Goal: Task Accomplishment & Management: Manage account settings

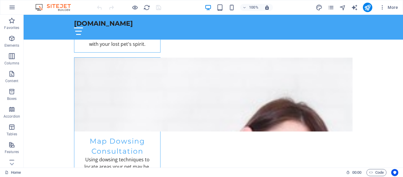
scroll to position [800, 0]
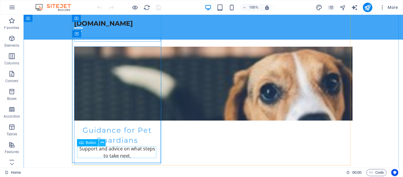
click at [101, 142] on icon at bounding box center [102, 142] width 3 height 6
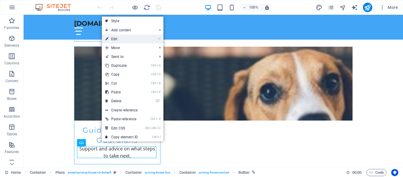
click at [124, 38] on link "⏎ Edit" at bounding box center [122, 38] width 40 height 9
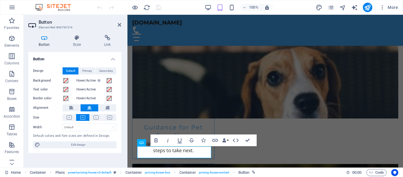
scroll to position [808, 0]
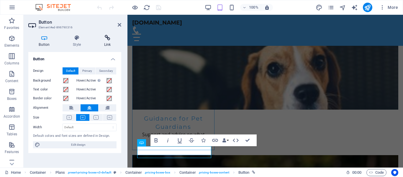
click at [105, 40] on icon at bounding box center [107, 38] width 28 height 6
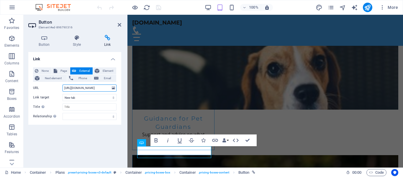
click at [110, 88] on input "https://nwanimalhealing.com/missing-pets/" at bounding box center [90, 87] width 54 height 7
click at [94, 88] on input "https://nwanimalhealing.com/missing-pets/" at bounding box center [90, 87] width 54 height 7
click at [109, 87] on input "https://nwanimalhealing.com/missing-pets/" at bounding box center [90, 87] width 54 height 7
click at [80, 86] on input "sing-pets/" at bounding box center [90, 87] width 54 height 7
type input "s"
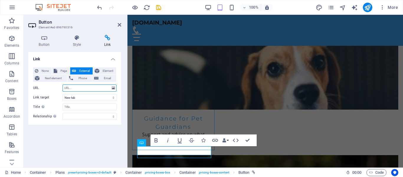
paste input "https://missinglostpets.square.site/product/missing-pet-determination/WU253FTKZ…"
type input "https://missinglostpets.square.site/product/missing-pet-determination/WU253FTKZ…"
click at [120, 139] on div "Link None Page External Element Next element Phone Email Page Home Subpage Lega…" at bounding box center [74, 107] width 93 height 111
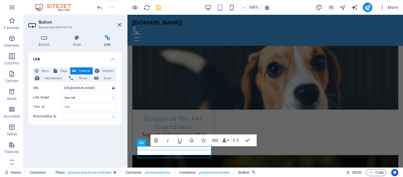
click at [120, 139] on div "Link None Page External Element Next element Phone Email Page Home Subpage Lega…" at bounding box center [74, 107] width 93 height 111
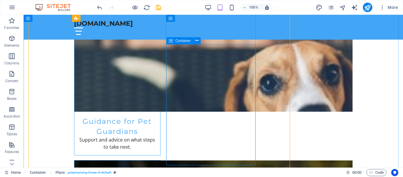
scroll to position [800, 0]
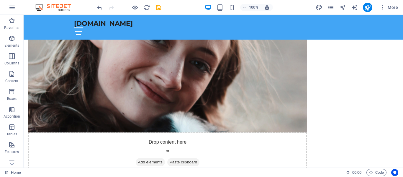
scroll to position [133, 0]
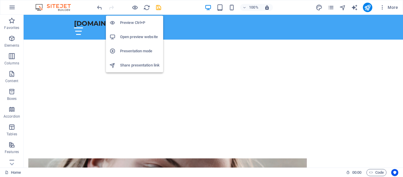
click at [135, 34] on h6 "Open preview website" at bounding box center [140, 36] width 40 height 7
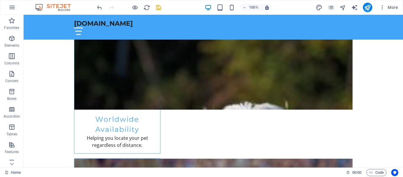
scroll to position [800, 0]
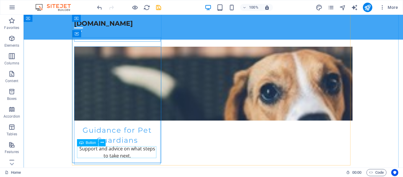
drag, startPoint x: 400, startPoint y: 91, endPoint x: 149, endPoint y: 154, distance: 257.8
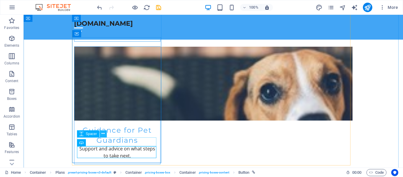
click at [102, 136] on icon at bounding box center [102, 133] width 3 height 6
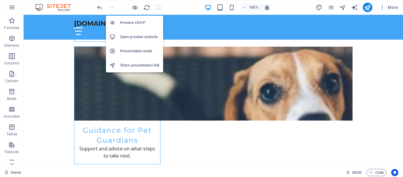
click at [136, 37] on h6 "Open preview website" at bounding box center [140, 36] width 40 height 7
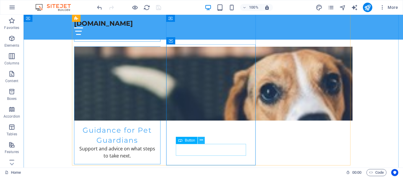
click at [201, 139] on icon at bounding box center [201, 140] width 3 height 6
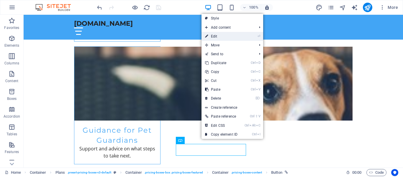
click at [229, 37] on link "⏎ Edit" at bounding box center [221, 36] width 40 height 9
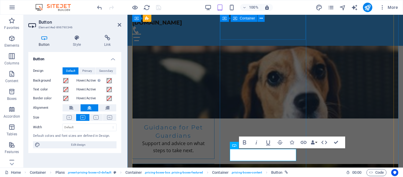
scroll to position [808, 0]
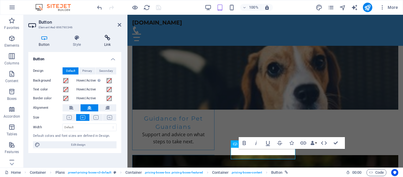
click at [108, 40] on icon at bounding box center [107, 38] width 28 height 6
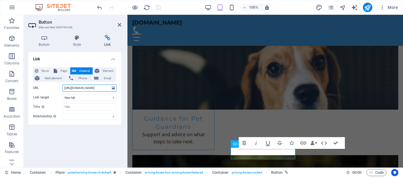
click at [110, 88] on input "https://nwanimalhealing.com/missing-pets/" at bounding box center [90, 87] width 54 height 7
click at [108, 86] on input "https://nwanimalhealing.com/missing-pets/" at bounding box center [90, 87] width 54 height 7
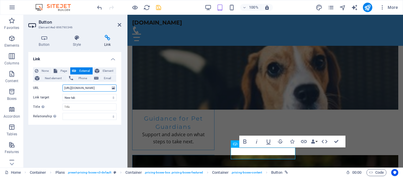
click at [109, 87] on input "https://nwanimalhealing.com/mising-pets/" at bounding box center [90, 87] width 54 height 7
click at [108, 89] on input "https://nwanimalhealing.com/mising-pets/" at bounding box center [90, 87] width 54 height 7
click at [70, 88] on input "-pets/" at bounding box center [90, 87] width 54 height 7
type input "/"
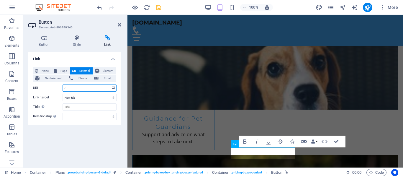
click at [72, 88] on input "/" at bounding box center [90, 87] width 54 height 7
paste input "https://missinglostpets.square.site/product/missing-pet-r-d/A4KSP4X45LA7MWYVMCZ…"
type input "https://missinglostpets.square.site/product/missing-pet-r-d/A4KSP4X45LA7MWYVMCZ…"
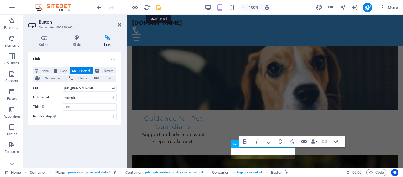
click at [158, 6] on icon "save" at bounding box center [158, 7] width 7 height 7
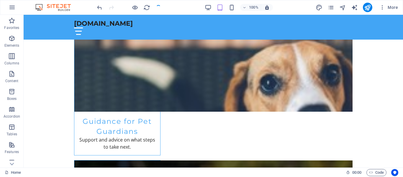
scroll to position [800, 0]
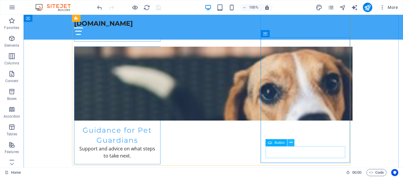
click at [290, 142] on icon at bounding box center [290, 142] width 3 height 6
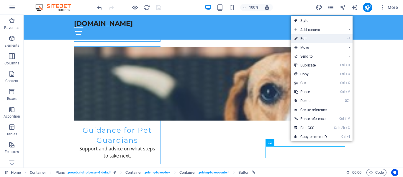
click at [309, 37] on link "⏎ Edit" at bounding box center [311, 38] width 40 height 9
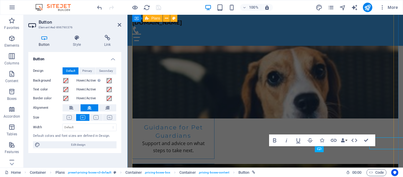
scroll to position [808, 0]
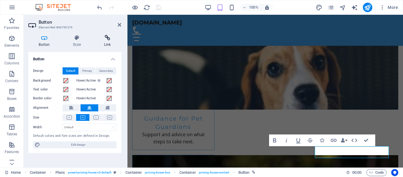
click at [109, 38] on icon at bounding box center [107, 38] width 28 height 6
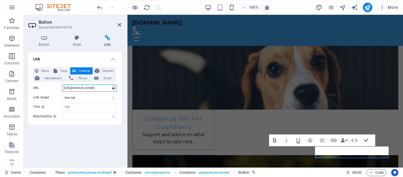
click at [108, 88] on input "https://nwanimalhealing.com/missing-pets/" at bounding box center [90, 87] width 54 height 7
click at [82, 87] on input "sing-pets/" at bounding box center [90, 87] width 54 height 7
type input "s"
paste input "https://missinglostpets.square.site/product/mp-ongoing-or-upgrade/8?cs=true&cst…"
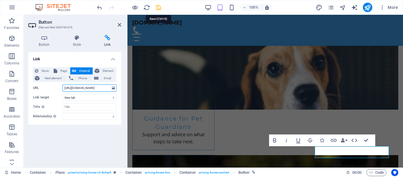
type input "https://missinglostpets.square.site/product/mp-ongoing-or-upgrade/8?cs=true&cst…"
click at [158, 7] on icon "save" at bounding box center [158, 7] width 7 height 7
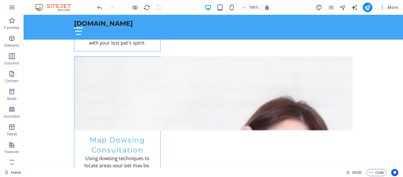
scroll to position [666, 0]
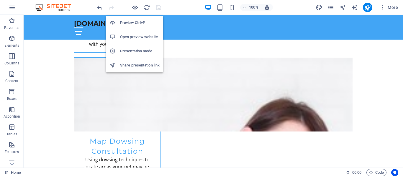
click at [136, 37] on h6 "Open preview website" at bounding box center [140, 36] width 40 height 7
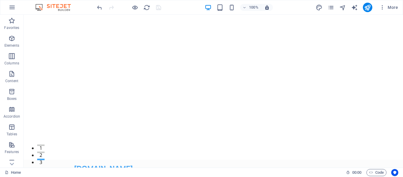
scroll to position [0, 0]
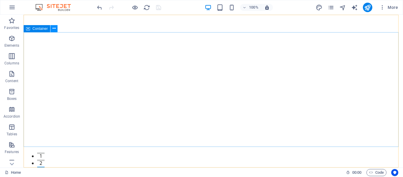
click at [54, 29] on icon at bounding box center [53, 28] width 3 height 6
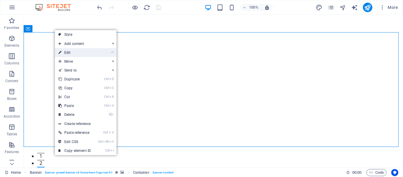
click at [70, 53] on link "⏎ Edit" at bounding box center [75, 52] width 40 height 9
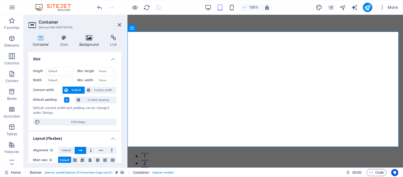
click at [87, 41] on h4 "Background" at bounding box center [90, 41] width 31 height 12
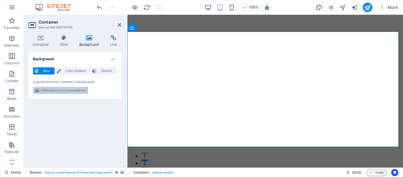
click at [52, 89] on span "Edit background on parent element" at bounding box center [63, 90] width 45 height 7
select select "ms"
select select "s"
select select "progressive"
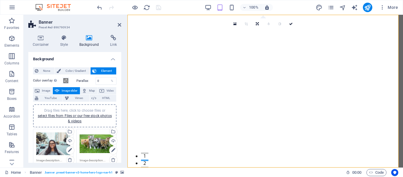
scroll to position [97, 0]
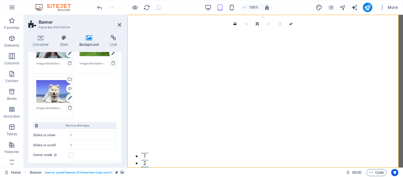
click at [119, 81] on div "None Color / Gradient Element Stretch background to full-width Color overlay Pl…" at bounding box center [74, 107] width 93 height 283
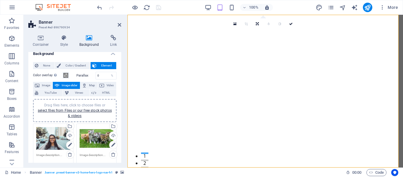
scroll to position [0, 0]
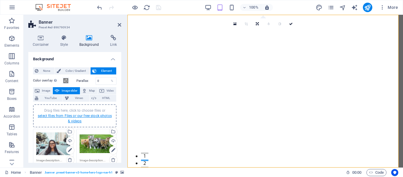
click at [76, 115] on link "select files from Files or our free stock photos & videos" at bounding box center [75, 118] width 74 height 9
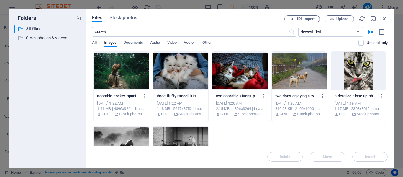
click at [76, 115] on div "​ All files All files ​ Stock photos & videos Stock photos & videos" at bounding box center [47, 93] width 67 height 137
click at [294, 69] on div at bounding box center [299, 71] width 55 height 38
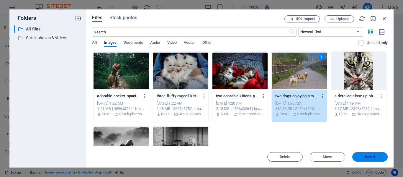
click at [367, 155] on span "Insert" at bounding box center [370, 157] width 10 height 4
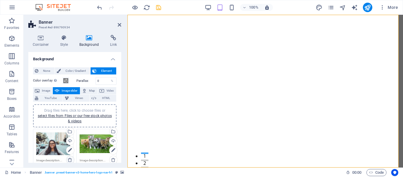
click at [69, 159] on icon at bounding box center [70, 159] width 5 height 5
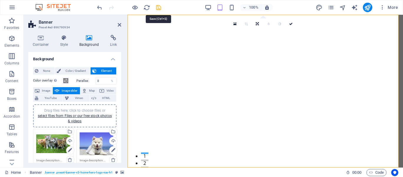
click at [158, 7] on icon "save" at bounding box center [158, 7] width 7 height 7
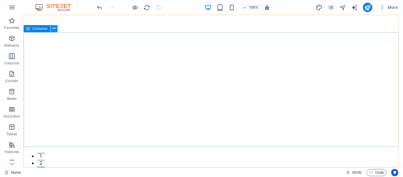
click at [55, 28] on icon at bounding box center [53, 28] width 3 height 6
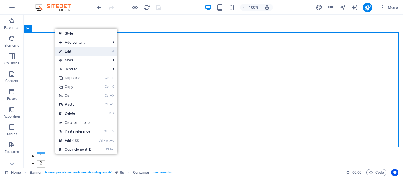
click at [69, 52] on link "⏎ Edit" at bounding box center [75, 51] width 40 height 9
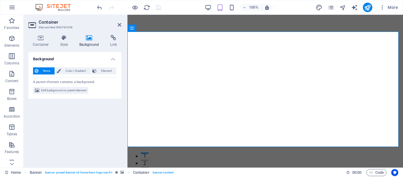
click at [89, 38] on icon at bounding box center [89, 38] width 29 height 6
click at [73, 88] on span "Edit background on parent element" at bounding box center [63, 90] width 45 height 7
select select "ms"
select select "s"
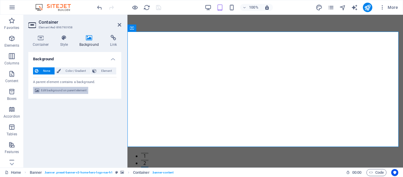
select select "progressive"
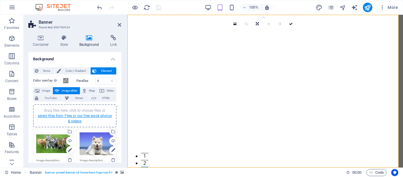
click at [98, 114] on link "select files from Files or our free stock photos & videos" at bounding box center [75, 118] width 74 height 9
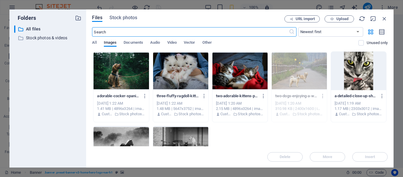
scroll to position [50, 0]
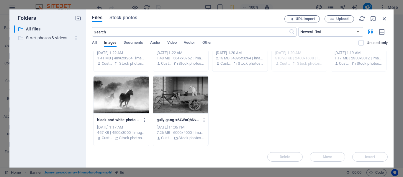
click at [40, 37] on p "Stock photos & videos" at bounding box center [48, 37] width 45 height 7
click at [76, 37] on icon "button" at bounding box center [76, 38] width 6 height 6
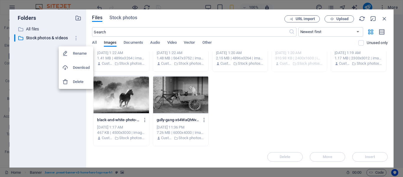
click at [41, 38] on div at bounding box center [201, 88] width 403 height 177
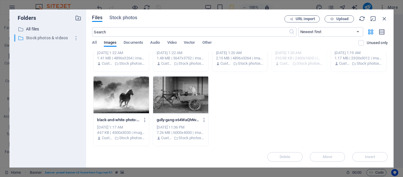
click at [44, 38] on p "Stock photos & videos" at bounding box center [48, 37] width 45 height 7
click at [119, 16] on span "Stock photos" at bounding box center [123, 17] width 28 height 7
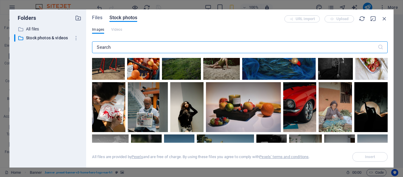
scroll to position [296, 0]
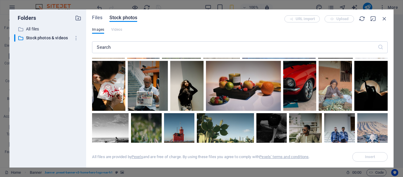
click at [387, 110] on div "Files Stock photos URL import Upload Images Videos ​ All files are provided by …" at bounding box center [239, 88] width 307 height 158
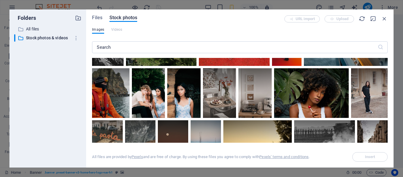
scroll to position [518, 0]
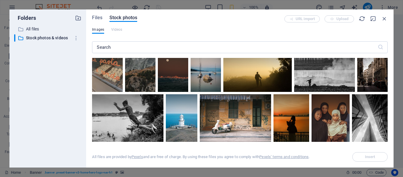
click at [388, 113] on div "Files Stock photos URL import Upload Images Videos ​ All files are provided by …" at bounding box center [239, 88] width 307 height 158
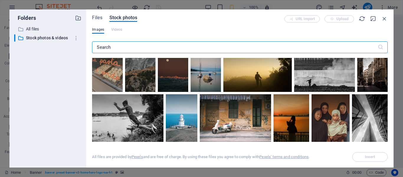
click at [109, 49] on input "text" at bounding box center [234, 47] width 285 height 12
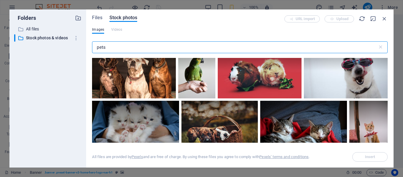
scroll to position [74, 0]
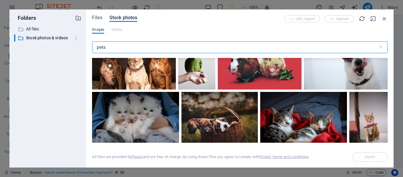
type input "pets"
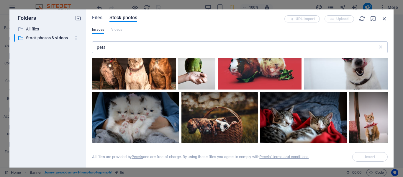
click at [387, 82] on div "Files Stock photos URL import Upload Images Videos pets ​ All files are provide…" at bounding box center [239, 88] width 307 height 158
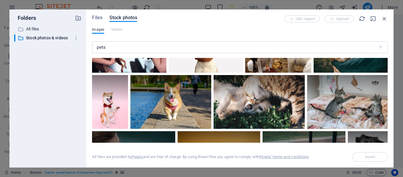
scroll to position [469, 0]
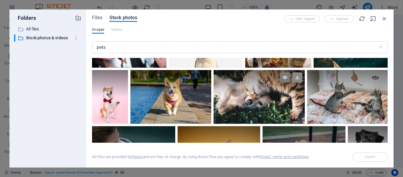
click at [296, 77] on icon at bounding box center [297, 77] width 10 height 10
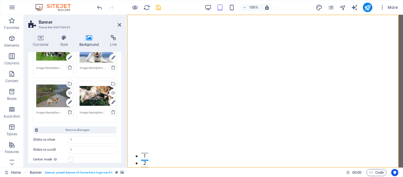
scroll to position [97, 0]
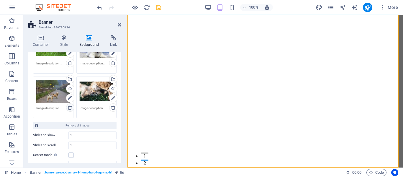
click at [70, 108] on icon at bounding box center [70, 107] width 5 height 5
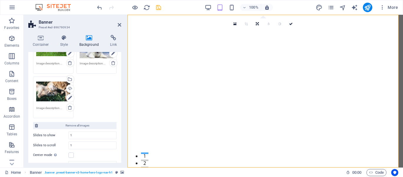
click at [47, 90] on div "Drag files here, click to choose files or select files from Files or our free s…" at bounding box center [53, 92] width 34 height 24
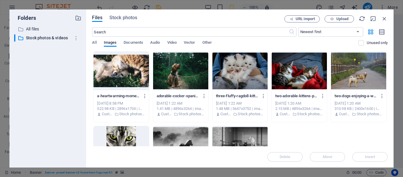
click at [110, 75] on div at bounding box center [120, 71] width 55 height 38
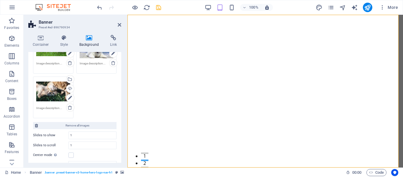
click at [121, 79] on div "Container Style Background Link Size Height Default px rem % vh vw Min. height …" at bounding box center [75, 98] width 102 height 137
click at [159, 6] on icon "save" at bounding box center [158, 7] width 7 height 7
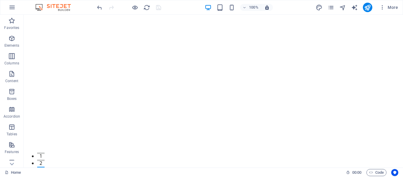
click at [159, 6] on div at bounding box center [129, 7] width 66 height 9
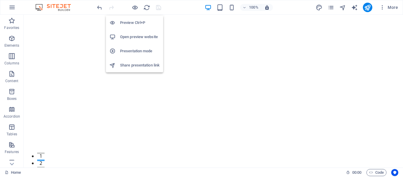
drag, startPoint x: 159, startPoint y: 6, endPoint x: 142, endPoint y: 38, distance: 36.7
click at [142, 38] on body "missinglostpets.com Home Favorites Elements Columns Content Boxes Accordion Tab…" at bounding box center [201, 88] width 403 height 177
click at [142, 38] on h6 "Open preview website" at bounding box center [140, 36] width 40 height 7
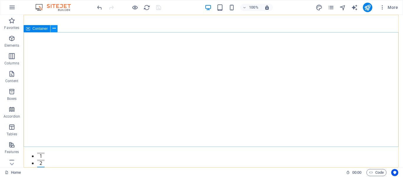
click at [55, 28] on icon at bounding box center [53, 28] width 3 height 6
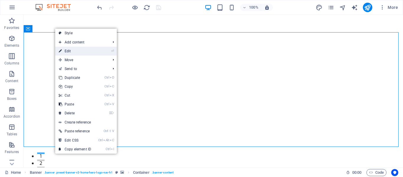
click at [68, 50] on link "⏎ Edit" at bounding box center [75, 51] width 40 height 9
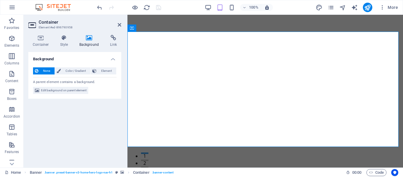
click at [89, 38] on icon at bounding box center [89, 38] width 29 height 6
click at [71, 91] on span "Edit background on parent element" at bounding box center [63, 90] width 45 height 7
select select "ms"
select select "s"
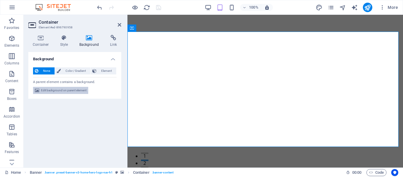
select select "progressive"
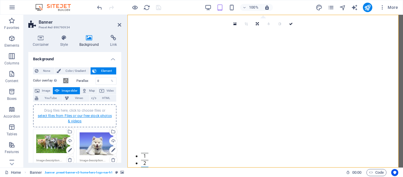
click at [75, 117] on link "select files from Files or our free stock photos & videos" at bounding box center [75, 118] width 74 height 9
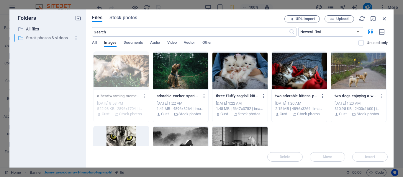
click at [56, 37] on p "Stock photos & videos" at bounding box center [48, 37] width 45 height 7
click at [53, 35] on p "Stock photos & videos" at bounding box center [48, 37] width 45 height 7
click at [71, 53] on div "​ All files All files ​ Stock photos & videos Stock photos & videos" at bounding box center [47, 93] width 67 height 137
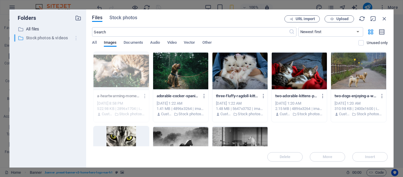
click at [77, 37] on icon "button" at bounding box center [76, 38] width 6 height 6
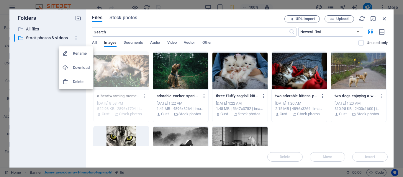
click at [43, 69] on div at bounding box center [201, 88] width 403 height 177
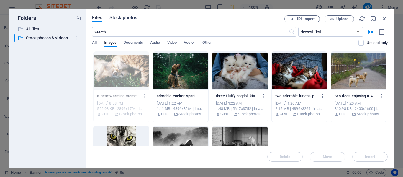
click at [113, 17] on span "Stock photos" at bounding box center [123, 17] width 28 height 7
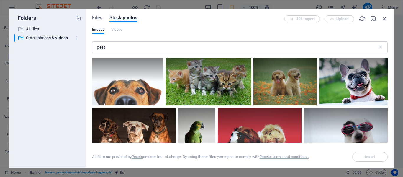
click at [390, 100] on div "Files Stock photos URL import Upload Images Videos pets ​ All files are provide…" at bounding box center [239, 88] width 307 height 158
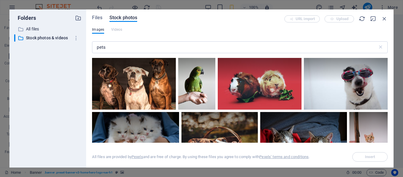
scroll to position [74, 0]
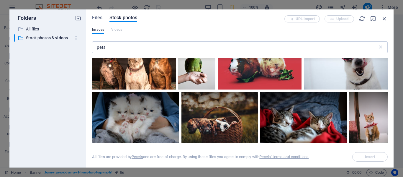
click at [388, 79] on div "Files Stock photos URL import Upload Images Videos pets ​ All files are provide…" at bounding box center [239, 88] width 307 height 158
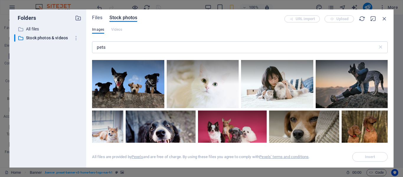
scroll to position [148, 0]
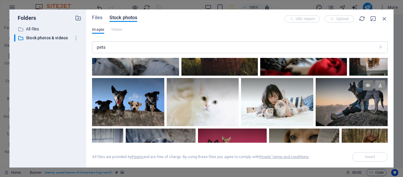
click at [379, 80] on icon at bounding box center [380, 85] width 10 height 10
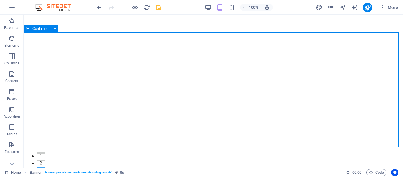
drag, startPoint x: 402, startPoint y: 95, endPoint x: 295, endPoint y: 128, distance: 111.9
click at [55, 27] on icon at bounding box center [53, 28] width 3 height 6
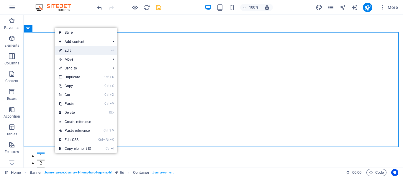
click at [78, 51] on link "⏎ Edit" at bounding box center [75, 50] width 40 height 9
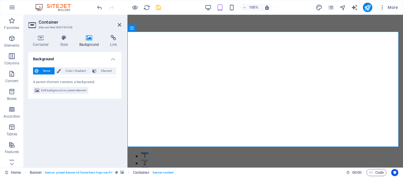
click at [89, 37] on icon at bounding box center [89, 38] width 29 height 6
click at [78, 89] on span "Edit background on parent element" at bounding box center [63, 90] width 45 height 7
select select "ms"
select select "s"
select select "progressive"
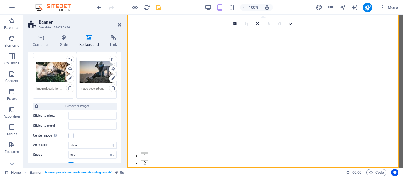
scroll to position [97, 0]
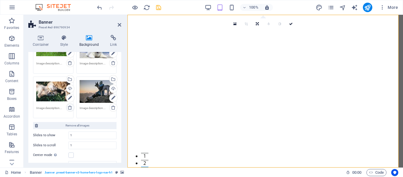
click at [70, 108] on icon at bounding box center [70, 107] width 5 height 5
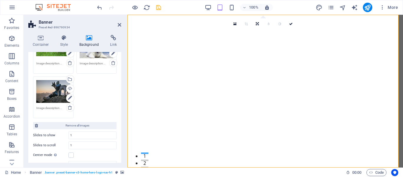
scroll to position [0, 0]
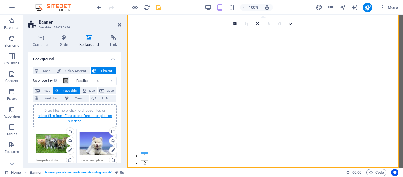
click at [86, 115] on link "select files from Files or our free stock photos & videos" at bounding box center [75, 118] width 74 height 9
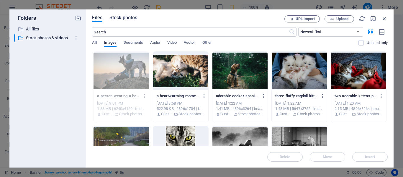
click at [127, 17] on span "Stock photos" at bounding box center [123, 17] width 28 height 7
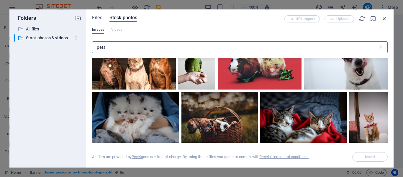
scroll to position [148, 0]
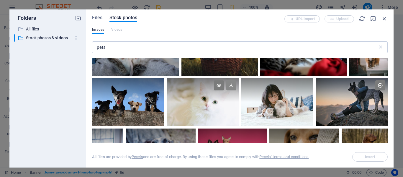
click at [231, 86] on icon at bounding box center [231, 85] width 10 height 10
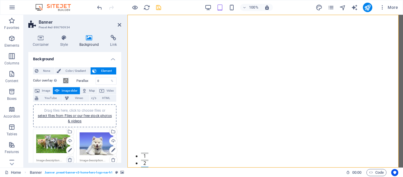
click at [68, 160] on icon at bounding box center [70, 159] width 5 height 5
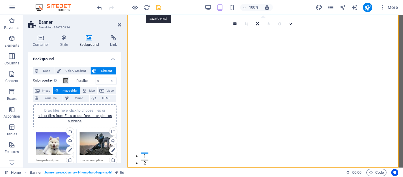
click at [158, 8] on icon "save" at bounding box center [158, 7] width 7 height 7
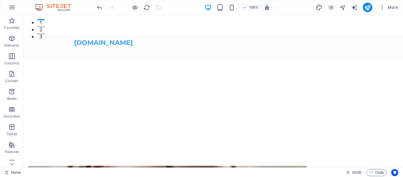
scroll to position [0, 0]
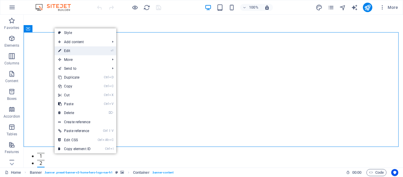
click at [0, 0] on link "⏎ Edit" at bounding box center [0, 0] width 0 height 0
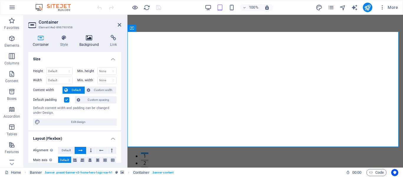
click at [90, 40] on icon at bounding box center [89, 38] width 29 height 6
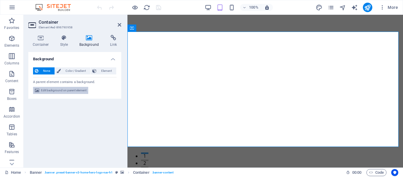
click at [60, 91] on span "Edit background on parent element" at bounding box center [63, 90] width 45 height 7
select select "ms"
select select "s"
select select "progressive"
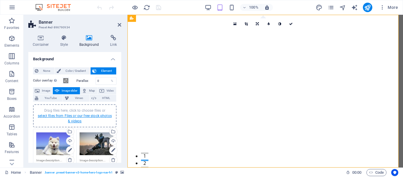
click at [62, 114] on link "select files from Files or our free stock photos & videos" at bounding box center [75, 118] width 74 height 9
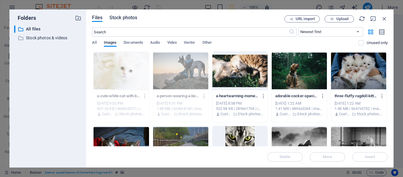
click at [121, 16] on span "Stock photos" at bounding box center [123, 17] width 28 height 7
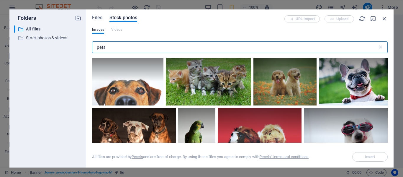
type input "pets"
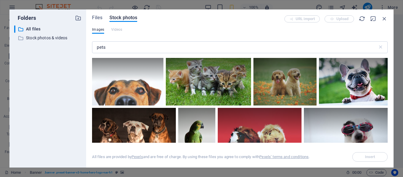
click at [389, 103] on div "Files Stock photos URL import Upload Images Videos pets ​ All files are provide…" at bounding box center [239, 88] width 307 height 158
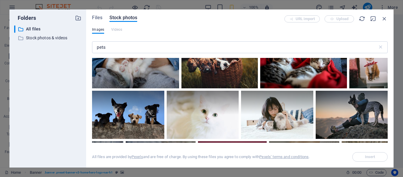
scroll to position [148, 0]
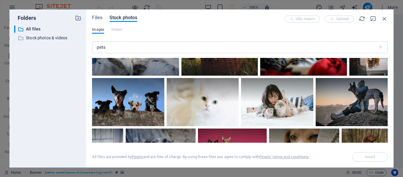
click at [388, 86] on div "Files Stock photos URL import Upload Images Videos pets ​ All files are provide…" at bounding box center [239, 88] width 307 height 158
click at [386, 88] on div at bounding box center [351, 90] width 72 height 24
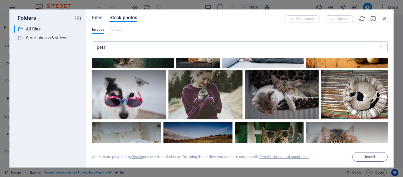
scroll to position [814, 0]
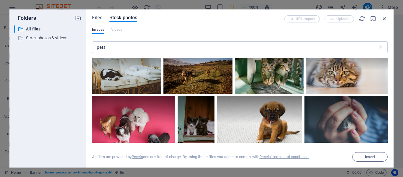
click at [387, 104] on div "Files Stock photos URL import Upload Images Videos pets ​ All files are provide…" at bounding box center [239, 88] width 307 height 158
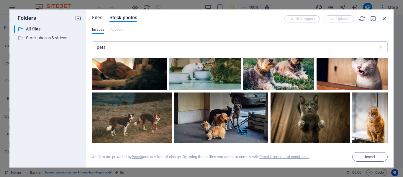
scroll to position [1407, 0]
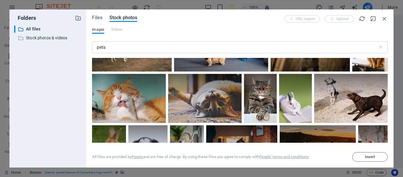
click at [388, 103] on div "Files Stock photos URL import Upload Images Videos pets ​ All files are provide…" at bounding box center [239, 88] width 307 height 158
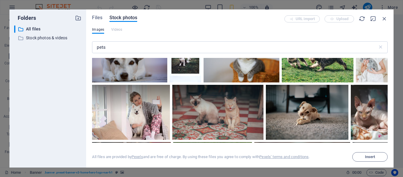
scroll to position [1481, 0]
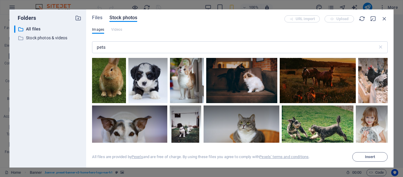
click at [388, 90] on div "Files Stock photos URL import Upload Images Videos pets ​ Exceeded number of re…" at bounding box center [239, 88] width 307 height 158
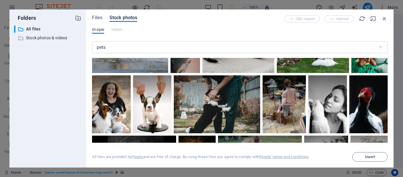
scroll to position [2221, 0]
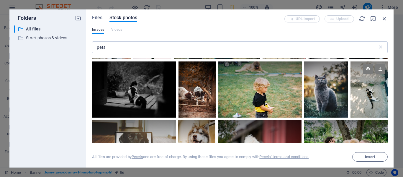
click at [386, 103] on div at bounding box center [368, 89] width 37 height 56
click at [386, 103] on div at bounding box center [368, 103] width 37 height 28
click at [386, 104] on div at bounding box center [368, 89] width 37 height 56
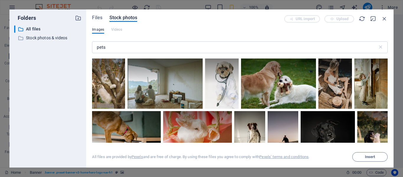
scroll to position [3036, 0]
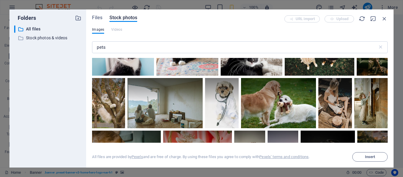
click at [388, 113] on div "Files Stock photos URL import Upload Images Videos pets ​ Exceeded number of re…" at bounding box center [239, 88] width 307 height 158
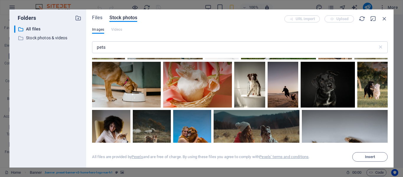
scroll to position [3110, 0]
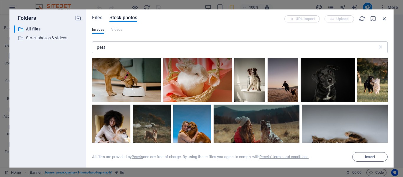
click at [388, 119] on div "Files Stock photos URL import Upload Images Videos pets ​ Exceeded number of re…" at bounding box center [239, 88] width 307 height 158
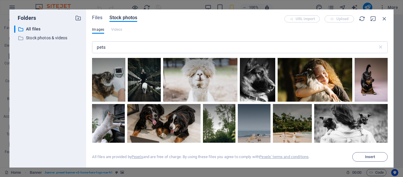
scroll to position [4294, 0]
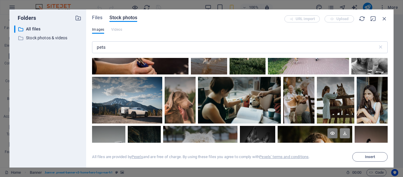
click at [343, 128] on icon at bounding box center [345, 133] width 10 height 10
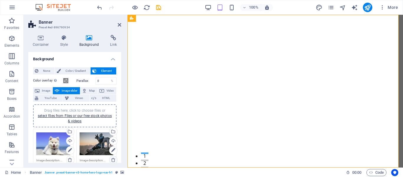
click at [112, 160] on icon at bounding box center [113, 159] width 5 height 5
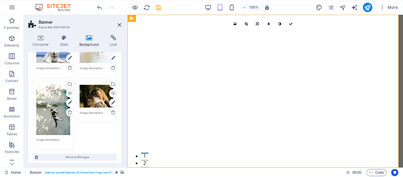
scroll to position [97, 0]
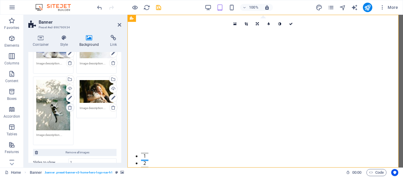
click at [68, 108] on icon at bounding box center [70, 107] width 5 height 5
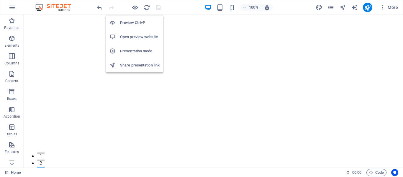
click at [139, 36] on h6 "Open preview website" at bounding box center [140, 36] width 40 height 7
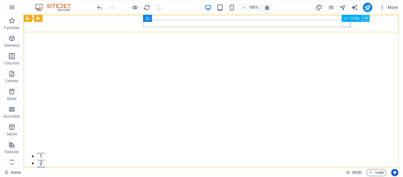
click at [366, 19] on icon at bounding box center [365, 18] width 3 height 6
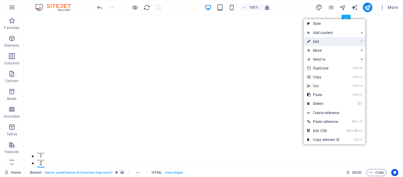
click at [348, 42] on li "⏎ Edit" at bounding box center [334, 41] width 62 height 9
click at [318, 40] on link "⏎ Edit" at bounding box center [323, 41] width 40 height 9
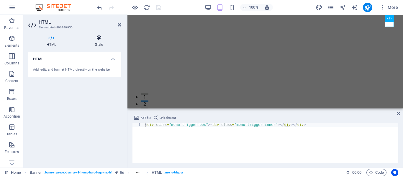
click at [99, 38] on icon at bounding box center [99, 38] width 45 height 6
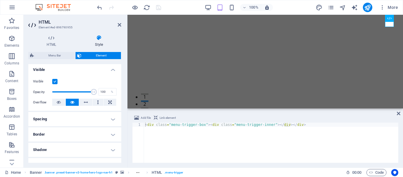
scroll to position [0, 0]
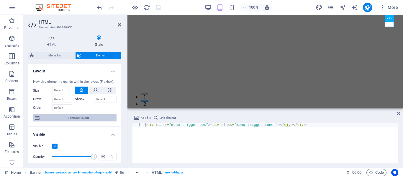
click at [66, 115] on span "Container layout" at bounding box center [77, 117] width 73 height 7
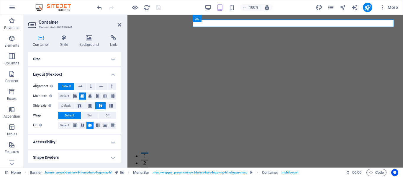
click at [111, 140] on h4 "Accessibility" at bounding box center [74, 142] width 93 height 14
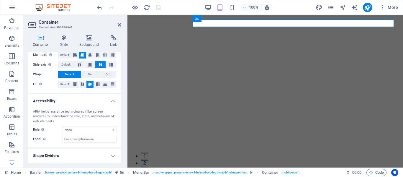
click at [120, 155] on h4 "Shape Dividers" at bounding box center [74, 155] width 93 height 14
click at [113, 156] on h4 "Shape Dividers" at bounding box center [74, 153] width 93 height 11
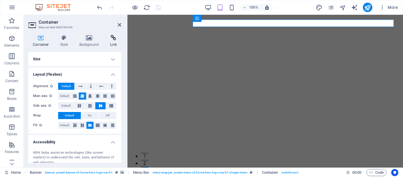
click at [114, 39] on icon at bounding box center [114, 38] width 16 height 6
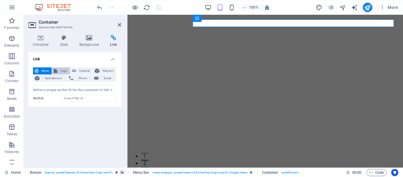
click at [61, 70] on span "Page" at bounding box center [63, 70] width 9 height 7
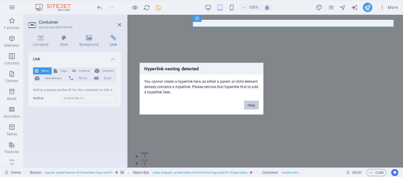
click at [253, 105] on button "Okay" at bounding box center [251, 104] width 15 height 9
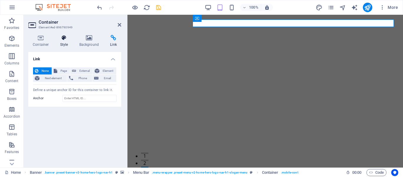
click at [65, 40] on icon at bounding box center [64, 38] width 17 height 6
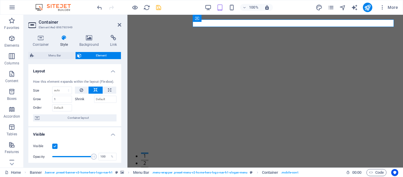
click at [54, 146] on label at bounding box center [54, 145] width 5 height 5
click at [0, 0] on input "Visible" at bounding box center [0, 0] width 0 height 0
click at [55, 146] on label at bounding box center [54, 145] width 5 height 5
click at [0, 0] on input "Visible" at bounding box center [0, 0] width 0 height 0
click at [64, 42] on h4 "Style" at bounding box center [65, 41] width 19 height 12
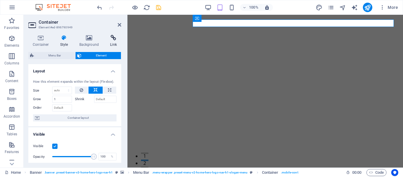
click at [115, 37] on icon at bounding box center [114, 38] width 16 height 6
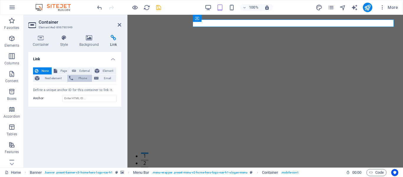
click at [80, 77] on span "Phone" at bounding box center [83, 78] width 16 height 7
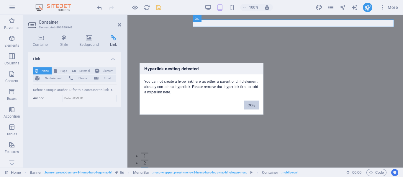
click at [252, 104] on button "Okay" at bounding box center [251, 104] width 15 height 9
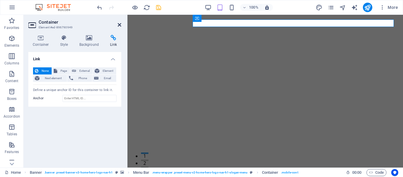
click at [118, 26] on icon at bounding box center [120, 24] width 4 height 5
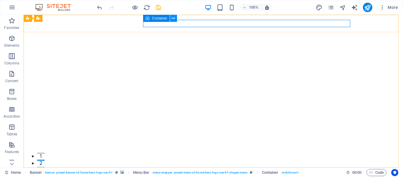
click at [172, 18] on icon at bounding box center [173, 18] width 3 height 6
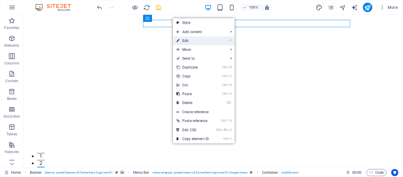
click at [185, 40] on link "⏎ Edit" at bounding box center [193, 40] width 40 height 9
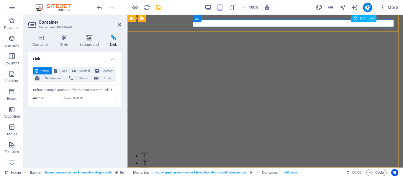
click at [373, 18] on icon at bounding box center [372, 18] width 3 height 6
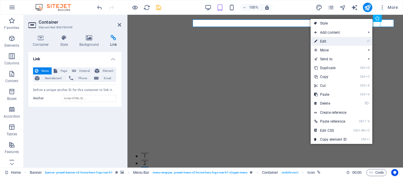
click at [361, 40] on li "⏎ Edit" at bounding box center [341, 41] width 62 height 9
click at [337, 42] on link "⏎ Edit" at bounding box center [330, 41] width 40 height 9
select select "xMidYMid"
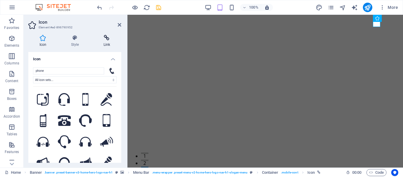
click at [106, 37] on icon at bounding box center [106, 38] width 29 height 6
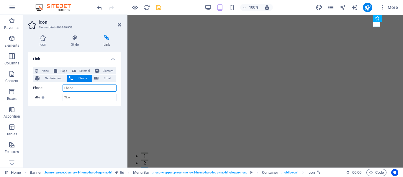
click at [64, 88] on input "Phone" at bounding box center [90, 87] width 54 height 7
type input "1-208-2908397"
click at [68, 121] on div "Link None Page External Element Next element Phone Email Page Home Subpage Lega…" at bounding box center [74, 107] width 93 height 111
click at [66, 96] on input "Title Additional link description, should not be the same as the link text. The…" at bounding box center [90, 97] width 54 height 7
type input "Call/Text"
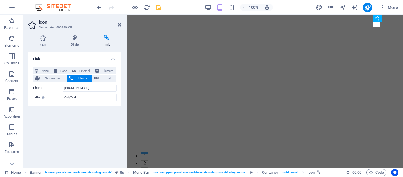
click at [91, 117] on div "Link None Page External Element Next element Phone Email Page Home Subpage Lega…" at bounding box center [74, 107] width 93 height 111
click at [158, 8] on icon "save" at bounding box center [158, 7] width 7 height 7
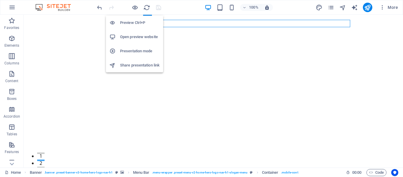
click at [139, 36] on h6 "Open preview website" at bounding box center [140, 36] width 40 height 7
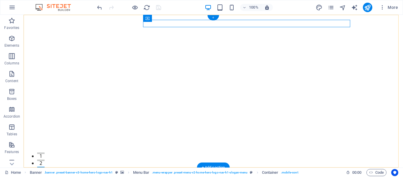
click at [213, 17] on div "+" at bounding box center [212, 17] width 11 height 5
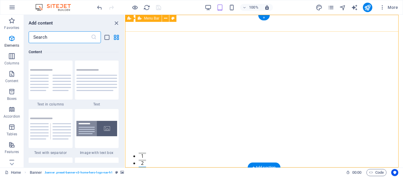
scroll to position [1032, 0]
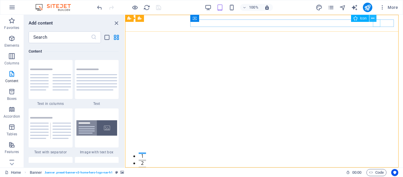
click at [372, 17] on icon at bounding box center [372, 18] width 3 height 6
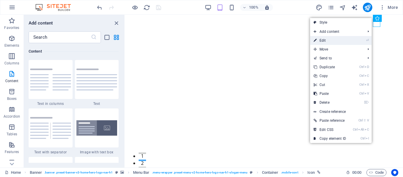
click at [357, 39] on li "⏎ Edit" at bounding box center [341, 40] width 62 height 9
click at [321, 38] on link "⏎ Edit" at bounding box center [330, 40] width 40 height 9
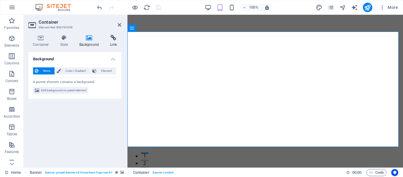
click at [117, 37] on icon at bounding box center [114, 38] width 16 height 6
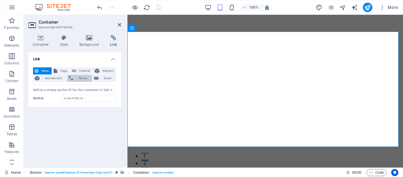
click at [84, 78] on span "Phone" at bounding box center [83, 78] width 16 height 7
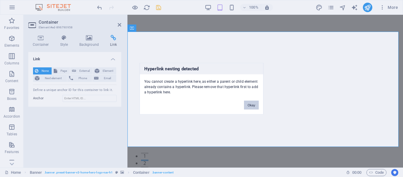
click at [249, 104] on button "Okay" at bounding box center [251, 104] width 15 height 9
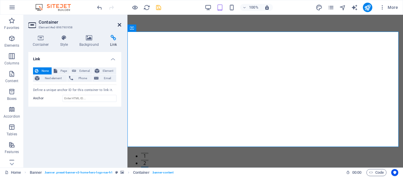
click at [119, 24] on icon at bounding box center [120, 24] width 4 height 5
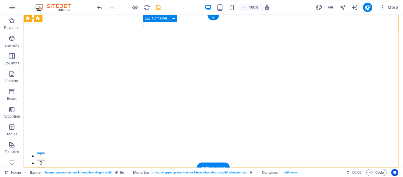
click at [173, 17] on icon at bounding box center [173, 18] width 3 height 6
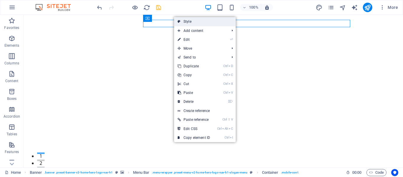
click at [190, 20] on link "Style" at bounding box center [205, 21] width 62 height 9
select select "rem"
select select "preset-menu-v2-home-hero-logo-nav-h1-slogan-menu"
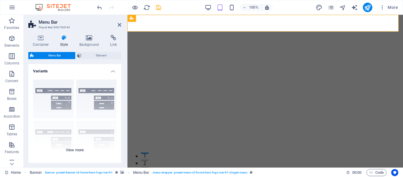
click at [102, 97] on div "Border Centered Default Fixed Loki Trigger Wide XXL" at bounding box center [74, 119] width 93 height 88
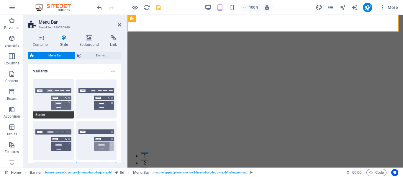
click at [53, 100] on button "Border" at bounding box center [53, 98] width 41 height 39
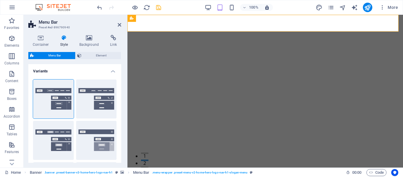
scroll to position [86, 0]
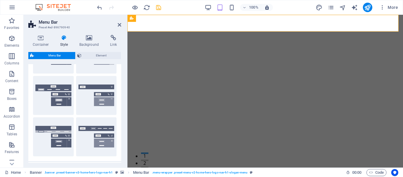
click at [121, 137] on div "Container Style Background Link Size Height Default px rem % vh vw Min. height …" at bounding box center [75, 98] width 102 height 137
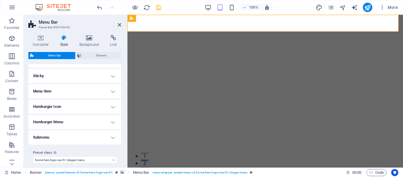
scroll to position [245, 0]
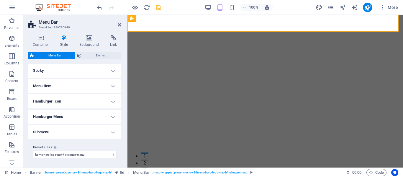
click at [120, 164] on div "Container Style Background Link Size Height Default px rem % vh vw Min. height …" at bounding box center [75, 98] width 102 height 137
click at [121, 113] on div "Container Style Background Link Size Height Default px rem % vh vw Min. height …" at bounding box center [75, 98] width 102 height 137
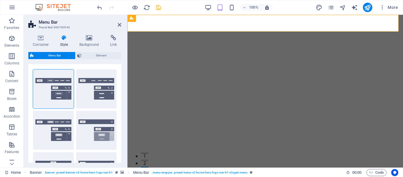
scroll to position [0, 0]
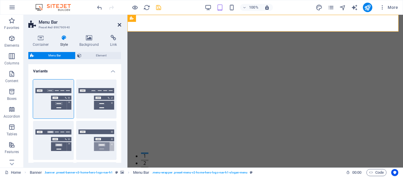
click at [120, 24] on icon at bounding box center [120, 24] width 4 height 5
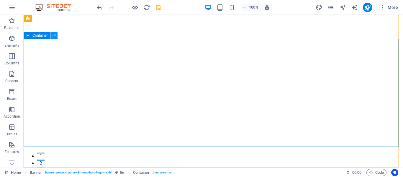
click at [55, 35] on icon at bounding box center [53, 35] width 3 height 6
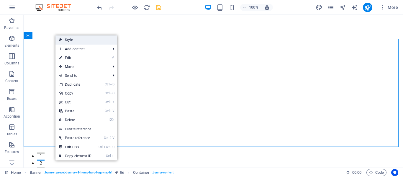
click at [72, 40] on link "Style" at bounding box center [86, 39] width 62 height 9
select select "preset-banner-v3-home-hero-logo-nav-h1"
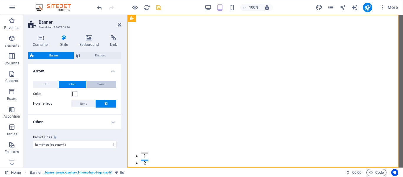
click at [106, 84] on button "Boxed" at bounding box center [101, 83] width 30 height 7
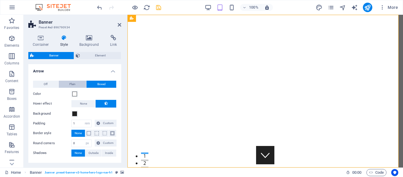
click at [70, 83] on span "Plain" at bounding box center [72, 83] width 6 height 7
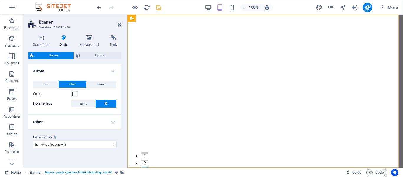
click at [113, 121] on h4 "Other" at bounding box center [74, 122] width 93 height 14
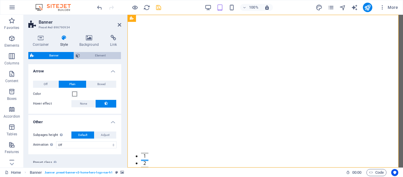
click at [121, 58] on button "Element" at bounding box center [97, 55] width 47 height 7
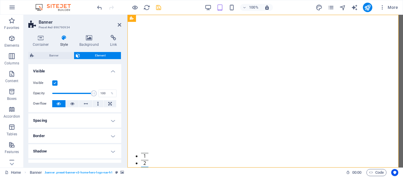
click at [111, 134] on h4 "Border" at bounding box center [74, 136] width 93 height 14
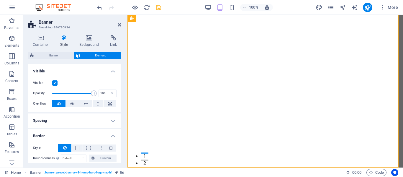
click at [111, 119] on h4 "Spacing" at bounding box center [74, 120] width 93 height 14
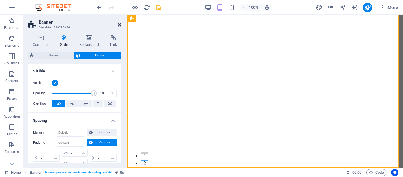
click at [119, 23] on icon at bounding box center [120, 24] width 4 height 5
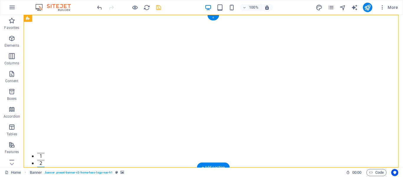
click at [213, 17] on div "+" at bounding box center [212, 17] width 11 height 5
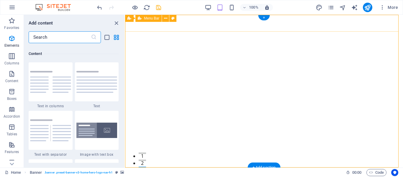
scroll to position [1032, 0]
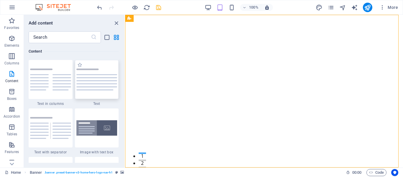
click at [95, 77] on img at bounding box center [96, 79] width 41 height 22
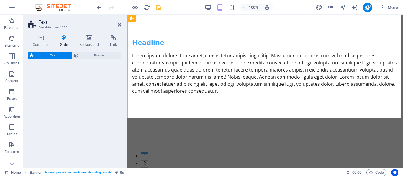
select select "preset-text-v2-default"
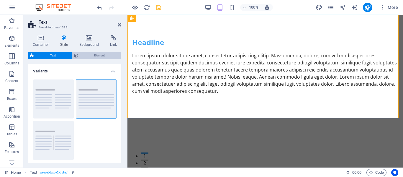
click at [95, 56] on span "Element" at bounding box center [100, 55] width 40 height 7
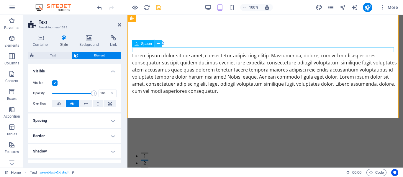
click at [157, 43] on icon at bounding box center [158, 43] width 3 height 6
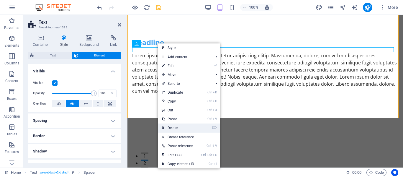
click at [177, 126] on link "⌦ Delete" at bounding box center [178, 127] width 40 height 9
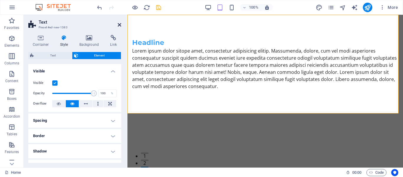
click at [120, 24] on icon at bounding box center [120, 24] width 4 height 5
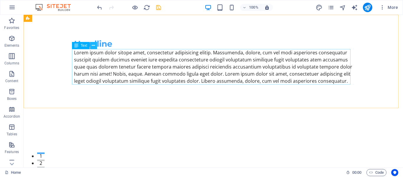
click at [94, 45] on icon at bounding box center [93, 45] width 3 height 6
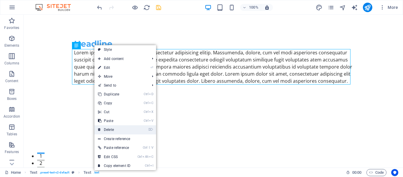
click at [120, 127] on link "⌦ Delete" at bounding box center [114, 129] width 40 height 9
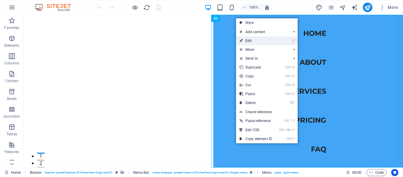
click at [249, 40] on link "⏎ Edit" at bounding box center [256, 40] width 40 height 9
select select
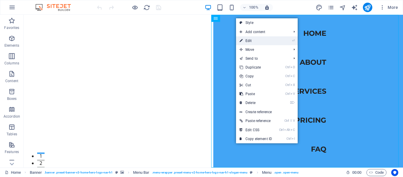
select select
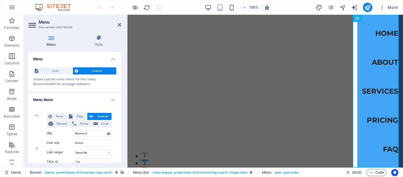
scroll to position [97, 0]
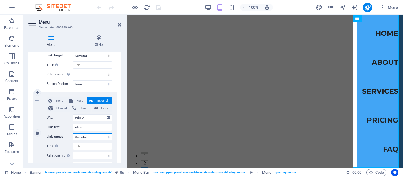
click at [107, 136] on select "New tab Same tab Overlay" at bounding box center [92, 136] width 39 height 7
select select "blank"
click at [73, 133] on select "New tab Same tab Overlay" at bounding box center [92, 136] width 39 height 7
select select
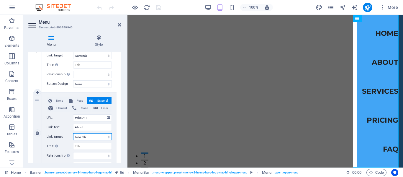
select select
click at [108, 138] on select "New tab Same tab Overlay" at bounding box center [92, 136] width 39 height 7
select select
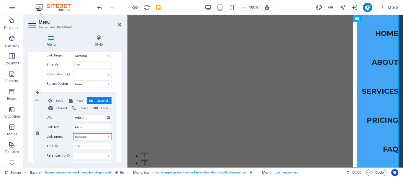
click at [73, 133] on select "New tab Same tab Overlay" at bounding box center [92, 136] width 39 height 7
select select
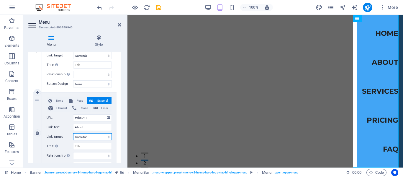
select select
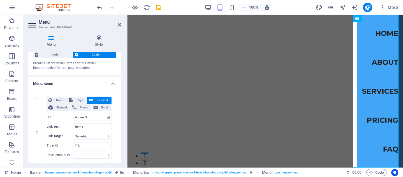
scroll to position [0, 0]
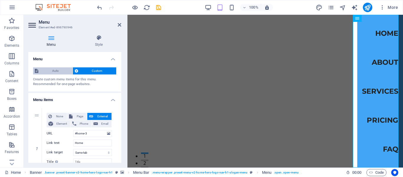
click at [56, 69] on span "Auto" at bounding box center [55, 70] width 31 height 7
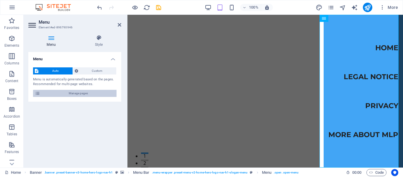
click at [37, 93] on icon at bounding box center [37, 93] width 5 height 7
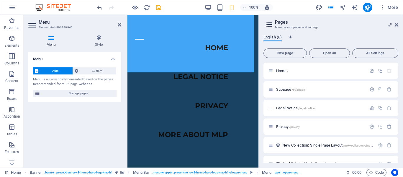
scroll to position [133, 0]
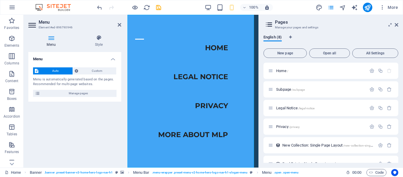
click at [262, 73] on div "English (8) New page Open all All Settings Home / Subpage /subpage Legal Notice…" at bounding box center [331, 98] width 144 height 137
click at [147, 32] on div at bounding box center [139, 38] width 15 height 13
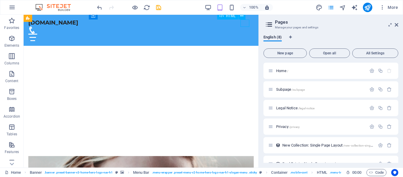
click at [243, 34] on div at bounding box center [140, 37] width 225 height 7
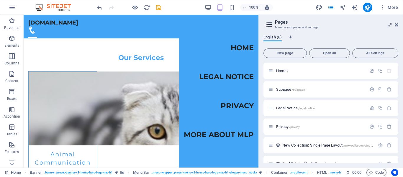
scroll to position [534, 0]
click at [253, 86] on nav "Home Legal Notice Privacy More About MLP" at bounding box center [218, 91] width 79 height 152
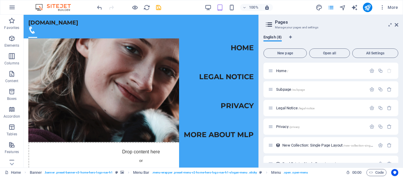
scroll to position [133, 0]
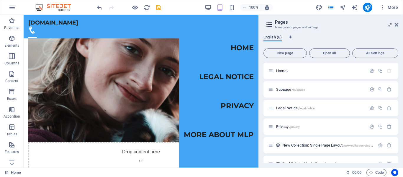
scroll to position [49, 0]
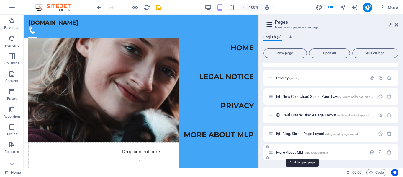
click at [297, 152] on span "More About MLP /more-about-mlp" at bounding box center [302, 152] width 52 height 4
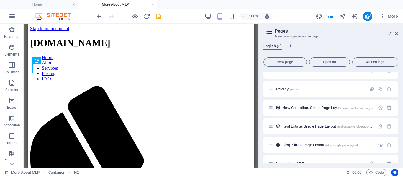
scroll to position [57, 0]
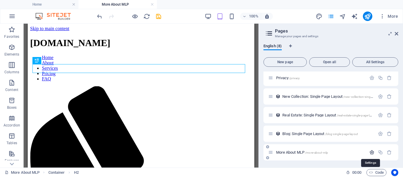
click at [370, 152] on icon "button" at bounding box center [371, 151] width 5 height 5
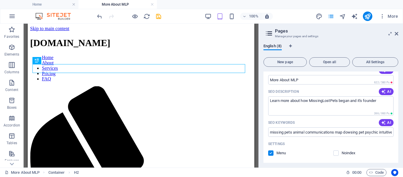
scroll to position [274, 0]
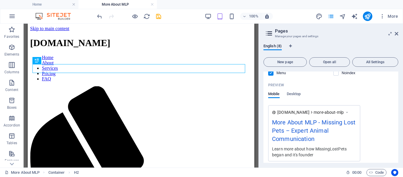
click at [397, 162] on div "Name More About MLP ​ URL SLUG /more-about-mlp ​ SEO Title AI More About MLP ​ …" at bounding box center [330, 64] width 135 height 242
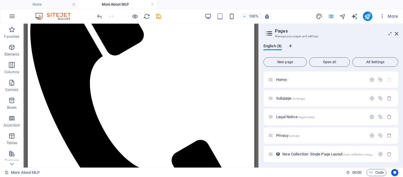
scroll to position [0, 0]
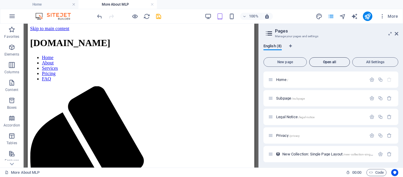
click at [318, 60] on span "Open all" at bounding box center [329, 62] width 35 height 4
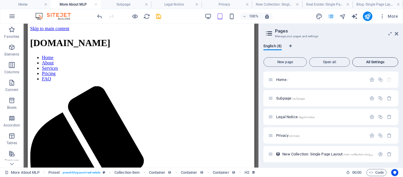
click at [376, 60] on span "All Settings" at bounding box center [375, 62] width 41 height 4
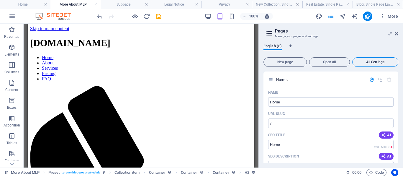
scroll to position [1104, 0]
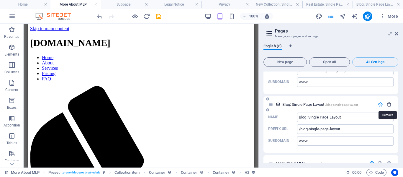
click at [387, 103] on icon "button" at bounding box center [389, 104] width 5 height 5
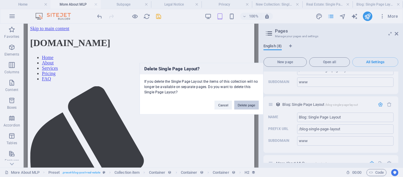
click at [251, 103] on button "Delete page" at bounding box center [246, 104] width 24 height 9
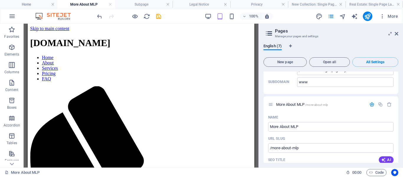
click at [399, 87] on div "English (7) New page Open all All Settings Home / Name Home ​ URL SLUG / ​ SEO …" at bounding box center [331, 103] width 144 height 128
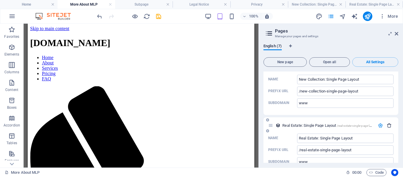
click at [387, 125] on icon "button" at bounding box center [389, 125] width 5 height 5
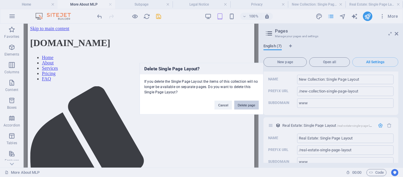
click at [249, 105] on button "Delete page" at bounding box center [246, 104] width 24 height 9
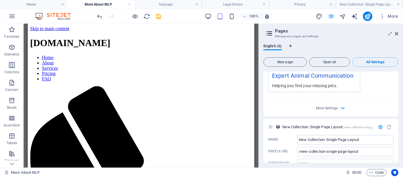
scroll to position [944, 0]
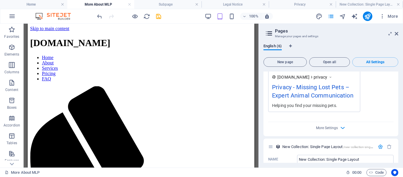
click at [398, 147] on div "English (6) New page Open all All Settings Home / Name Home ​ URL SLUG / ​ SEO …" at bounding box center [331, 103] width 144 height 128
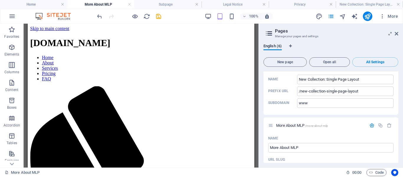
click at [398, 112] on div "English (6) New page Open all All Settings Home / Name Home ​ URL SLUG / ​ SEO …" at bounding box center [331, 103] width 144 height 128
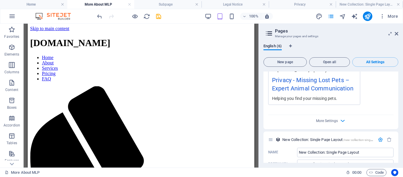
scroll to position [944, 0]
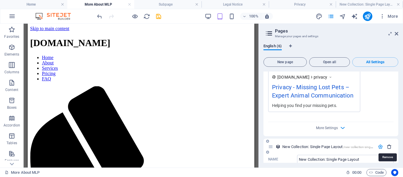
click at [388, 145] on icon "button" at bounding box center [389, 146] width 5 height 5
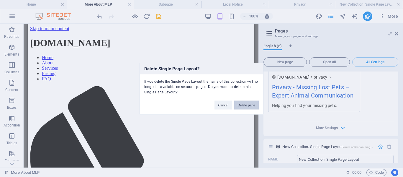
click at [254, 104] on button "Delete page" at bounding box center [246, 104] width 24 height 9
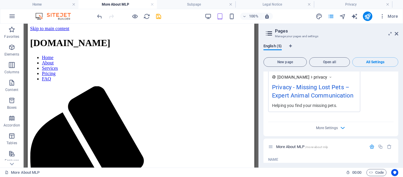
click at [399, 106] on div "English (5) New page Open all All Settings Home / Name Home ​ URL SLUG / ​ SEO …" at bounding box center [331, 103] width 144 height 128
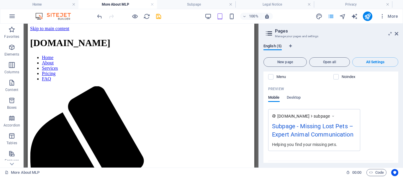
scroll to position [387, 0]
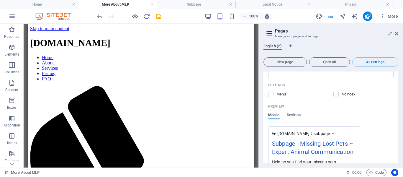
click at [399, 87] on div "English (5) New page Open all All Settings Home / Name Home ​ URL SLUG / ​ SEO …" at bounding box center [331, 103] width 144 height 128
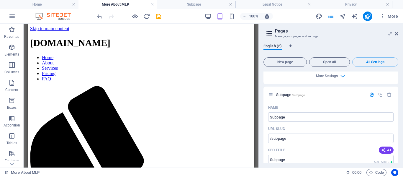
scroll to position [227, 0]
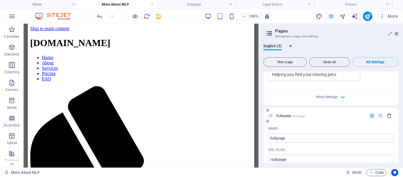
click at [387, 116] on icon "button" at bounding box center [389, 115] width 5 height 5
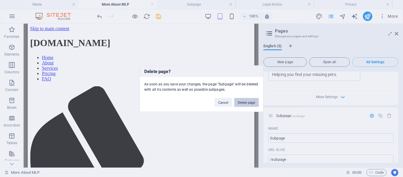
click at [253, 101] on button "Delete page" at bounding box center [246, 102] width 24 height 9
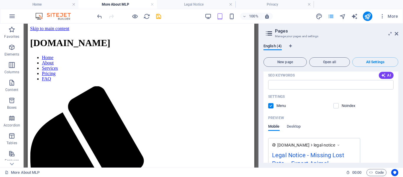
scroll to position [387, 0]
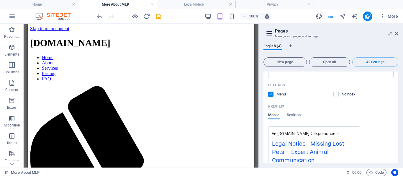
click at [395, 90] on div "Name Legal Notice ​ URL SLUG /legal-notice ​ SEO Title AI Legal Notice ​ 584 / …" at bounding box center [330, 82] width 135 height 236
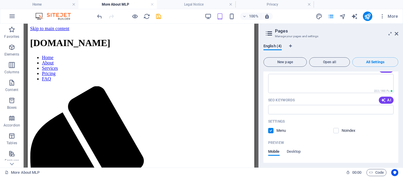
scroll to position [68, 0]
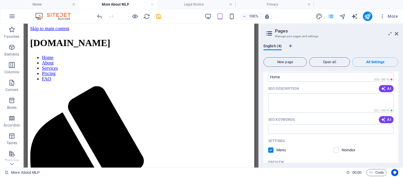
click at [398, 73] on div "English (4) New page Open all All Settings Home / Name Home ​ URL SLUG / ​ SEO …" at bounding box center [331, 103] width 144 height 128
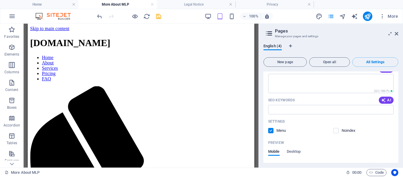
scroll to position [80, 0]
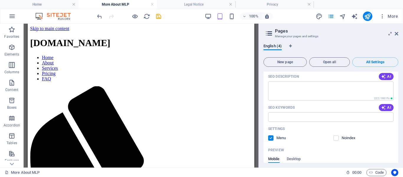
click at [398, 97] on div "English (4) New page Open all All Settings Home / Name Home ​ URL SLUG / ​ SEO …" at bounding box center [331, 103] width 144 height 128
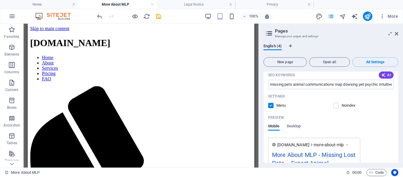
scroll to position [934, 0]
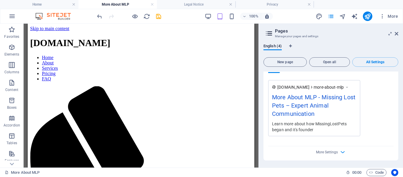
click at [398, 74] on div "English (4) New page Open all All Settings Home / Name Home ​ URL SLUG / ​ SEO …" at bounding box center [331, 103] width 144 height 128
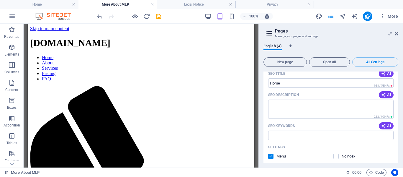
scroll to position [57, 0]
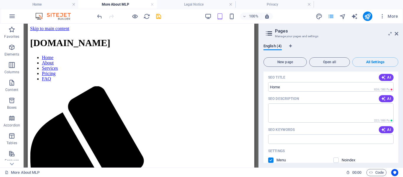
click at [398, 106] on div "English (4) New page Open all All Settings Home / Name Home ​ URL SLUG / ​ SEO …" at bounding box center [331, 103] width 144 height 128
click at [398, 114] on div "English (4) New page Open all All Settings Home / Name Home ​ URL SLUG / ​ SEO …" at bounding box center [331, 103] width 144 height 128
click at [398, 96] on div "English (4) New page Open all All Settings Home / Name Home ​ URL SLUG / ​ SEO …" at bounding box center [331, 103] width 144 height 128
click at [388, 97] on span "AI" at bounding box center [386, 98] width 10 height 5
type textarea "Reconnect with your missing pet! Our expert animal communication and dowsing te…"
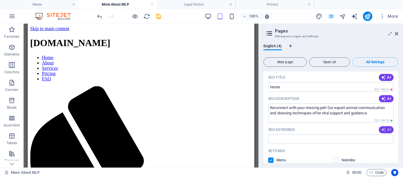
click at [384, 126] on button "AI" at bounding box center [386, 129] width 15 height 7
type input "missing pets, animal communication, pet recovery services, map dowsing, find lo…"
click at [386, 77] on span "AI" at bounding box center [386, 77] width 10 height 5
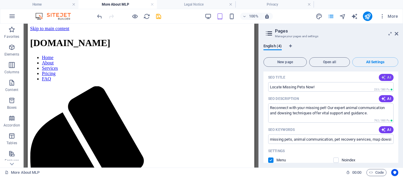
click at [386, 78] on span "AI" at bounding box center [386, 77] width 10 height 5
type input "Reunite with Your Missing Pet!"
click at [158, 16] on icon "save" at bounding box center [158, 16] width 7 height 7
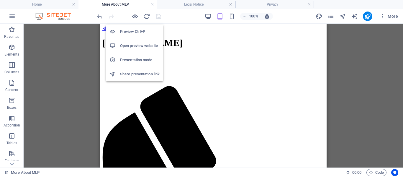
click at [138, 45] on h6 "Open preview website" at bounding box center [140, 45] width 40 height 7
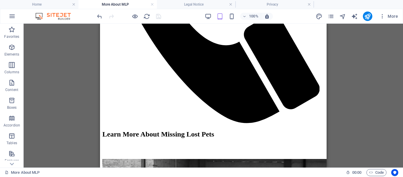
scroll to position [377, 0]
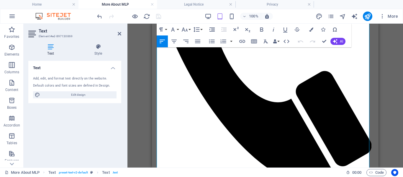
scroll to position [320, 0]
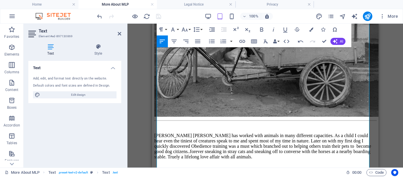
scroll to position [446, 0]
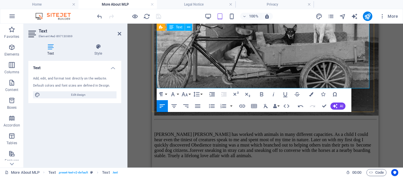
drag, startPoint x: 230, startPoint y: 75, endPoint x: 200, endPoint y: 70, distance: 30.6
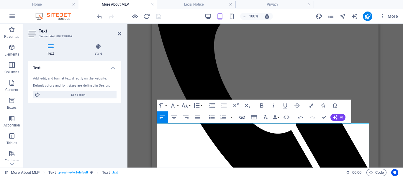
scroll to position [37, 0]
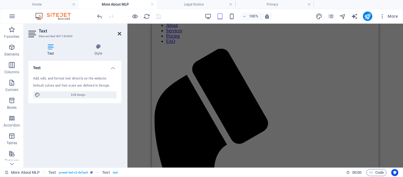
click at [118, 34] on icon at bounding box center [120, 33] width 4 height 5
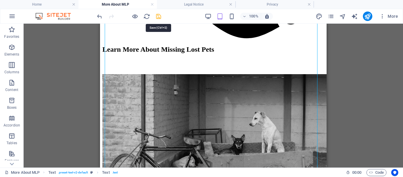
click at [157, 15] on icon "save" at bounding box center [158, 16] width 7 height 7
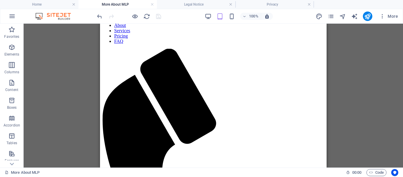
scroll to position [0, 0]
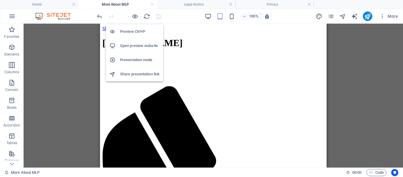
click at [139, 45] on h6 "Open preview website" at bounding box center [140, 45] width 40 height 7
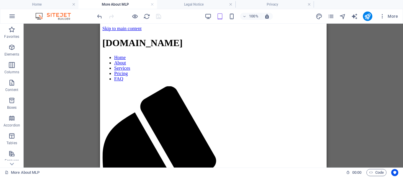
scroll to position [126, 0]
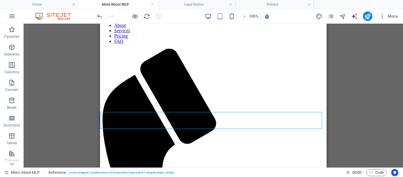
scroll to position [0, 0]
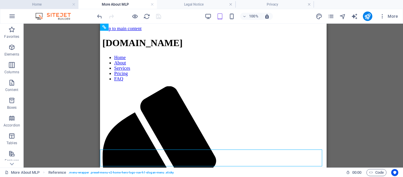
click at [55, 5] on h4 "Home" at bounding box center [39, 4] width 78 height 6
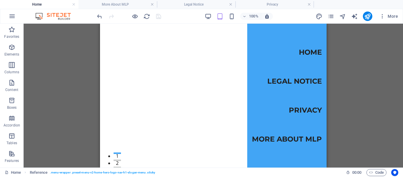
scroll to position [126, 0]
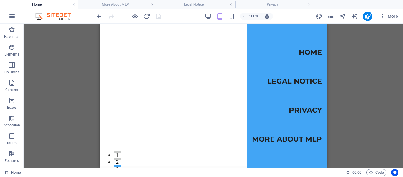
scroll to position [0, 0]
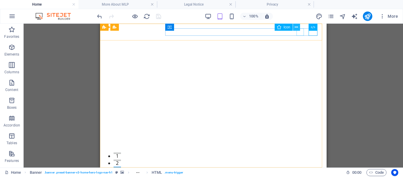
click at [297, 26] on icon at bounding box center [296, 27] width 3 height 6
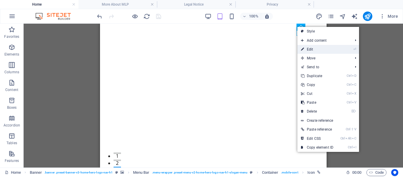
click at [310, 47] on link "⏎ Edit" at bounding box center [317, 49] width 40 height 9
select select "xMidYMid"
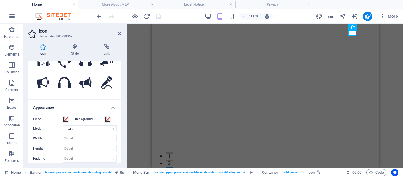
scroll to position [178, 0]
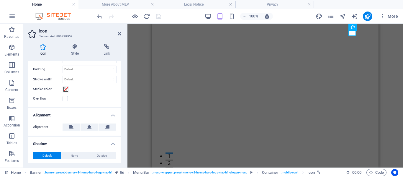
click at [120, 162] on div "Default None Outside Color X offset 0 px rem vh vw Y offset 0 px rem vh vw Blur…" at bounding box center [74, 155] width 93 height 17
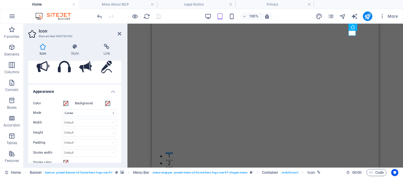
scroll to position [89, 0]
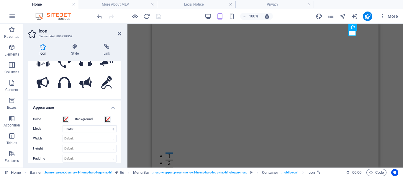
click at [121, 82] on div "Icon Style Link Icon phone All icon sets... IcoFont Ionicons FontAwesome Brands…" at bounding box center [75, 103] width 102 height 128
click at [121, 66] on div "Icon Style Link Icon phone All icon sets... IcoFont Ionicons FontAwesome Brands…" at bounding box center [75, 103] width 102 height 128
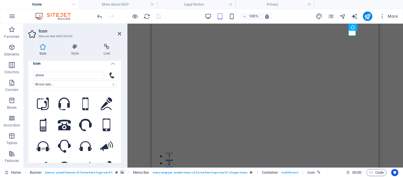
scroll to position [0, 0]
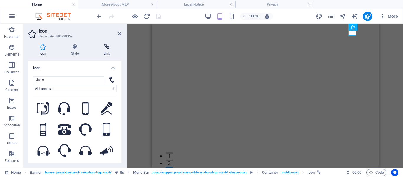
click at [108, 47] on icon at bounding box center [106, 47] width 29 height 6
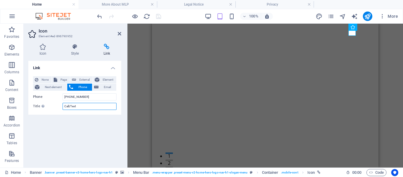
click at [75, 105] on input "Call/Text" at bounding box center [90, 106] width 54 height 7
click at [80, 106] on input "Call/Text" at bounding box center [90, 106] width 54 height 7
type input "C"
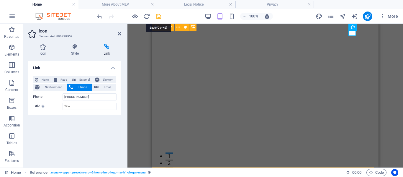
click at [158, 17] on icon "save" at bounding box center [158, 16] width 7 height 7
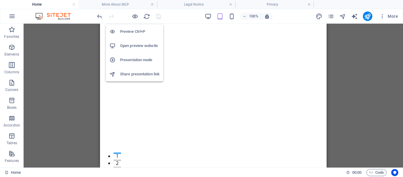
click at [140, 45] on h6 "Open preview website" at bounding box center [140, 45] width 40 height 7
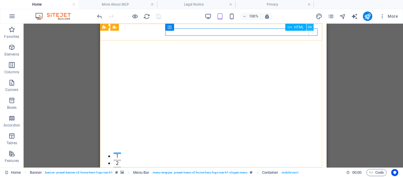
click at [310, 25] on icon at bounding box center [309, 27] width 3 height 6
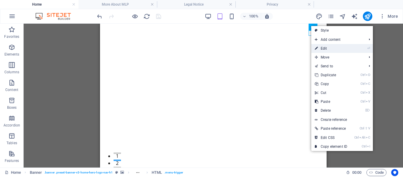
click at [324, 48] on link "⏎ Edit" at bounding box center [331, 48] width 40 height 9
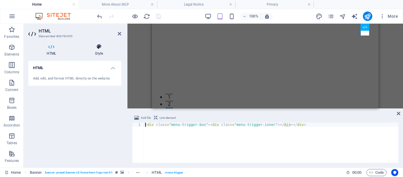
click at [101, 46] on icon at bounding box center [99, 47] width 45 height 6
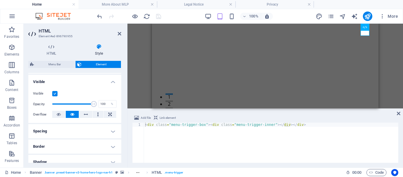
scroll to position [78, 0]
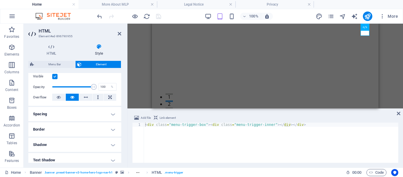
click at [120, 138] on h4 "Shadow" at bounding box center [74, 144] width 93 height 14
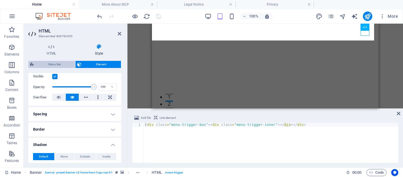
click at [49, 62] on span "Menu Bar" at bounding box center [55, 64] width 38 height 7
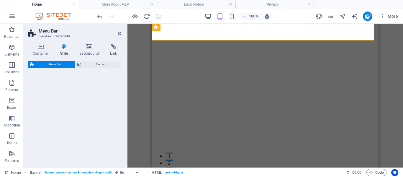
select select "rem"
select select "preset-menu-v2-home-hero-logo-nav-h1-slogan-menu"
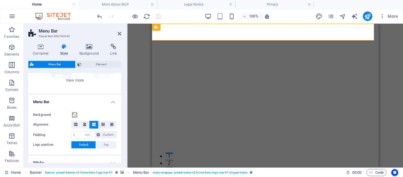
scroll to position [157, 0]
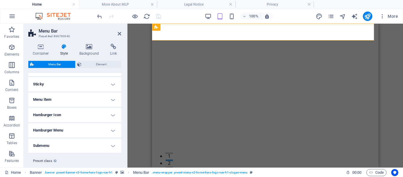
click at [121, 163] on div "Container Style Background Link Size Height Default px rem % vh vw Min. height …" at bounding box center [75, 103] width 102 height 128
click at [122, 118] on div "Container Style Background Link Size Height Default px rem % vh vw Min. height …" at bounding box center [75, 103] width 102 height 128
click at [119, 116] on h4 "Hamburger Icon" at bounding box center [74, 115] width 93 height 14
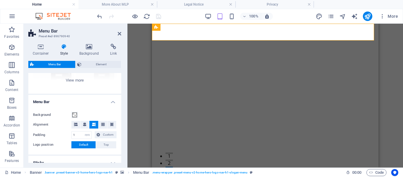
scroll to position [0, 0]
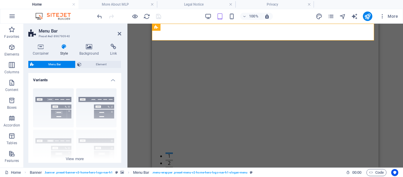
click at [121, 70] on div "Menu Bar Element Layout How this element expands within the layout (Flexbox). S…" at bounding box center [74, 112] width 93 height 102
click at [107, 62] on span "Element" at bounding box center [101, 64] width 36 height 7
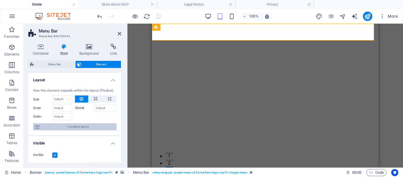
click at [85, 125] on span "Container layout" at bounding box center [77, 126] width 73 height 7
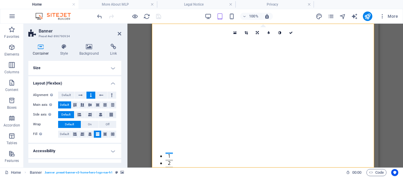
scroll to position [11, 0]
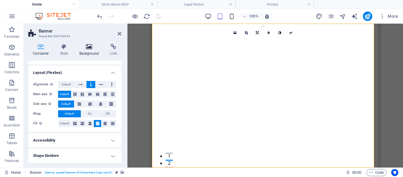
click at [90, 48] on icon at bounding box center [89, 47] width 29 height 6
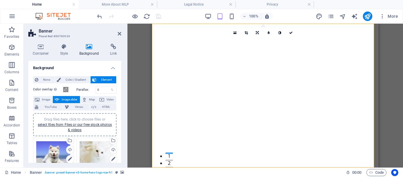
click at [121, 116] on div "Container Style Background Link Size Height Default px rem % vh vw Min. height …" at bounding box center [75, 103] width 102 height 128
click at [121, 33] on icon at bounding box center [120, 33] width 4 height 5
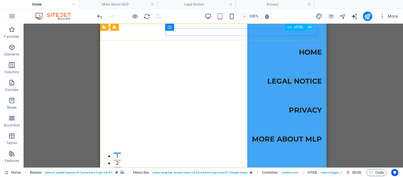
click at [310, 25] on icon at bounding box center [309, 27] width 3 height 6
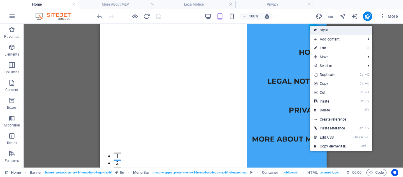
click at [320, 30] on link "Style" at bounding box center [341, 30] width 62 height 9
select select "rem"
select select "preset-menu-v2-home-hero-logo-nav-h1-slogan-menu"
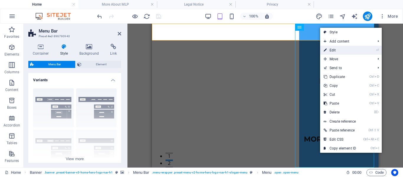
click at [332, 50] on link "⏎ Edit" at bounding box center [340, 50] width 40 height 9
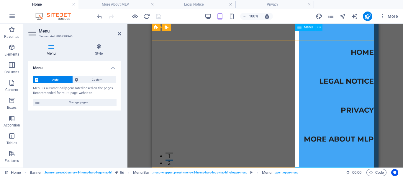
click at [332, 50] on nav "Home Legal Notice Privacy More About MLP" at bounding box center [338, 96] width 79 height 144
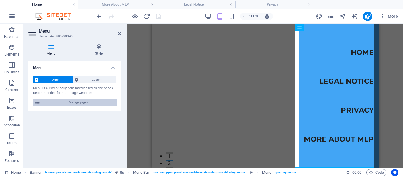
click at [75, 101] on span "Manage pages" at bounding box center [78, 101] width 73 height 7
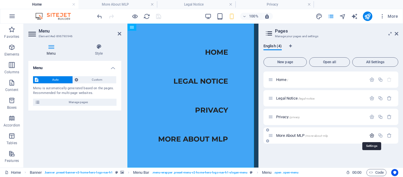
click at [372, 136] on icon "button" at bounding box center [371, 135] width 5 height 5
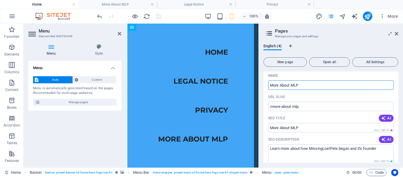
scroll to position [80, 0]
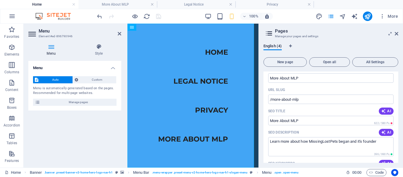
click at [398, 87] on div "English (4) New page Open all All Settings Home / Legal Notice /legal-notice Pr…" at bounding box center [331, 103] width 144 height 128
click at [398, 79] on div "English (4) New page Open all All Settings Home / Legal Notice /legal-notice Pr…" at bounding box center [331, 103] width 144 height 128
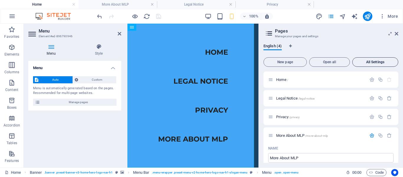
click at [377, 62] on span "All Settings" at bounding box center [375, 62] width 41 height 4
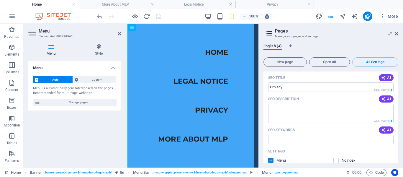
scroll to position [569, 0]
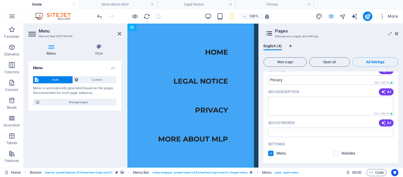
click at [400, 142] on div "English (4) New page Open all All Settings Home / Name Home ​ URL SLUG / ​ SEO …" at bounding box center [331, 103] width 144 height 128
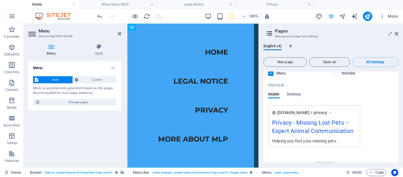
scroll to position [729, 0]
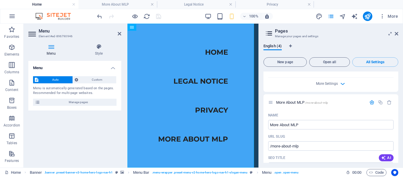
click at [399, 150] on div "English (4) New page Open all All Settings Home / Name Home ​ URL SLUG / ​ SEO …" at bounding box center [331, 103] width 144 height 128
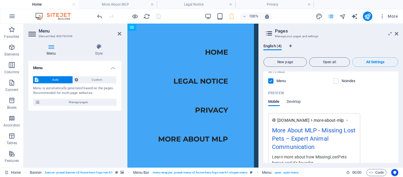
scroll to position [921, 0]
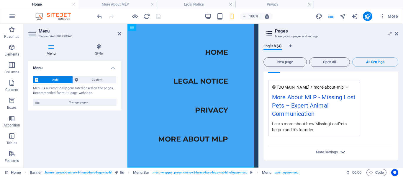
click at [342, 151] on icon "button" at bounding box center [342, 151] width 7 height 7
click at [398, 160] on div "English (4) New page Open all All Settings Home / Name Home ​ URL SLUG / ​ SEO …" at bounding box center [331, 103] width 144 height 128
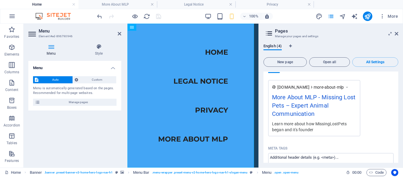
click at [398, 160] on div "English (4) New page Open all All Settings Home / Name Home ​ URL SLUG / ​ SEO …" at bounding box center [331, 103] width 144 height 128
click at [398, 123] on div "English (4) New page Open all All Settings Home / Name Home ​ URL SLUG / ​ SEO …" at bounding box center [331, 103] width 144 height 128
click at [398, 141] on div "English (4) New page Open all All Settings Home / Name Home ​ URL SLUG / ​ SEO …" at bounding box center [331, 103] width 144 height 128
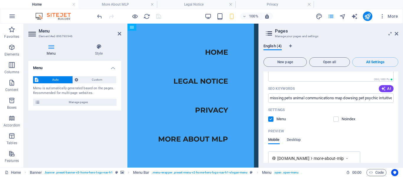
scroll to position [842, 0]
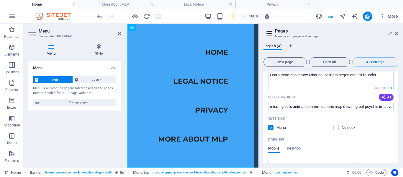
click at [270, 30] on icon at bounding box center [268, 33] width 9 height 8
click at [270, 32] on icon at bounding box center [268, 33] width 9 height 8
click at [332, 61] on span "Open all" at bounding box center [329, 62] width 35 height 4
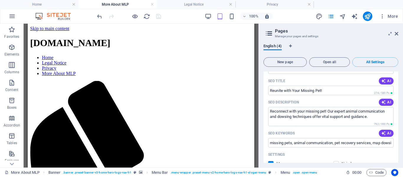
scroll to position [45, 0]
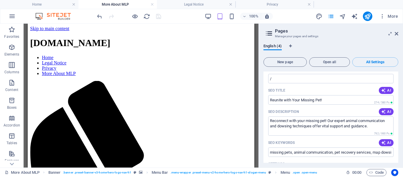
click at [399, 73] on div "English (4) New page Open all All Settings Home / Name Home ​ URL SLUG / ​ SEO …" at bounding box center [331, 103] width 144 height 128
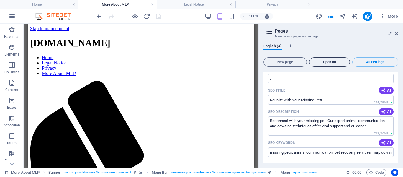
click at [341, 62] on span "Open all" at bounding box center [329, 62] width 35 height 4
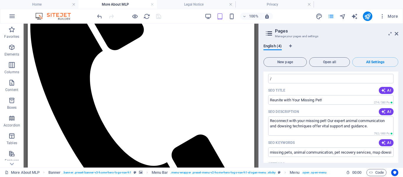
scroll to position [0, 0]
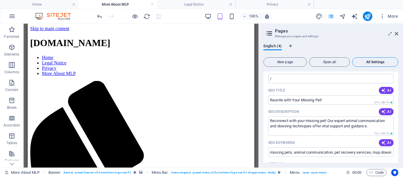
click at [377, 64] on button "All Settings" at bounding box center [375, 61] width 46 height 9
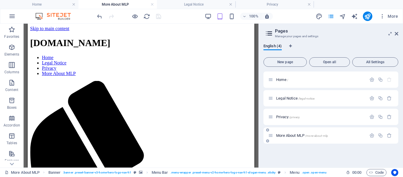
drag, startPoint x: 332, startPoint y: 99, endPoint x: 332, endPoint y: 128, distance: 28.9
drag, startPoint x: 332, startPoint y: 128, endPoint x: 342, endPoint y: 134, distance: 11.6
click at [342, 134] on p "More About MLP /more-about-mlp" at bounding box center [320, 135] width 88 height 4
drag, startPoint x: 333, startPoint y: 138, endPoint x: 326, endPoint y: 123, distance: 16.0
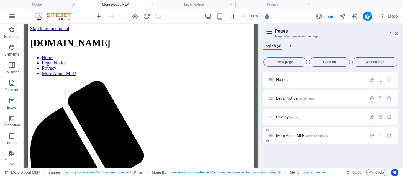
drag, startPoint x: 326, startPoint y: 123, endPoint x: 336, endPoint y: 131, distance: 13.3
click at [336, 131] on div "More About MLP /more-about-mlp" at bounding box center [330, 135] width 135 height 16
click at [267, 129] on icon at bounding box center [267, 130] width 3 height 4
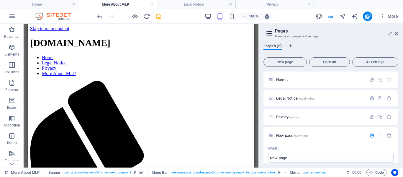
click at [400, 137] on div "English (5) New page Open all All Settings Home / Legal Notice /legal-notice Pr…" at bounding box center [331, 103] width 144 height 128
click at [398, 104] on div "English (5) New page Open all All Settings Home / Legal Notice /legal-notice Pr…" at bounding box center [331, 103] width 144 height 128
click at [398, 107] on div "English (5) New page Open all All Settings Home / Legal Notice /legal-notice Pr…" at bounding box center [331, 103] width 144 height 128
drag, startPoint x: 398, startPoint y: 93, endPoint x: 399, endPoint y: 101, distance: 7.4
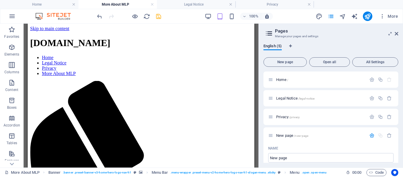
drag, startPoint x: 399, startPoint y: 101, endPoint x: 399, endPoint y: 111, distance: 10.0
click at [399, 111] on div "English (5) New page Open all All Settings Home / Legal Notice /legal-notice Pr…" at bounding box center [331, 103] width 144 height 128
click at [398, 101] on div "English (5) New page Open all All Settings Home / Legal Notice /legal-notice Pr…" at bounding box center [331, 103] width 144 height 128
click at [398, 103] on div "English (5) New page Open all All Settings Home / Legal Notice /legal-notice Pr…" at bounding box center [331, 103] width 144 height 128
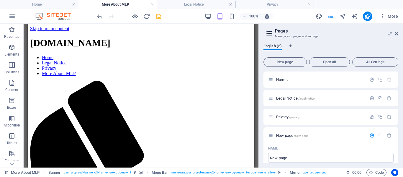
click at [398, 103] on div "English (5) New page Open all All Settings Home / Legal Notice /legal-notice Pr…" at bounding box center [331, 103] width 144 height 128
click at [388, 134] on icon "button" at bounding box center [389, 135] width 5 height 5
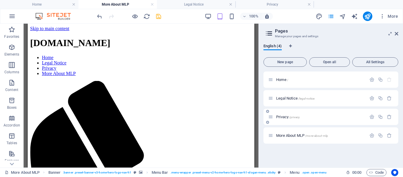
click at [370, 114] on div at bounding box center [380, 117] width 26 height 6
click at [371, 116] on icon "button" at bounding box center [371, 116] width 5 height 5
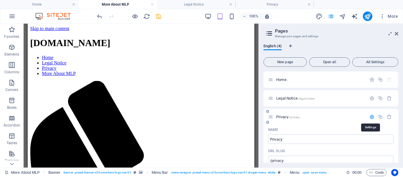
click at [371, 116] on icon "button" at bounding box center [371, 116] width 5 height 5
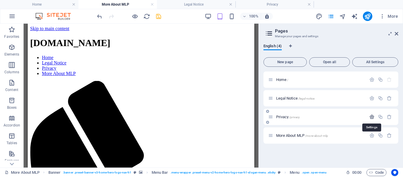
click at [371, 116] on icon "button" at bounding box center [371, 116] width 5 height 5
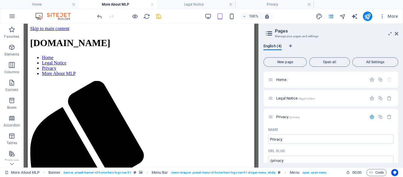
click at [398, 103] on div "English (4) New page Open all All Settings Home / Legal Notice /legal-notice Pr…" at bounding box center [331, 103] width 144 height 128
click at [399, 102] on div "English (4) New page Open all All Settings Home / Legal Notice /legal-notice Pr…" at bounding box center [331, 103] width 144 height 128
click at [397, 33] on icon at bounding box center [397, 33] width 4 height 5
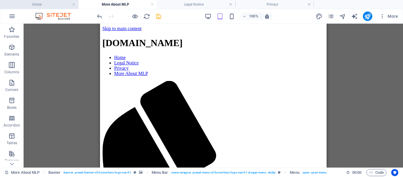
click at [52, 4] on h4 "Home" at bounding box center [39, 4] width 78 height 6
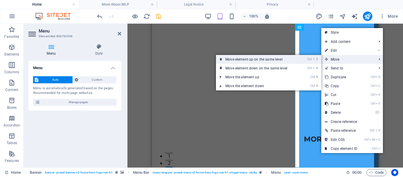
click at [288, 59] on link "Ctrl ⇧ ⬆ Move element up on the same level" at bounding box center [257, 59] width 83 height 9
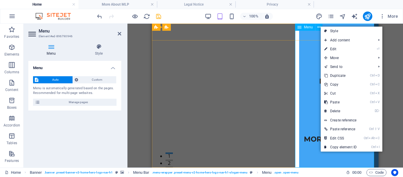
click at [310, 55] on nav "Home Legal Notice Privacy More About MLP" at bounding box center [338, 96] width 79 height 144
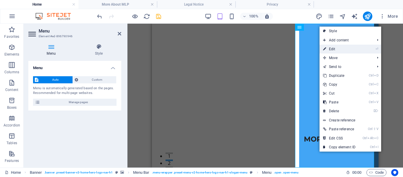
click at [332, 48] on link "⏎ Edit" at bounding box center [339, 49] width 40 height 9
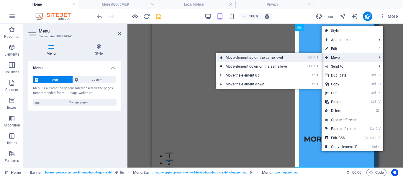
click at [277, 57] on link "Ctrl ⇧ ⬆ Move element up on the same level" at bounding box center [257, 57] width 83 height 9
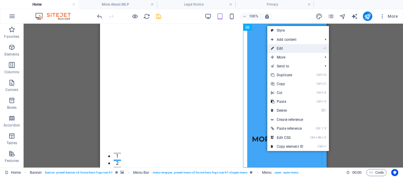
click at [277, 47] on link "⏎ Edit" at bounding box center [287, 48] width 40 height 9
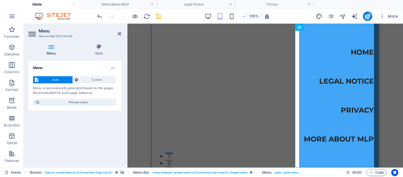
click at [51, 46] on icon at bounding box center [51, 47] width 46 height 6
click at [46, 101] on span "Manage pages" at bounding box center [78, 101] width 73 height 7
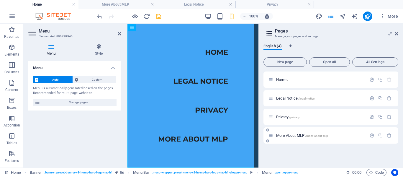
drag, startPoint x: 284, startPoint y: 134, endPoint x: 284, endPoint y: 130, distance: 3.8
click at [284, 130] on div "More About MLP /more-about-mlp" at bounding box center [330, 135] width 135 height 16
click at [37, 101] on icon at bounding box center [37, 101] width 5 height 7
click at [269, 32] on icon at bounding box center [268, 33] width 9 height 8
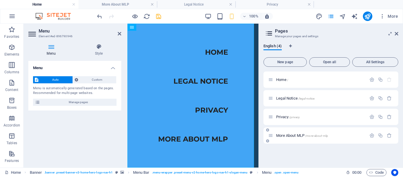
click at [272, 137] on icon at bounding box center [270, 135] width 5 height 5
drag, startPoint x: 272, startPoint y: 137, endPoint x: 283, endPoint y: 152, distance: 18.7
click at [283, 152] on div "Home / Legal Notice /legal-notice Privacy /privacy More About MLP /more-about-m…" at bounding box center [330, 116] width 135 height 91
click at [317, 135] on span "/more-about-mlp" at bounding box center [316, 135] width 23 height 3
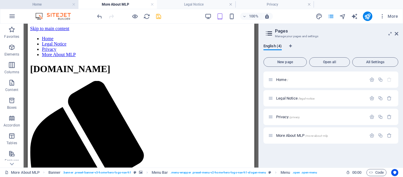
click at [51, 1] on li "Home" at bounding box center [39, 4] width 78 height 9
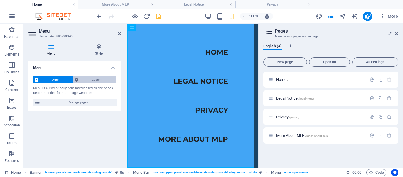
click at [96, 79] on span "Custom" at bounding box center [97, 79] width 35 height 7
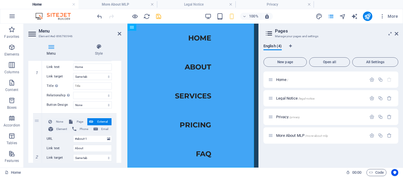
scroll to position [89, 0]
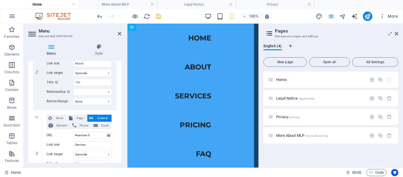
scroll to position [178, 0]
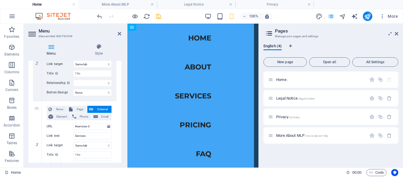
click at [121, 124] on div "Menu Style Menu Auto Custom Create custom menu items for this menu. Recommended…" at bounding box center [75, 103] width 102 height 128
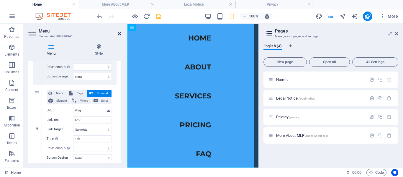
click at [119, 32] on icon at bounding box center [120, 33] width 4 height 5
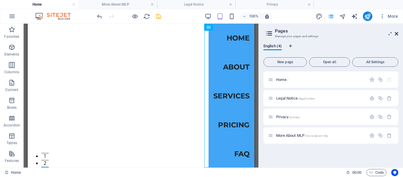
click at [396, 33] on icon at bounding box center [397, 33] width 4 height 5
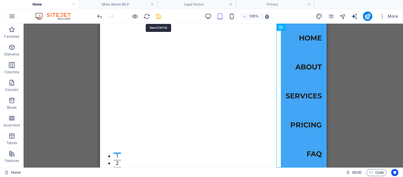
click at [157, 17] on icon "save" at bounding box center [158, 16] width 7 height 7
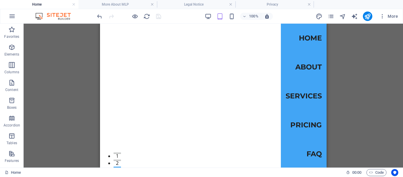
click at [41, 4] on h4 "Home" at bounding box center [39, 4] width 78 height 6
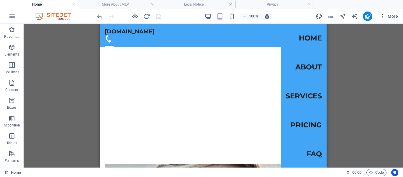
scroll to position [0, 0]
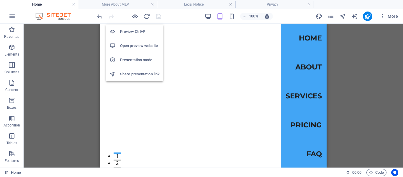
click at [140, 44] on h6 "Open preview website" at bounding box center [140, 45] width 40 height 7
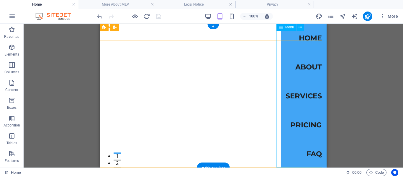
click at [301, 96] on nav "Home About Services Pricing FAQ" at bounding box center [304, 96] width 46 height 144
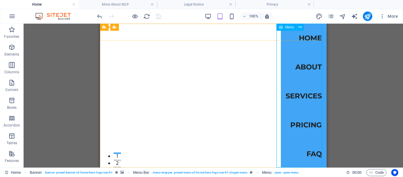
click at [0, 0] on icon at bounding box center [0, 0] width 0 height 0
click at [310, 25] on icon at bounding box center [309, 27] width 3 height 6
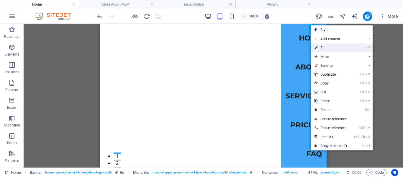
click at [331, 45] on link "⏎ Edit" at bounding box center [331, 47] width 40 height 9
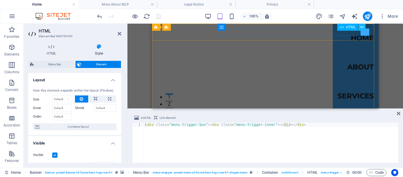
click at [361, 26] on icon at bounding box center [361, 27] width 3 height 6
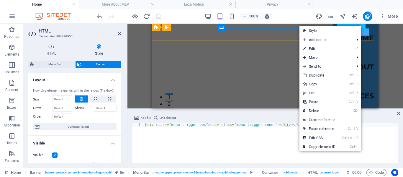
click at [361, 26] on icon at bounding box center [361, 27] width 3 height 6
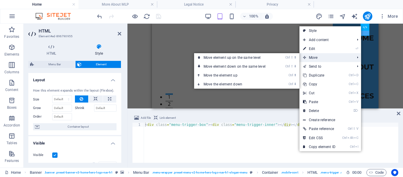
click at [340, 56] on span "Move" at bounding box center [325, 57] width 53 height 9
click at [268, 57] on link "Ctrl ⇧ ⬆ Move element up on the same level" at bounding box center [235, 57] width 83 height 9
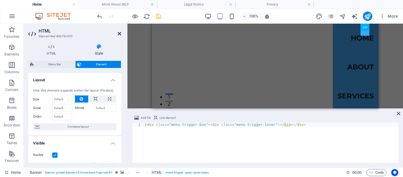
click at [120, 34] on icon at bounding box center [120, 33] width 4 height 5
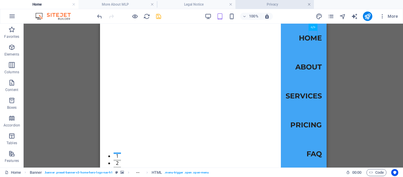
click at [309, 3] on link at bounding box center [309, 5] width 4 height 6
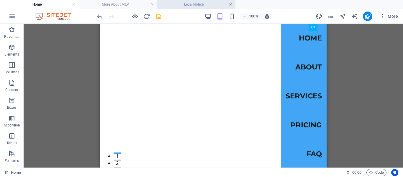
click at [230, 3] on link at bounding box center [231, 5] width 4 height 6
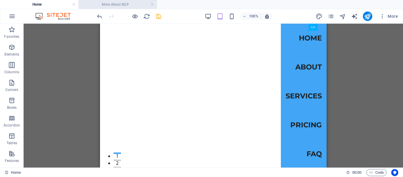
click at [138, 2] on h4 "More About MLP" at bounding box center [117, 4] width 78 height 6
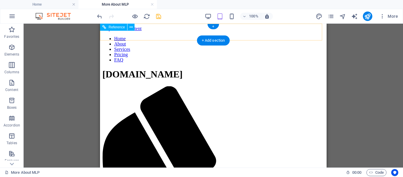
click at [314, 86] on div at bounding box center [213, 86] width 222 height 0
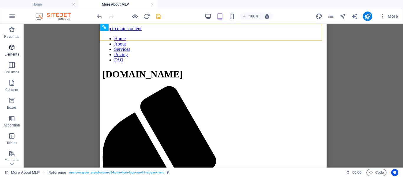
click at [11, 47] on icon "button" at bounding box center [11, 47] width 7 height 7
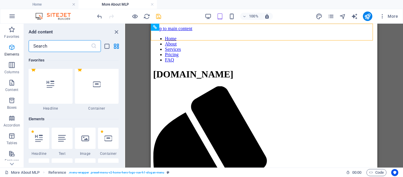
scroll to position [63, 0]
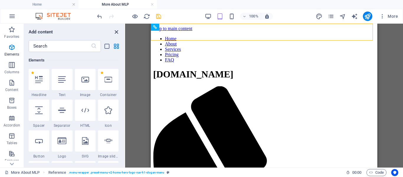
click at [115, 32] on icon "close panel" at bounding box center [116, 32] width 7 height 7
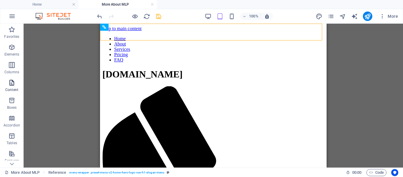
click at [12, 85] on icon "button" at bounding box center [11, 82] width 7 height 7
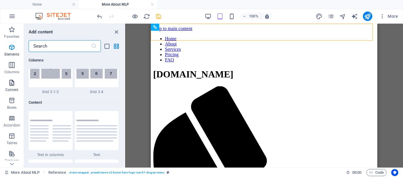
scroll to position [1032, 0]
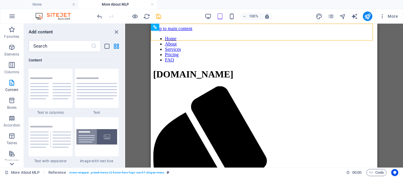
click at [12, 163] on icon at bounding box center [12, 164] width 8 height 8
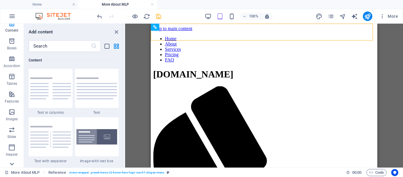
scroll to position [122, 0]
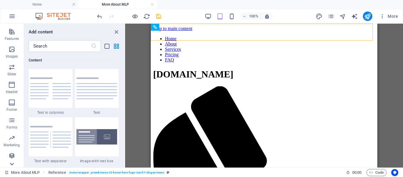
click at [12, 163] on div "Favorites Elements Columns Content Boxes Accordion Tables Features Images Slide…" at bounding box center [12, 96] width 24 height 144
click at [115, 32] on icon "close panel" at bounding box center [116, 32] width 7 height 7
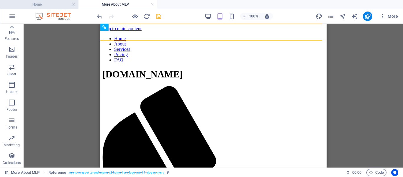
click at [52, 4] on h4 "Home" at bounding box center [39, 4] width 78 height 6
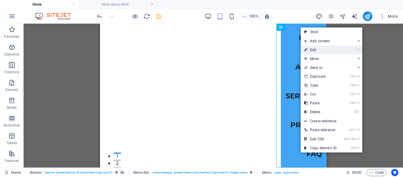
click at [313, 47] on link "⏎ Edit" at bounding box center [320, 49] width 40 height 9
select select
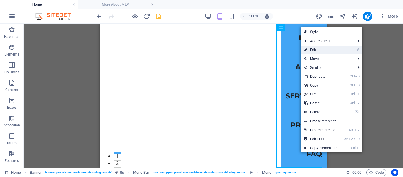
select select
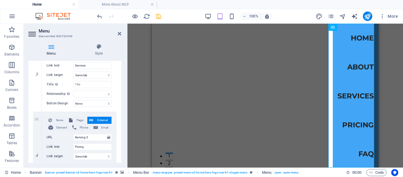
scroll to position [267, 0]
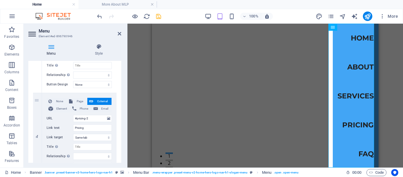
click at [121, 149] on div "Menu Style Menu Auto Custom Create custom menu items for this menu. Recommended…" at bounding box center [75, 103] width 102 height 128
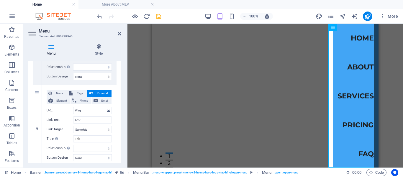
scroll to position [376, 0]
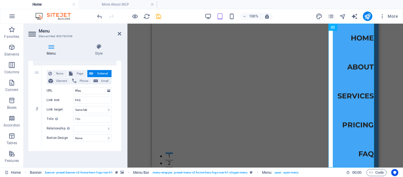
click at [121, 124] on div "Menu Style Menu Auto Custom Create custom menu items for this menu. Recommended…" at bounding box center [75, 103] width 102 height 128
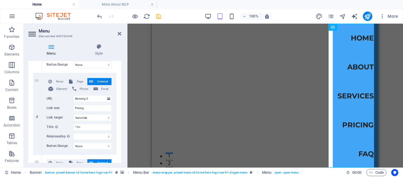
scroll to position [198, 0]
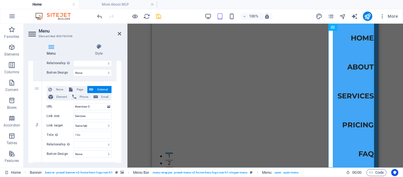
click at [120, 79] on div "1 None Page External Element Phone Email Page Home Legal Notice Privacy More Ab…" at bounding box center [74, 121] width 93 height 415
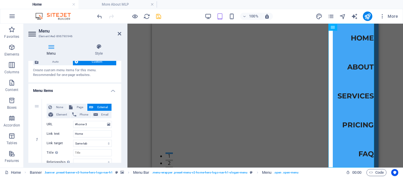
scroll to position [0, 0]
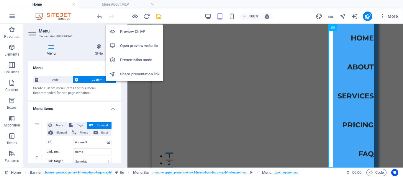
click at [135, 46] on h6 "Open preview website" at bounding box center [140, 45] width 40 height 7
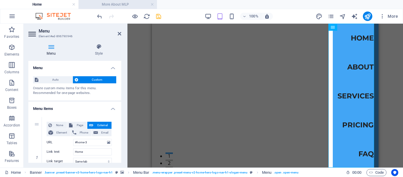
click at [124, 5] on h4 "More About MLP" at bounding box center [117, 4] width 78 height 6
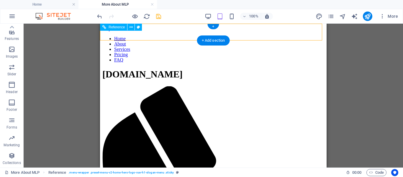
click at [312, 50] on nav "Home About Services Pricing FAQ" at bounding box center [213, 49] width 222 height 27
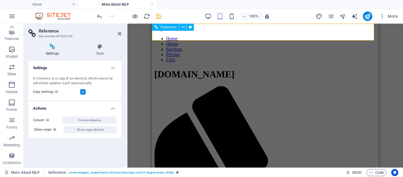
click at [366, 86] on div at bounding box center [265, 86] width 222 height 0
click at [102, 46] on icon at bounding box center [100, 47] width 42 height 6
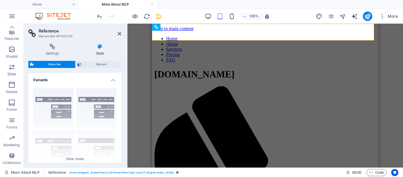
click at [60, 64] on span "Menu Bar" at bounding box center [55, 64] width 38 height 7
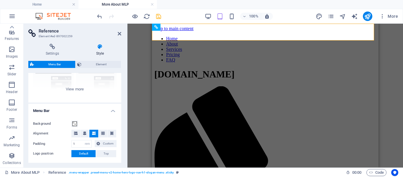
scroll to position [78, 0]
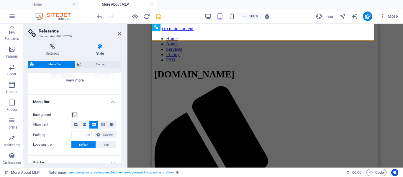
click at [121, 134] on div "Settings Style Settings A reference is a copy of an element, which cannot be ed…" at bounding box center [75, 103] width 102 height 128
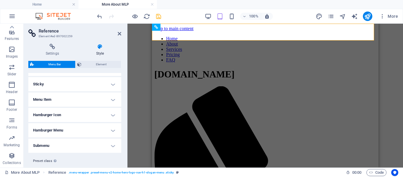
click at [110, 99] on h4 "Menu Item" at bounding box center [74, 99] width 93 height 14
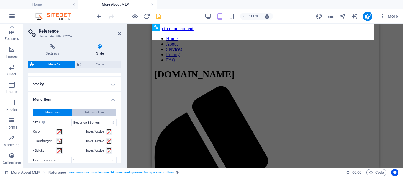
click at [100, 112] on span "Submenu Item" at bounding box center [93, 112] width 19 height 7
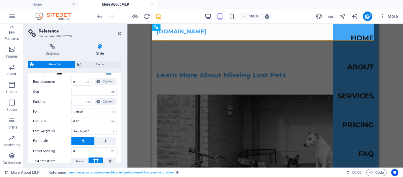
scroll to position [314, 0]
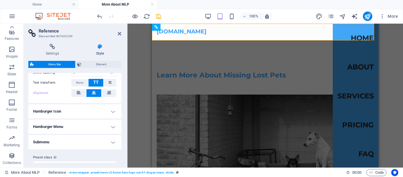
click at [111, 140] on h4 "Submenu" at bounding box center [74, 142] width 93 height 14
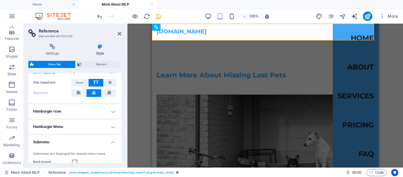
scroll to position [392, 0]
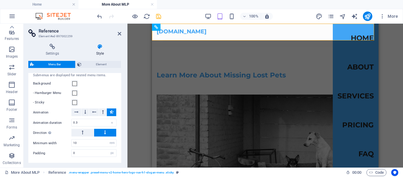
click at [120, 162] on div "Submenus are displayed for nested menu items. Background - Hamburger Menu - Sti…" at bounding box center [74, 115] width 95 height 96
click at [121, 166] on div "Settings Style Settings A reference is a copy of an element, which cannot be ed…" at bounding box center [75, 103] width 102 height 128
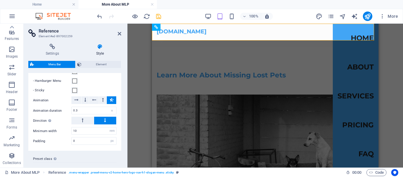
scroll to position [416, 0]
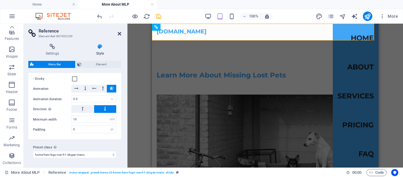
click at [119, 32] on icon at bounding box center [120, 33] width 4 height 5
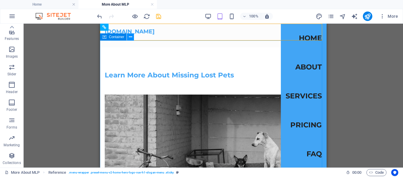
click at [132, 37] on icon at bounding box center [130, 37] width 3 height 6
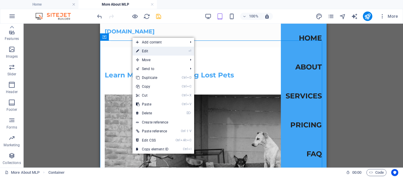
click at [148, 50] on link "⏎ Edit" at bounding box center [152, 51] width 40 height 9
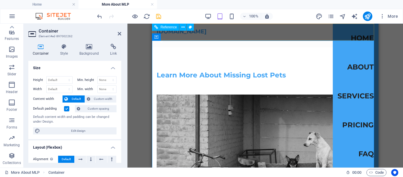
click at [357, 67] on nav "Home About Services Pricing FAQ" at bounding box center [356, 96] width 46 height 144
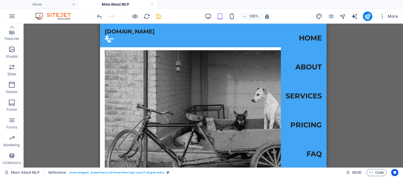
scroll to position [0, 0]
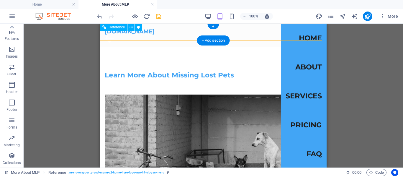
click at [114, 35] on div at bounding box center [109, 38] width 9 height 7
select select "rem"
select select "hover_box_bottom"
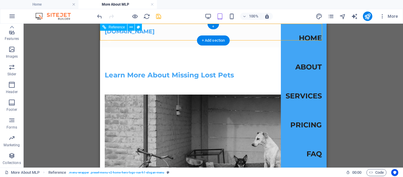
select select "px"
select select "rem"
select select "400"
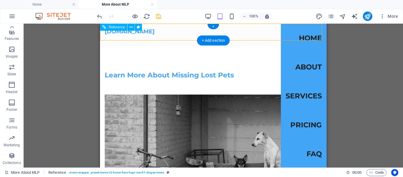
select select "px"
select select "rem"
select select "px"
select select "preset-menu-v2-home-hero-logo-nav-h1-slogan-menu"
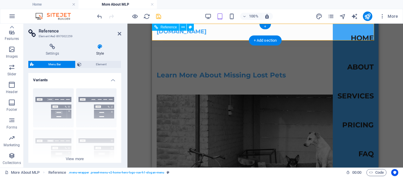
click at [165, 35] on div at bounding box center [161, 38] width 9 height 7
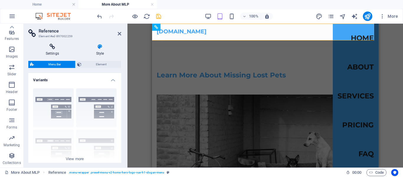
click at [54, 46] on icon at bounding box center [52, 47] width 48 height 6
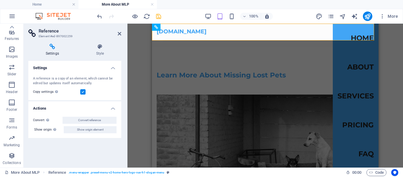
click at [126, 155] on div at bounding box center [126, 96] width 1 height 144
click at [99, 45] on icon at bounding box center [100, 47] width 42 height 6
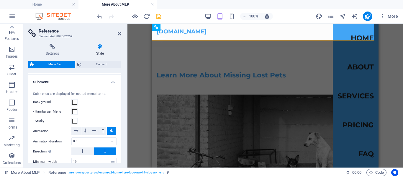
scroll to position [392, 0]
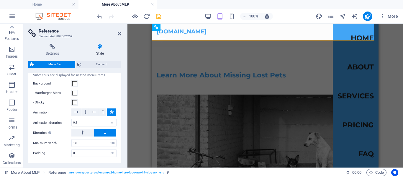
click at [121, 165] on div "Settings Style Settings A reference is a copy of an element, which cannot be ed…" at bounding box center [75, 103] width 102 height 128
click at [119, 34] on icon at bounding box center [120, 33] width 4 height 5
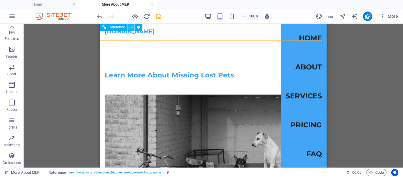
click at [131, 27] on icon at bounding box center [130, 27] width 3 height 6
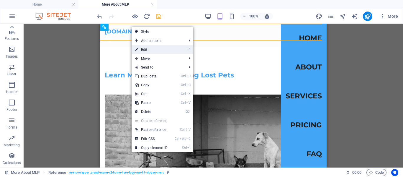
click at [141, 48] on link "⏎ Edit" at bounding box center [152, 49] width 40 height 9
select select "rem"
select select "hover_box_bottom"
select select "px"
select select "rem"
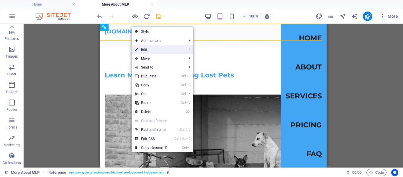
select select "rem"
select select "400"
select select "px"
select select "rem"
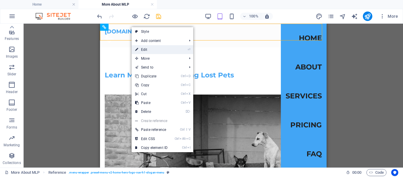
select select "px"
select select "preset-menu-v2-home-hero-logo-nav-h1-slogan-menu"
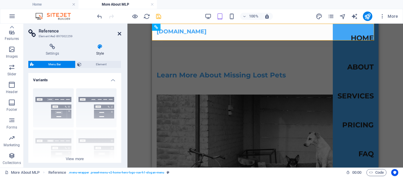
click at [121, 34] on icon at bounding box center [120, 33] width 4 height 5
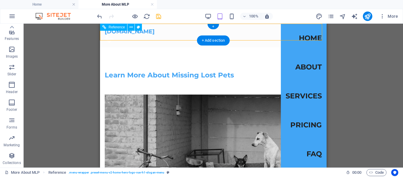
click at [169, 35] on div at bounding box center [213, 38] width 217 height 7
click at [155, 31] on div "[DOMAIN_NAME]" at bounding box center [213, 31] width 217 height 7
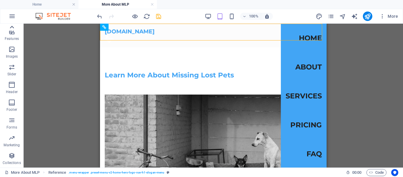
click at [12, 26] on icon at bounding box center [12, 27] width 4 height 3
click at [12, 26] on icon "button" at bounding box center [11, 29] width 7 height 7
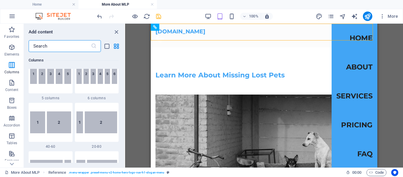
scroll to position [387, 0]
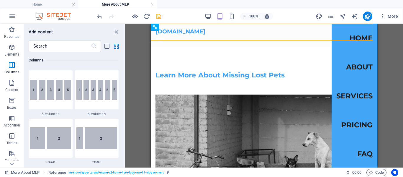
click at [124, 46] on div "​" at bounding box center [74, 46] width 101 height 12
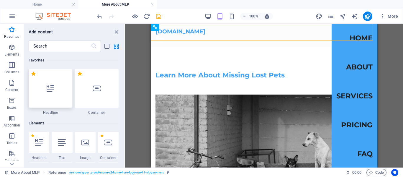
scroll to position [0, 0]
drag, startPoint x: 124, startPoint y: 46, endPoint x: 121, endPoint y: 87, distance: 41.4
click at [121, 87] on div "Add content ​ Favorites 1 Star Headline 1 Star Container Elements 1 Star Headli…" at bounding box center [74, 96] width 101 height 144
click at [115, 32] on icon "close panel" at bounding box center [116, 32] width 7 height 7
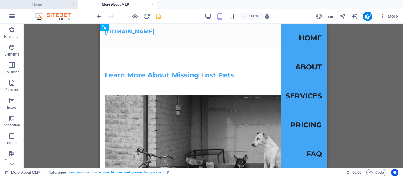
click at [58, 5] on h4 "Home" at bounding box center [39, 4] width 78 height 6
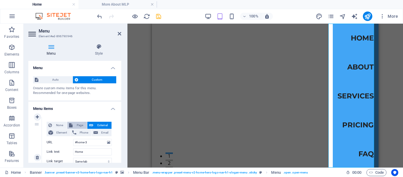
click at [79, 124] on span "Page" at bounding box center [79, 124] width 11 height 7
select select
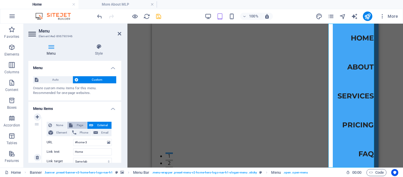
select select
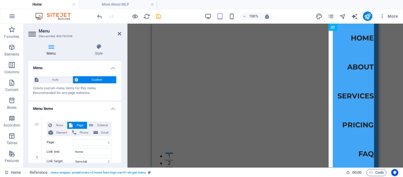
click at [121, 124] on div "Menu Style Menu Auto Custom Create custom menu items for this menu. Recommended…" at bounding box center [75, 103] width 102 height 128
click at [121, 109] on div "Menu Style Menu Auto Custom Create custom menu items for this menu. Recommended…" at bounding box center [75, 103] width 102 height 128
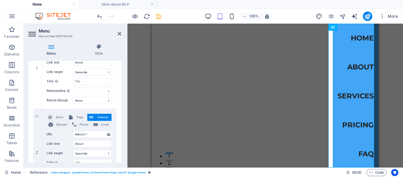
click at [121, 71] on div "Menu Style Menu Auto Custom Create custom menu items for this menu. Recommended…" at bounding box center [75, 103] width 102 height 128
click at [121, 72] on div "Menu Style Menu Auto Custom Create custom menu items for this menu. Recommended…" at bounding box center [75, 103] width 102 height 128
click at [108, 73] on select "New tab Same tab Overlay" at bounding box center [92, 71] width 39 height 7
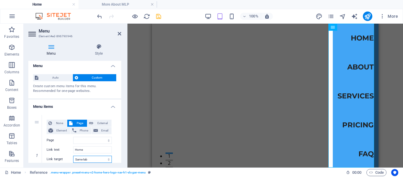
scroll to position [0, 0]
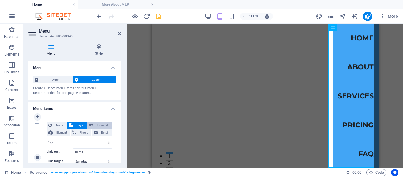
click at [101, 124] on span "External" at bounding box center [102, 124] width 15 height 7
select select "blank"
select select
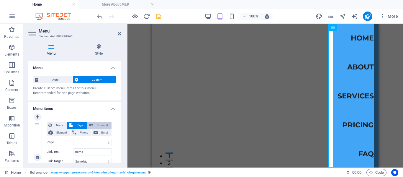
select select
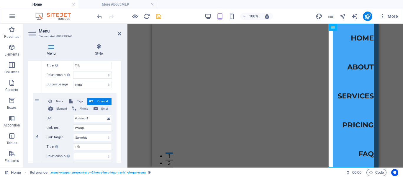
scroll to position [356, 0]
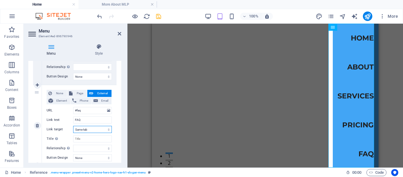
click at [107, 130] on select "New tab Same tab Overlay" at bounding box center [92, 129] width 39 height 7
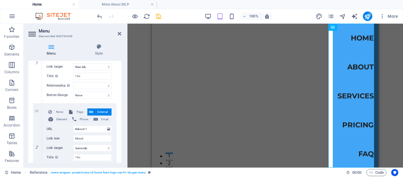
scroll to position [103, 0]
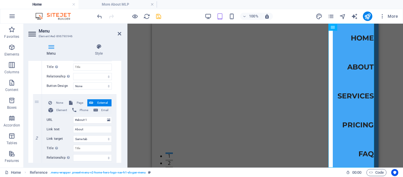
click at [121, 77] on div "Menu Style Menu Auto Custom Create custom menu items for this menu. Recommended…" at bounding box center [75, 103] width 102 height 128
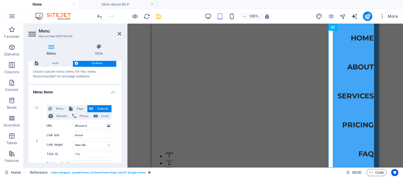
scroll to position [15, 0]
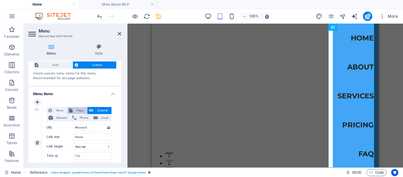
click at [76, 109] on span "Page" at bounding box center [79, 110] width 11 height 7
select select
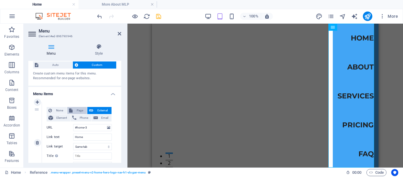
select select
click at [75, 127] on select "Home Legal Notice Privacy More About MLP" at bounding box center [92, 127] width 39 height 7
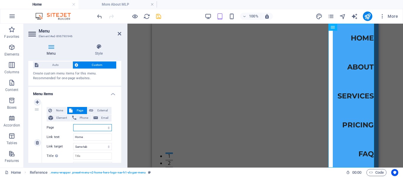
click at [75, 127] on select "Home Legal Notice Privacy More About MLP" at bounding box center [92, 127] width 39 height 7
select select "0"
click at [73, 124] on select "Home Legal Notice Privacy More About MLP" at bounding box center [92, 127] width 39 height 7
select select
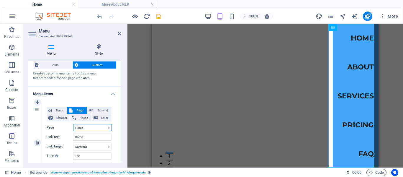
select select
click at [85, 137] on input "Home" at bounding box center [92, 136] width 39 height 7
click at [86, 127] on select "Home Legal Notice Privacy More About MLP" at bounding box center [92, 127] width 39 height 7
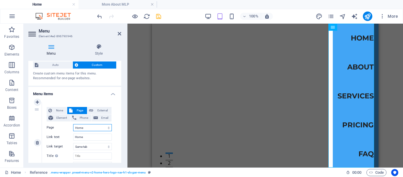
click at [73, 124] on select "Home Legal Notice Privacy More About MLP" at bounding box center [92, 127] width 39 height 7
click at [102, 109] on span "External" at bounding box center [102, 110] width 15 height 7
select select "blank"
select select
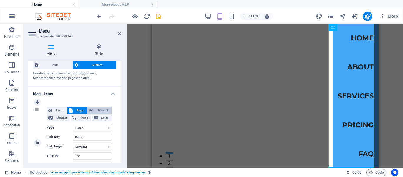
select select
click at [74, 109] on span "Page" at bounding box center [79, 110] width 11 height 7
select select
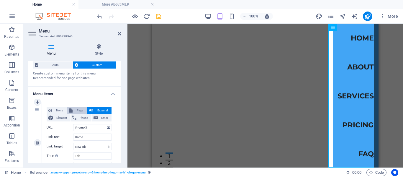
select select
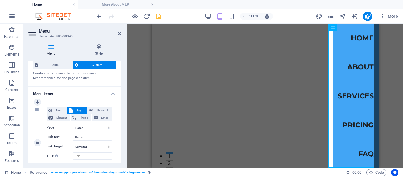
click at [74, 109] on span "Page" at bounding box center [79, 110] width 11 height 7
drag, startPoint x: 74, startPoint y: 109, endPoint x: 117, endPoint y: 125, distance: 46.6
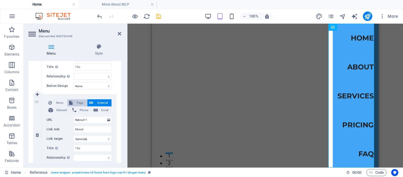
click at [79, 102] on span "Page" at bounding box center [79, 102] width 11 height 7
select select
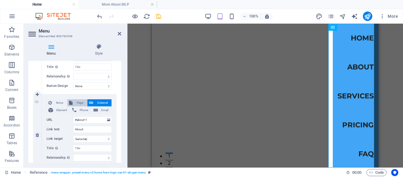
select select
click at [103, 101] on span "External" at bounding box center [102, 102] width 15 height 7
select select
select select "blank"
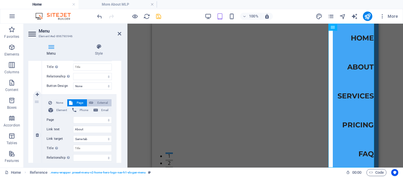
select select
click at [103, 100] on span "External" at bounding box center [102, 102] width 15 height 7
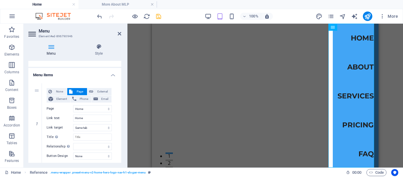
scroll to position [15, 0]
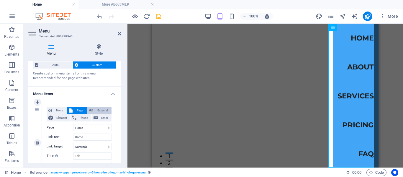
click at [104, 110] on span "External" at bounding box center [102, 110] width 15 height 7
select select "blank"
select select
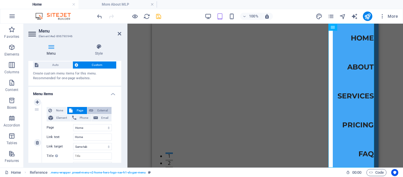
select select
click at [121, 118] on div "Menu Style Menu Auto Custom Create custom menu items for this menu. Recommended…" at bounding box center [75, 103] width 102 height 128
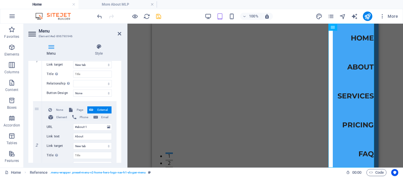
scroll to position [103, 0]
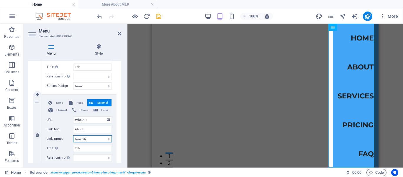
click at [107, 138] on select "New tab Same tab Overlay" at bounding box center [92, 138] width 39 height 7
select select "overlay"
click at [73, 135] on select "New tab Same tab Overlay" at bounding box center [92, 138] width 39 height 7
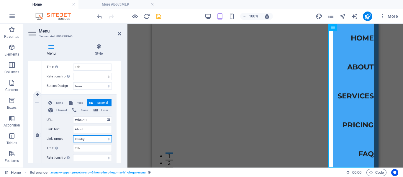
select select
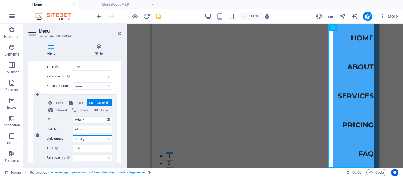
click at [107, 138] on select "New tab Same tab Overlay" at bounding box center [92, 138] width 39 height 7
select select "blank"
click at [73, 135] on select "New tab Same tab Overlay" at bounding box center [92, 138] width 39 height 7
select select
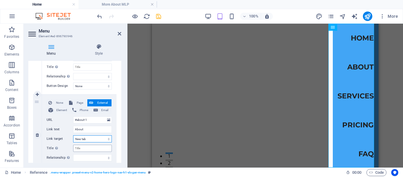
select select
drag, startPoint x: 101, startPoint y: 144, endPoint x: 118, endPoint y: 101, distance: 46.7
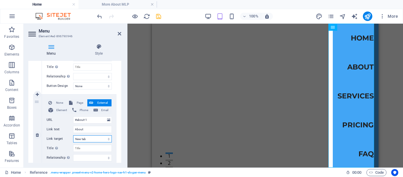
click at [108, 139] on select "New tab Same tab Overlay" at bounding box center [92, 138] width 39 height 7
select select
click at [73, 135] on select "New tab Same tab Overlay" at bounding box center [92, 138] width 39 height 7
select select
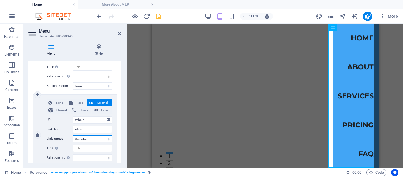
select select
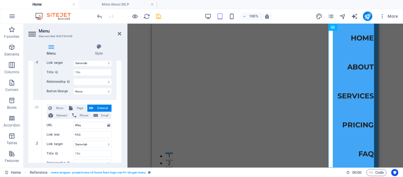
scroll to position [371, 0]
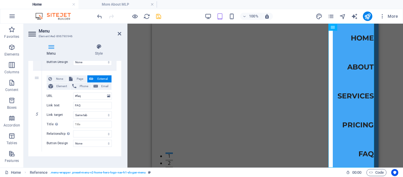
click at [120, 165] on div "Menu Style Menu Auto Custom Create custom menu items for this menu. Recommended…" at bounding box center [75, 103] width 102 height 128
click at [107, 134] on select "alternate author bookmark external help license next nofollow noreferrer noopen…" at bounding box center [92, 133] width 39 height 7
click at [109, 134] on select "alternate author bookmark external help license next nofollow noreferrer noopen…" at bounding box center [92, 133] width 39 height 7
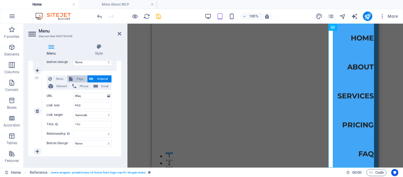
click at [77, 80] on span "Page" at bounding box center [79, 78] width 11 height 7
select select
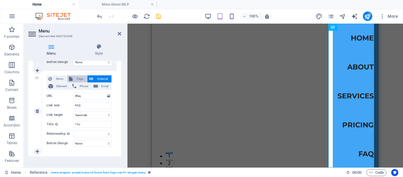
select select
click at [106, 97] on select "Home Legal Notice Privacy More About MLP" at bounding box center [92, 95] width 39 height 7
select select "0"
click at [73, 92] on select "Home Legal Notice Privacy More About MLP" at bounding box center [92, 95] width 39 height 7
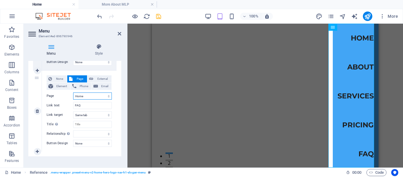
select select
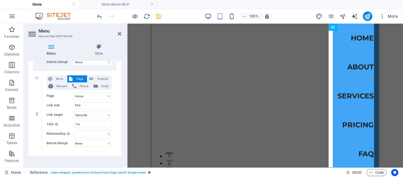
click at [122, 102] on div "Menu Style Menu Auto Custom Create custom menu items for this menu. Recommended…" at bounding box center [75, 103] width 102 height 128
click at [121, 84] on div "Menu Style Menu Auto Custom Create custom menu items for this menu. Recommended…" at bounding box center [75, 103] width 102 height 128
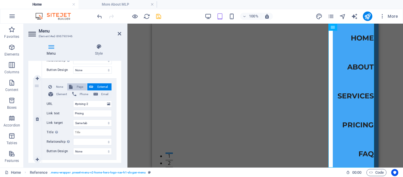
click at [75, 87] on span "Page" at bounding box center [79, 86] width 11 height 7
select select
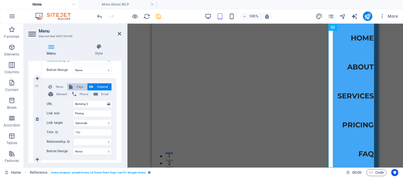
select select
click at [108, 104] on select "Home Legal Notice Privacy More About MLP" at bounding box center [92, 103] width 39 height 7
select select "0"
click at [73, 100] on select "Home Legal Notice Privacy More About MLP" at bounding box center [92, 103] width 39 height 7
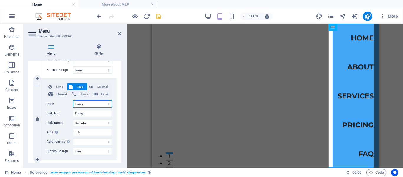
select select
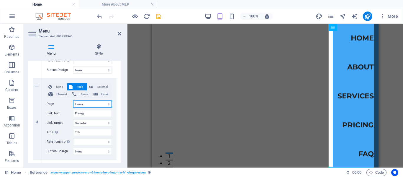
scroll to position [193, 0]
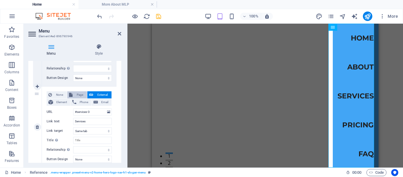
click at [79, 95] on span "Page" at bounding box center [79, 94] width 11 height 7
select select
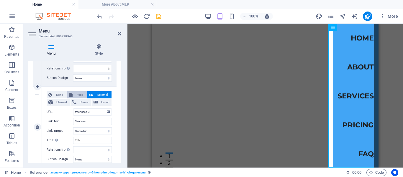
select select
click at [108, 112] on select "Home Legal Notice Privacy More About MLP" at bounding box center [92, 111] width 39 height 7
select select "0"
click at [73, 108] on select "Home Legal Notice Privacy More About MLP" at bounding box center [92, 111] width 39 height 7
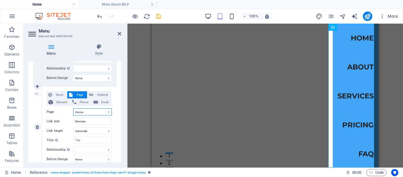
select select
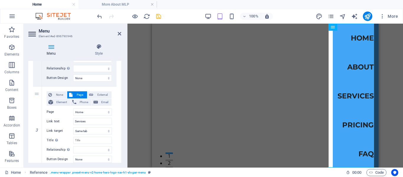
click at [121, 94] on div "Menu Style Menu Auto Custom Create custom menu items for this menu. Recommended…" at bounding box center [75, 103] width 102 height 128
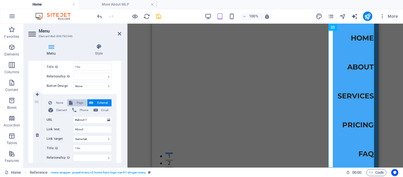
click at [77, 101] on span "Page" at bounding box center [79, 102] width 11 height 7
select select
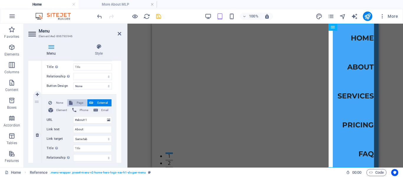
select select
click at [108, 119] on select "Home Legal Notice Privacy More About MLP" at bounding box center [92, 119] width 39 height 7
select select "0"
click at [73, 116] on select "Home Legal Notice Privacy More About MLP" at bounding box center [92, 119] width 39 height 7
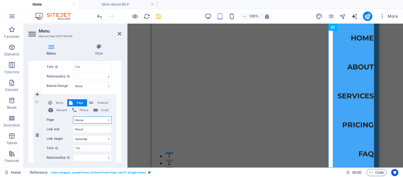
select select
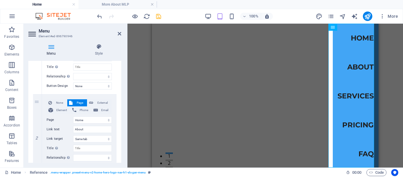
click at [121, 73] on div "Menu Style Menu Auto Custom Create custom menu items for this menu. Recommended…" at bounding box center [75, 103] width 102 height 128
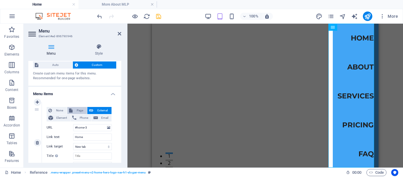
click at [78, 110] on span "Page" at bounding box center [79, 110] width 11 height 7
select select
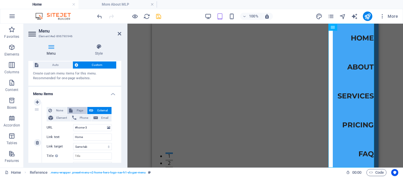
select select
click at [121, 93] on div "Menu Style Menu Auto Custom Create custom menu items for this menu. Recommended…" at bounding box center [75, 103] width 102 height 128
click at [121, 100] on div "Menu Style Menu Auto Custom Create custom menu items for this menu. Recommended…" at bounding box center [75, 103] width 102 height 128
click at [121, 101] on div "Menu Style Menu Auto Custom Create custom menu items for this menu. Recommended…" at bounding box center [75, 103] width 102 height 128
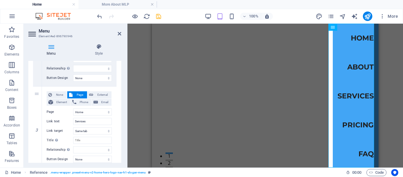
scroll to position [282, 0]
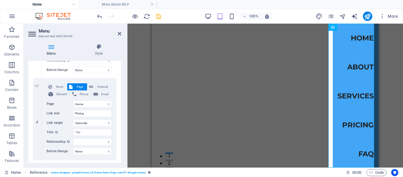
click at [121, 145] on div "Menu Style Menu Auto Custom Create custom menu items for this menu. Recommended…" at bounding box center [75, 103] width 102 height 128
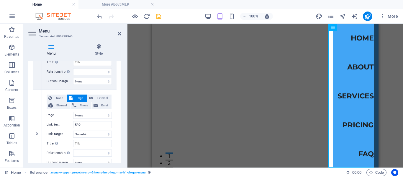
scroll to position [371, 0]
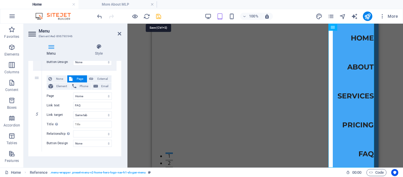
click at [158, 17] on icon "save" at bounding box center [158, 16] width 7 height 7
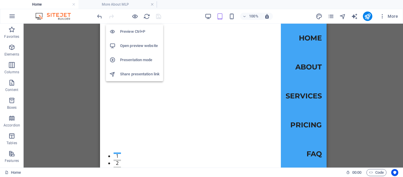
click at [138, 45] on h6 "Open preview website" at bounding box center [140, 45] width 40 height 7
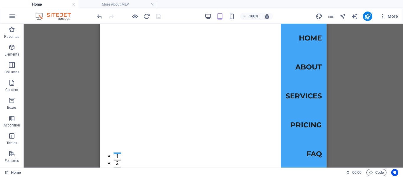
click at [39, 4] on h4 "Home" at bounding box center [39, 4] width 78 height 6
click at [126, 26] on icon at bounding box center [125, 27] width 3 height 6
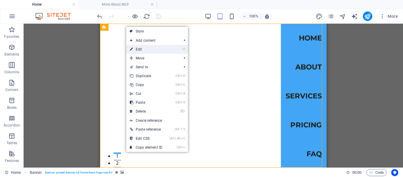
click at [141, 49] on link "⏎ Edit" at bounding box center [146, 49] width 40 height 9
select select "ms"
select select "s"
select select "progressive"
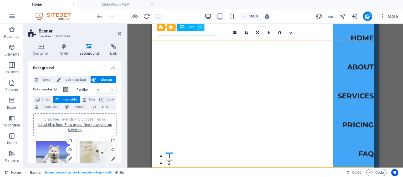
click at [202, 27] on icon at bounding box center [200, 27] width 3 height 6
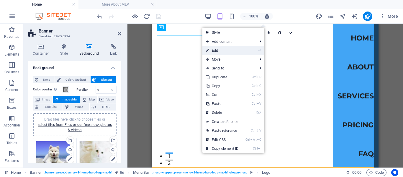
click at [213, 51] on link "⏎ Edit" at bounding box center [222, 50] width 40 height 9
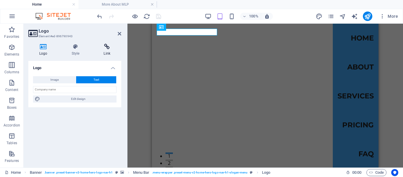
click at [105, 47] on icon at bounding box center [107, 47] width 29 height 6
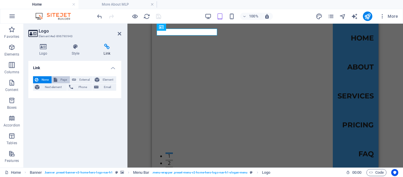
click at [60, 78] on span "Page" at bounding box center [63, 79] width 9 height 7
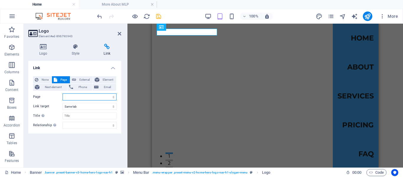
click at [113, 98] on select "Home Legal Notice Privacy More About MLP" at bounding box center [90, 96] width 54 height 7
select select "0"
click at [63, 93] on select "Home Legal Notice Privacy More About MLP" at bounding box center [90, 96] width 54 height 7
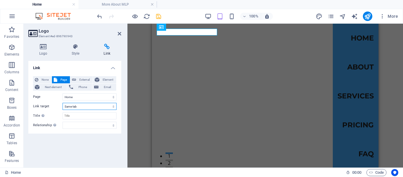
click at [113, 107] on select "New tab Same tab Overlay" at bounding box center [90, 106] width 54 height 7
click at [63, 103] on select "New tab Same tab Overlay" at bounding box center [90, 106] width 54 height 7
click at [159, 16] on icon "save" at bounding box center [158, 16] width 7 height 7
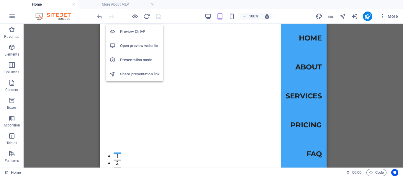
click at [131, 45] on h6 "Open preview website" at bounding box center [140, 45] width 40 height 7
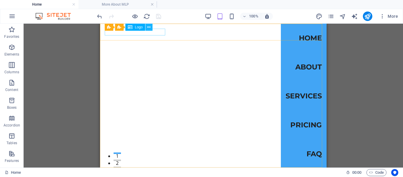
click at [149, 27] on icon at bounding box center [148, 27] width 3 height 6
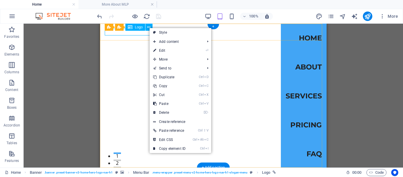
click at [145, 172] on div "[DOMAIN_NAME]" at bounding box center [213, 175] width 217 height 7
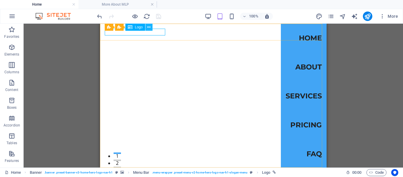
click at [148, 26] on icon at bounding box center [148, 27] width 3 height 6
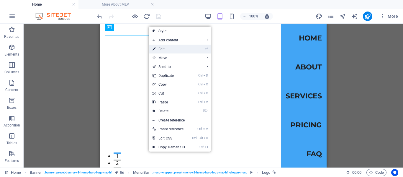
click at [160, 50] on link "⏎ Edit" at bounding box center [169, 49] width 40 height 9
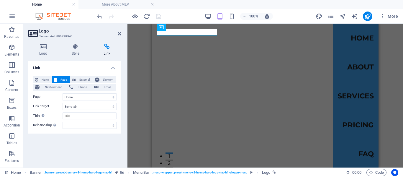
click at [106, 46] on icon at bounding box center [107, 47] width 29 height 6
click at [106, 50] on h4 "Link" at bounding box center [107, 50] width 29 height 12
click at [105, 79] on span "Element" at bounding box center [107, 79] width 13 height 7
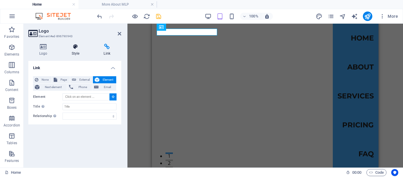
click at [76, 48] on icon at bounding box center [76, 47] width 30 height 6
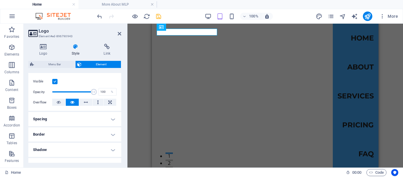
scroll to position [78, 0]
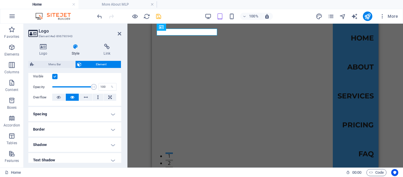
click at [121, 124] on div "Logo Style Link Logo Image Text Drag files here, click to choose files or selec…" at bounding box center [75, 103] width 102 height 128
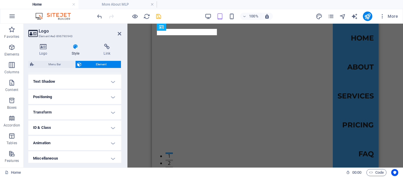
click at [120, 166] on div "Logo Style Link Logo Image Text Drag files here, click to choose files or selec…" at bounding box center [75, 103] width 102 height 128
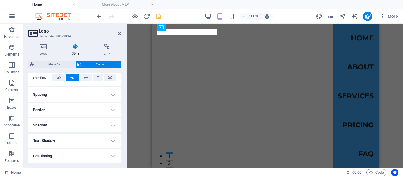
scroll to position [78, 0]
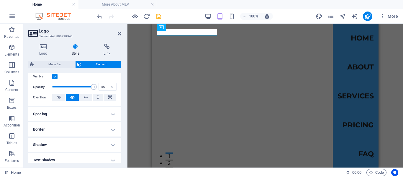
click at [123, 94] on div "Logo Style Link Logo Image Text Drag files here, click to choose files or selec…" at bounding box center [75, 103] width 102 height 128
click at [111, 129] on h4 "Border" at bounding box center [74, 129] width 93 height 14
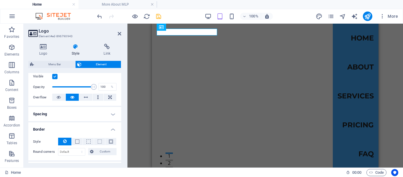
scroll to position [157, 0]
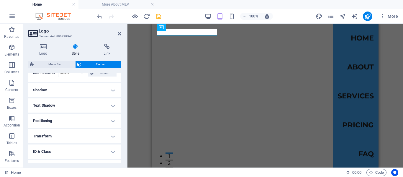
click at [111, 137] on h4 "Transform" at bounding box center [74, 136] width 93 height 14
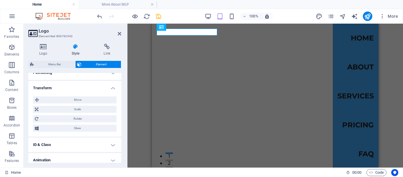
scroll to position [225, 0]
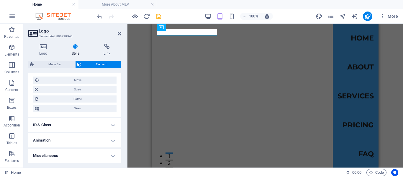
click at [121, 165] on div "Logo Style Link Logo Image Text Drag files here, click to choose files or selec…" at bounding box center [75, 103] width 102 height 128
click at [107, 46] on icon at bounding box center [107, 47] width 29 height 6
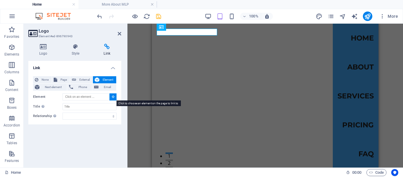
click at [113, 96] on icon at bounding box center [113, 96] width 3 height 3
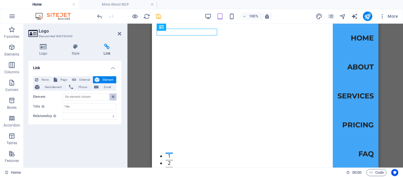
click at [113, 95] on button at bounding box center [112, 96] width 7 height 7
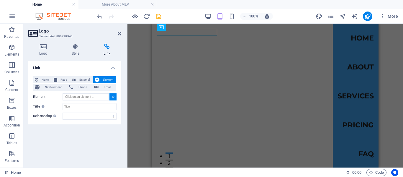
click at [113, 95] on button at bounding box center [112, 96] width 7 height 7
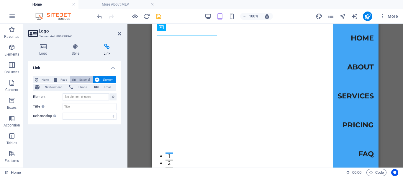
click at [78, 79] on span "External" at bounding box center [84, 79] width 13 height 7
select select "blank"
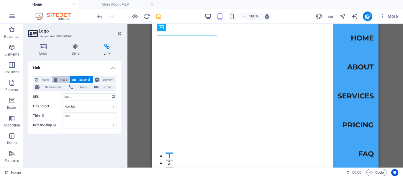
click at [61, 79] on span "Page" at bounding box center [63, 79] width 9 height 7
select select
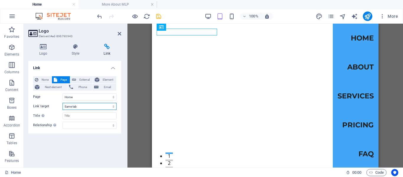
click at [114, 107] on select "New tab Same tab Overlay" at bounding box center [90, 106] width 54 height 7
click at [63, 103] on select "New tab Same tab Overlay" at bounding box center [90, 106] width 54 height 7
click at [120, 33] on icon at bounding box center [120, 33] width 4 height 5
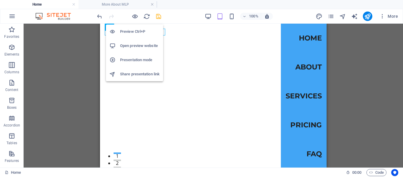
click at [134, 46] on h6 "Open preview website" at bounding box center [140, 45] width 40 height 7
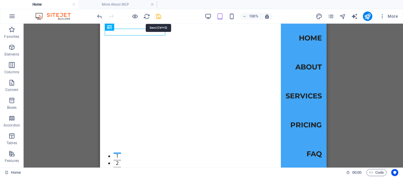
click at [160, 15] on icon "save" at bounding box center [158, 16] width 7 height 7
click at [54, 3] on h4 "Home" at bounding box center [39, 4] width 78 height 6
click at [45, 4] on h4 "Home" at bounding box center [39, 4] width 78 height 6
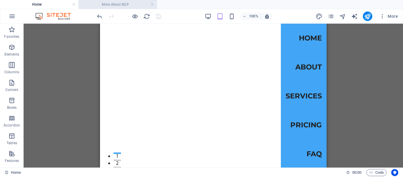
click at [100, 5] on h4 "More About MLP" at bounding box center [117, 4] width 78 height 6
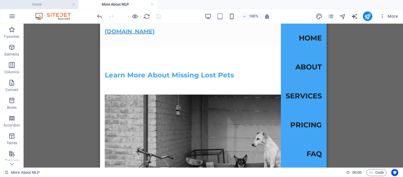
click at [43, 4] on h4 "Home" at bounding box center [39, 4] width 78 height 6
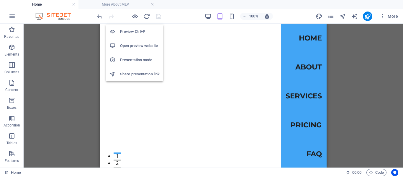
click at [134, 45] on h6 "Open preview website" at bounding box center [140, 45] width 40 height 7
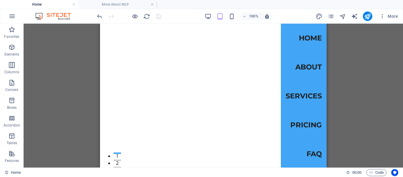
click at [57, 5] on h4 "Home" at bounding box center [39, 4] width 78 height 6
click at [42, 3] on h4 "Home" at bounding box center [39, 4] width 78 height 6
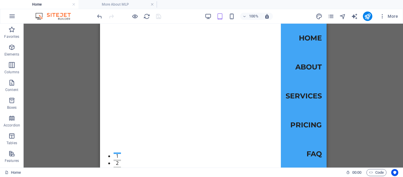
click at [42, 3] on h4 "Home" at bounding box center [39, 4] width 78 height 6
click at [110, 3] on h4 "More About MLP" at bounding box center [117, 4] width 78 height 6
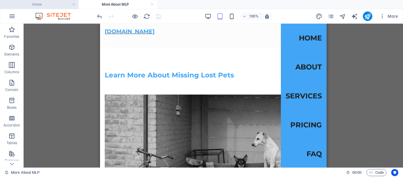
click at [48, 3] on h4 "Home" at bounding box center [39, 4] width 78 height 6
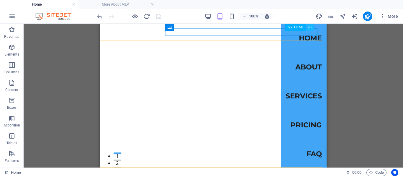
click at [310, 26] on icon at bounding box center [309, 27] width 3 height 6
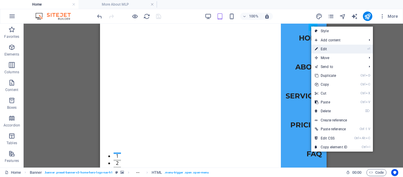
click at [325, 49] on link "⏎ Edit" at bounding box center [331, 49] width 40 height 9
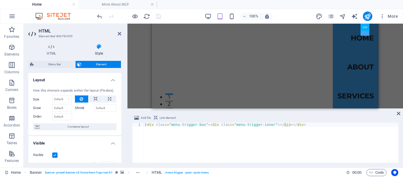
click at [100, 50] on h4 "Style" at bounding box center [99, 50] width 45 height 12
click at [96, 47] on icon at bounding box center [99, 47] width 45 height 6
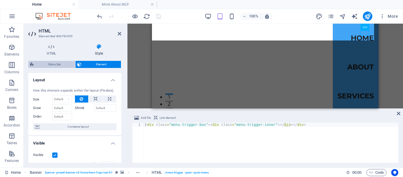
click at [55, 64] on span "Menu Bar" at bounding box center [55, 64] width 38 height 7
select select "rem"
select select "preset-menu-v2-home-hero-logo-nav-h1-slogan-menu"
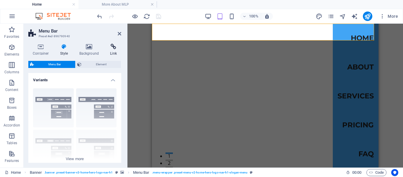
click at [114, 48] on icon at bounding box center [114, 47] width 16 height 6
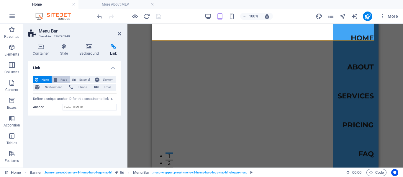
click at [60, 80] on span "Page" at bounding box center [63, 79] width 9 height 7
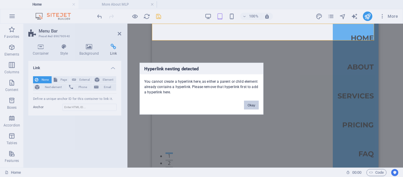
click at [249, 104] on button "Okay" at bounding box center [251, 104] width 15 height 9
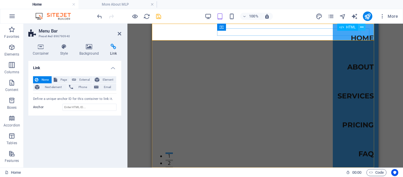
click at [361, 27] on icon at bounding box center [361, 27] width 3 height 6
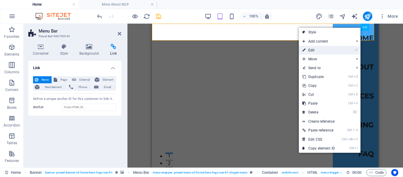
click at [319, 50] on link "⏎ Edit" at bounding box center [319, 50] width 40 height 9
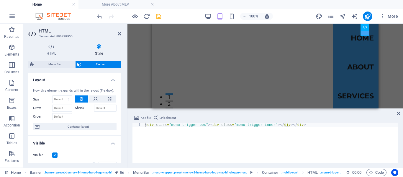
click at [121, 111] on div "HTML Style HTML Add, edit, and format HTML directly on the website. Menu Bar El…" at bounding box center [75, 103] width 102 height 128
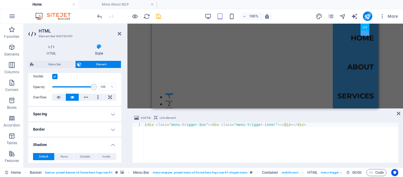
click at [121, 121] on div "HTML Style HTML Add, edit, and format HTML directly on the website. Menu Bar El…" at bounding box center [75, 103] width 102 height 128
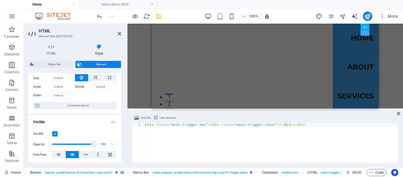
scroll to position [0, 0]
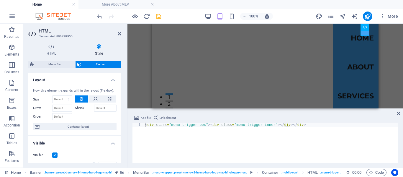
click at [102, 48] on icon at bounding box center [99, 47] width 45 height 6
click at [97, 47] on icon at bounding box center [99, 47] width 45 height 6
click at [93, 64] on span "Element" at bounding box center [101, 64] width 36 height 7
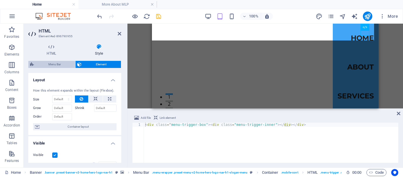
click at [60, 61] on span "Menu Bar" at bounding box center [55, 64] width 38 height 7
select select "rem"
select select "preset-menu-v2-home-hero-logo-nav-h1-slogan-menu"
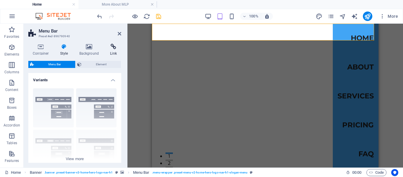
click at [115, 45] on icon at bounding box center [114, 47] width 16 height 6
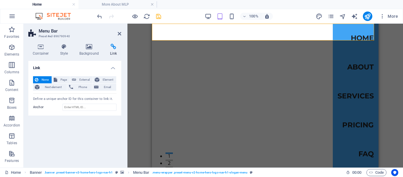
click at [45, 78] on span "None" at bounding box center [45, 79] width 10 height 7
click at [63, 78] on span "Page" at bounding box center [63, 79] width 9 height 7
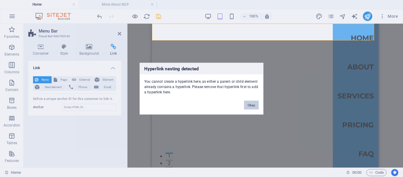
click at [247, 103] on button "Okay" at bounding box center [251, 104] width 15 height 9
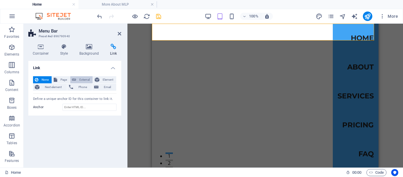
click at [84, 78] on span "External" at bounding box center [84, 79] width 13 height 7
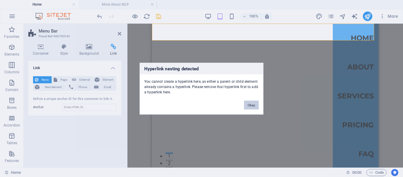
click at [248, 105] on button "Okay" at bounding box center [251, 104] width 15 height 9
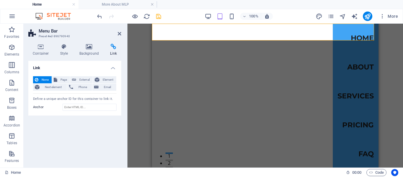
click at [114, 50] on h4 "Link" at bounding box center [114, 50] width 16 height 12
click at [0, 0] on span "Menu" at bounding box center [0, 0] width 0 height 0
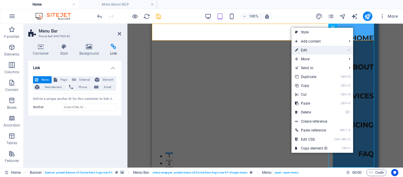
click at [311, 51] on link "⏎ Edit" at bounding box center [311, 50] width 40 height 9
select select
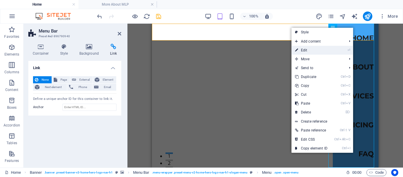
select select
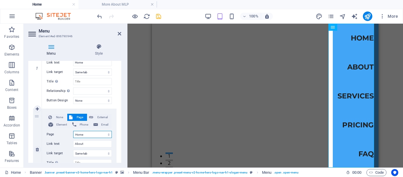
click at [108, 134] on select "Home Legal Notice Privacy More About MLP" at bounding box center [92, 134] width 39 height 7
click at [107, 136] on select "Home Legal Notice Privacy More About MLP" at bounding box center [92, 134] width 39 height 7
select select "3"
click at [73, 131] on select "Home Legal Notice Privacy More About MLP" at bounding box center [92, 134] width 39 height 7
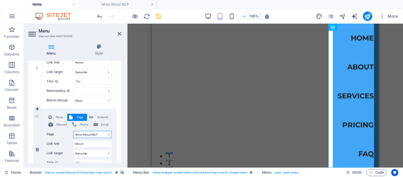
select select
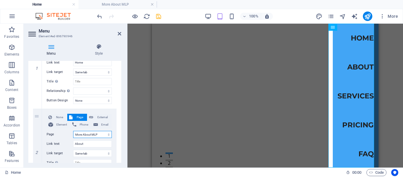
scroll to position [178, 0]
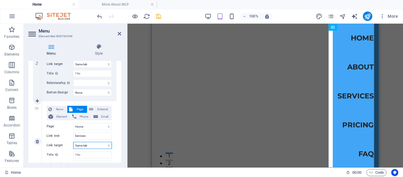
click at [106, 145] on select "New tab Same tab Overlay" at bounding box center [92, 145] width 39 height 7
click at [108, 126] on select "Home Legal Notice Privacy More About MLP" at bounding box center [92, 126] width 39 height 7
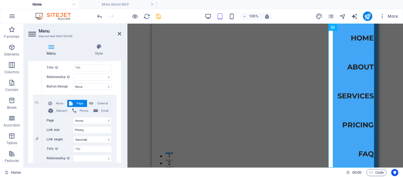
scroll to position [267, 0]
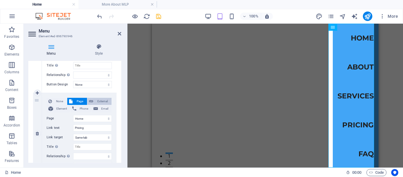
click at [102, 99] on span "External" at bounding box center [102, 101] width 15 height 7
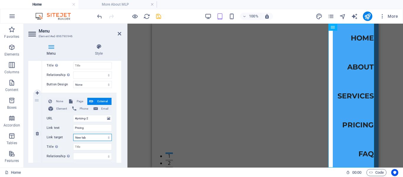
click at [107, 137] on select "New tab Same tab Overlay" at bounding box center [92, 137] width 39 height 7
click at [73, 134] on select "New tab Same tab Overlay" at bounding box center [92, 137] width 39 height 7
click at [78, 99] on span "Page" at bounding box center [79, 101] width 11 height 7
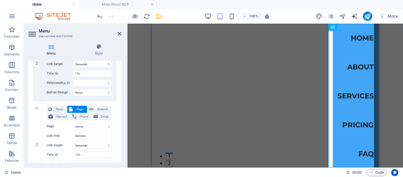
scroll to position [89, 0]
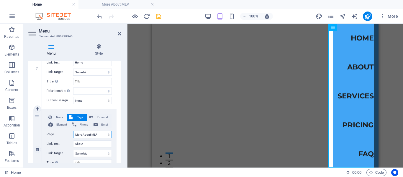
click at [107, 135] on select "Home Legal Notice Privacy More About MLP" at bounding box center [92, 134] width 39 height 7
click at [73, 131] on select "Home Legal Notice Privacy More About MLP" at bounding box center [92, 134] width 39 height 7
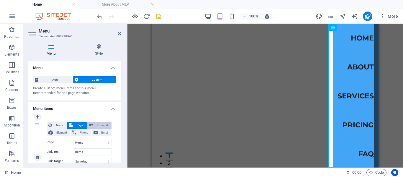
click at [101, 123] on span "External" at bounding box center [102, 124] width 15 height 7
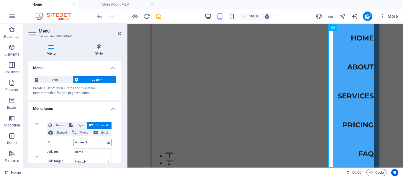
scroll to position [89, 0]
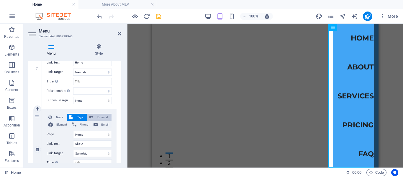
click at [100, 117] on span "External" at bounding box center [102, 117] width 15 height 7
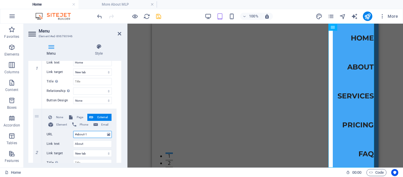
scroll to position [178, 0]
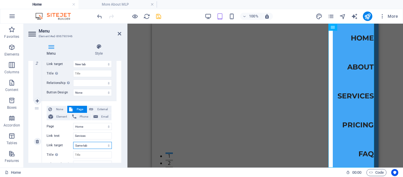
click at [106, 147] on select "New tab Same tab Overlay" at bounding box center [92, 145] width 39 height 7
click at [73, 142] on select "New tab Same tab Overlay" at bounding box center [92, 145] width 39 height 7
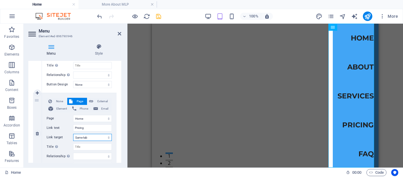
click at [107, 137] on select "New tab Same tab Overlay" at bounding box center [92, 137] width 39 height 7
click at [73, 134] on select "New tab Same tab Overlay" at bounding box center [92, 137] width 39 height 7
click at [121, 149] on div "Menu Style Menu Auto Custom Create custom menu items for this menu. Recommended…" at bounding box center [75, 103] width 102 height 128
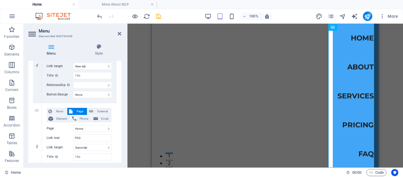
scroll to position [356, 0]
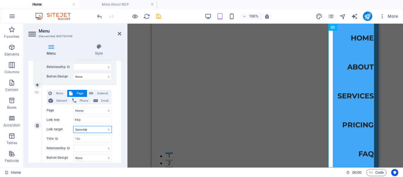
click at [108, 131] on select "New tab Same tab Overlay" at bounding box center [92, 129] width 39 height 7
click at [73, 126] on select "New tab Same tab Overlay" at bounding box center [92, 129] width 39 height 7
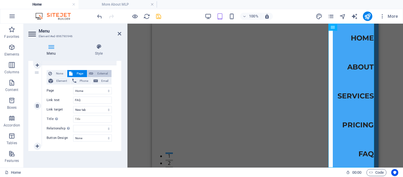
click at [104, 73] on span "External" at bounding box center [102, 73] width 15 height 7
click at [121, 83] on div "Menu Style Menu Auto Custom Create custom menu items for this menu. Recommended…" at bounding box center [75, 103] width 102 height 128
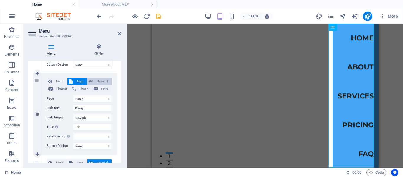
click at [101, 79] on span "External" at bounding box center [102, 81] width 15 height 7
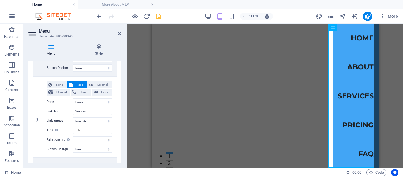
scroll to position [198, 0]
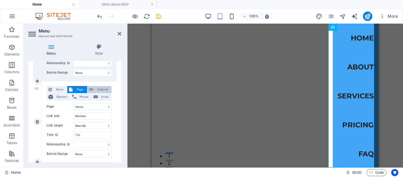
click at [99, 88] on span "External" at bounding box center [102, 89] width 15 height 7
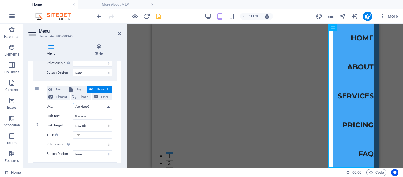
scroll to position [109, 0]
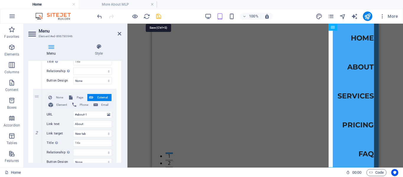
click at [158, 16] on icon "save" at bounding box center [158, 16] width 7 height 7
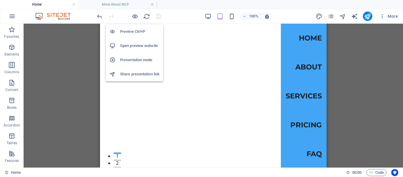
click at [130, 46] on h6 "Open preview website" at bounding box center [140, 45] width 40 height 7
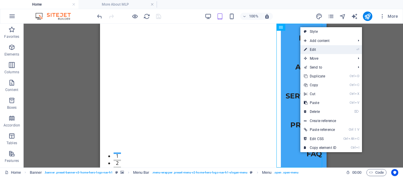
click at [317, 50] on link "⏎ Edit" at bounding box center [320, 49] width 40 height 9
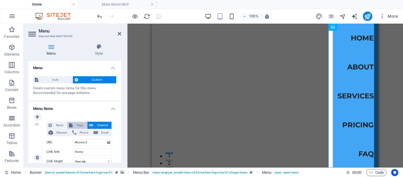
click at [81, 123] on span "Page" at bounding box center [79, 124] width 11 height 7
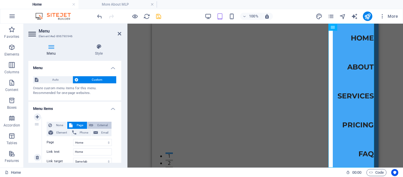
click at [101, 124] on span "External" at bounding box center [102, 124] width 15 height 7
click at [76, 122] on span "Page" at bounding box center [79, 124] width 11 height 7
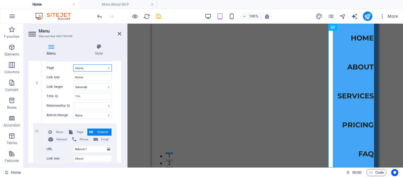
scroll to position [89, 0]
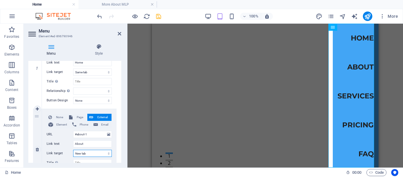
click at [107, 155] on select "New tab Same tab Overlay" at bounding box center [92, 152] width 39 height 7
click at [73, 149] on select "New tab Same tab Overlay" at bounding box center [92, 152] width 39 height 7
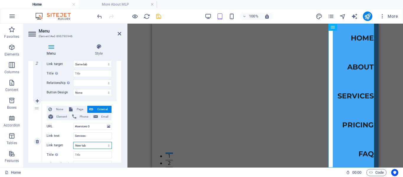
click at [107, 146] on select "New tab Same tab Overlay" at bounding box center [92, 145] width 39 height 7
click at [73, 142] on select "New tab Same tab Overlay" at bounding box center [92, 145] width 39 height 7
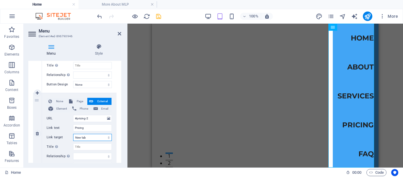
click at [108, 137] on select "New tab Same tab Overlay" at bounding box center [92, 137] width 39 height 7
click at [73, 134] on select "New tab Same tab Overlay" at bounding box center [92, 137] width 39 height 7
click at [121, 149] on div "Menu Style Menu Auto Custom Create custom menu items for this menu. Recommended…" at bounding box center [75, 103] width 102 height 128
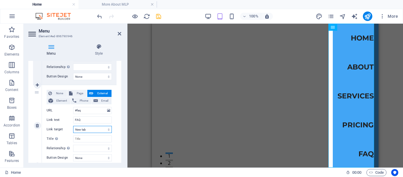
click at [108, 130] on select "New tab Same tab Overlay" at bounding box center [92, 129] width 39 height 7
click at [73, 126] on select "New tab Same tab Overlay" at bounding box center [92, 129] width 39 height 7
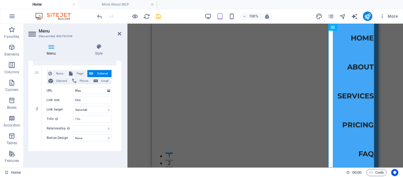
click at [123, 82] on div "Menu Style Menu Auto Custom Create custom menu items for this menu. Recommended…" at bounding box center [75, 103] width 102 height 128
click at [158, 16] on icon "save" at bounding box center [158, 16] width 7 height 7
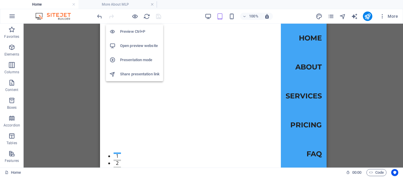
click at [135, 43] on h6 "Open preview website" at bounding box center [140, 45] width 40 height 7
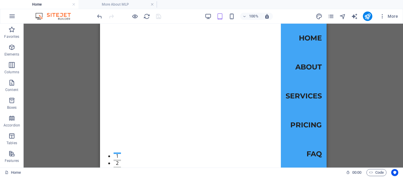
click at [40, 3] on h4 "Home" at bounding box center [39, 4] width 78 height 6
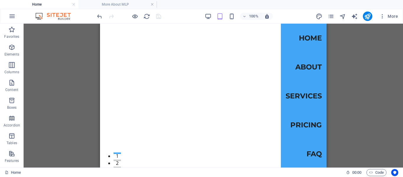
click at [40, 3] on h4 "Home" at bounding box center [39, 4] width 78 height 6
click at [87, 4] on h4 "More About MLP" at bounding box center [117, 4] width 78 height 6
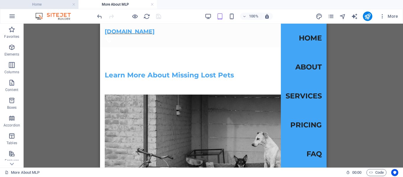
click at [56, 3] on h4 "Home" at bounding box center [39, 4] width 78 height 6
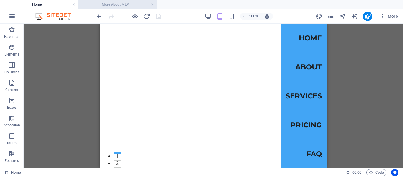
click at [118, 3] on h4 "More About MLP" at bounding box center [117, 4] width 78 height 6
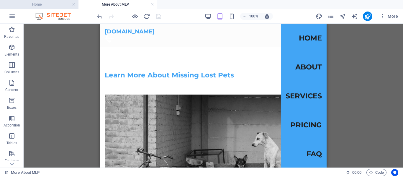
click at [57, 4] on h4 "Home" at bounding box center [39, 4] width 78 height 6
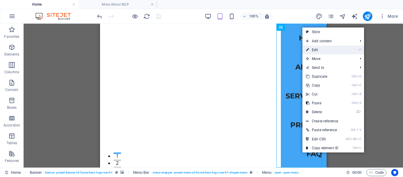
click at [314, 49] on link "⏎ Edit" at bounding box center [322, 49] width 40 height 9
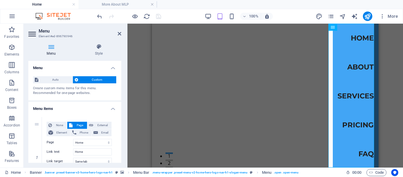
click at [121, 98] on div "Menu Style Menu Auto Custom Create custom menu items for this menu. Recommended…" at bounding box center [75, 103] width 102 height 128
click at [121, 104] on div "Menu Style Menu Auto Custom Create custom menu items for this menu. Recommended…" at bounding box center [75, 103] width 102 height 128
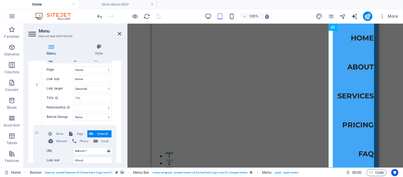
scroll to position [89, 0]
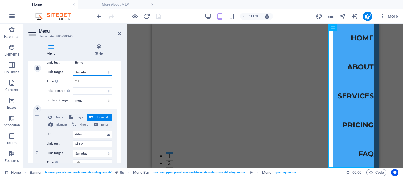
click at [108, 72] on select "New tab Same tab Overlay" at bounding box center [92, 71] width 39 height 7
click at [73, 68] on select "New tab Same tab Overlay" at bounding box center [92, 71] width 39 height 7
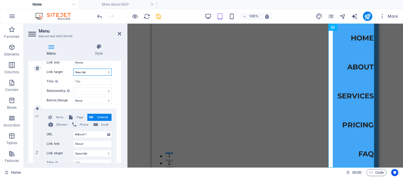
click at [107, 72] on select "New tab Same tab Overlay" at bounding box center [92, 71] width 39 height 7
click at [73, 68] on select "New tab Same tab Overlay" at bounding box center [92, 71] width 39 height 7
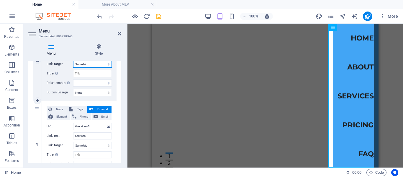
scroll to position [178, 0]
click at [108, 65] on select "New tab Same tab Overlay" at bounding box center [92, 64] width 39 height 7
click at [73, 61] on select "New tab Same tab Overlay" at bounding box center [92, 64] width 39 height 7
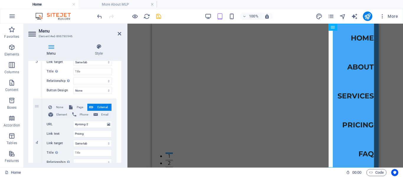
scroll to position [267, 0]
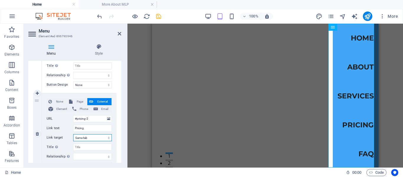
click at [108, 138] on select "New tab Same tab Overlay" at bounding box center [92, 137] width 39 height 7
click at [73, 134] on select "New tab Same tab Overlay" at bounding box center [92, 137] width 39 height 7
click at [79, 100] on span "Page" at bounding box center [79, 101] width 11 height 7
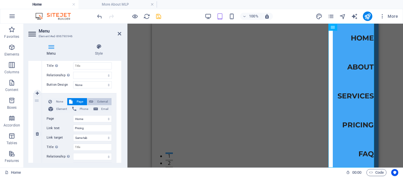
click at [104, 101] on span "External" at bounding box center [102, 101] width 15 height 7
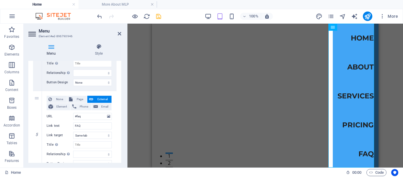
scroll to position [356, 0]
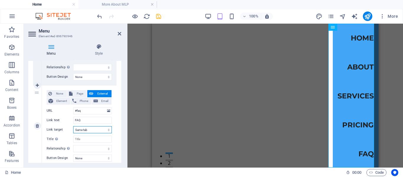
click at [108, 132] on select "New tab Same tab Overlay" at bounding box center [92, 129] width 39 height 7
click at [73, 126] on select "New tab Same tab Overlay" at bounding box center [92, 129] width 39 height 7
click at [77, 92] on span "Page" at bounding box center [79, 93] width 11 height 7
click at [103, 93] on span "External" at bounding box center [102, 93] width 15 height 7
click at [121, 163] on div "Menu Style Menu Auto Custom Create custom menu items for this menu. Recommended…" at bounding box center [75, 103] width 102 height 128
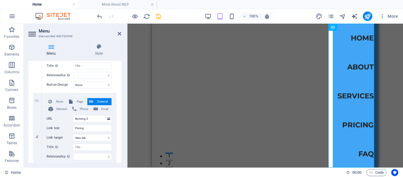
click at [121, 113] on div "Menu Style Menu Auto Custom Create custom menu items for this menu. Recommended…" at bounding box center [75, 103] width 102 height 128
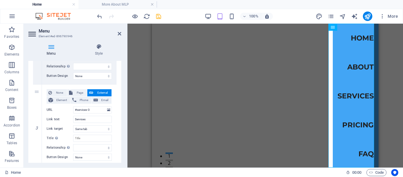
scroll to position [178, 0]
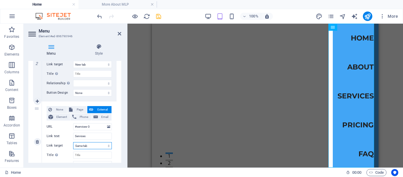
click at [107, 146] on select "New tab Same tab Overlay" at bounding box center [92, 145] width 39 height 7
click at [73, 142] on select "New tab Same tab Overlay" at bounding box center [92, 145] width 39 height 7
click at [79, 110] on span "Page" at bounding box center [79, 109] width 11 height 7
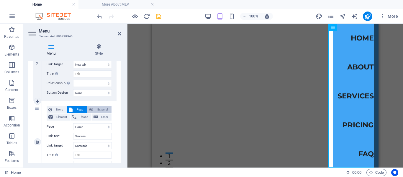
click at [103, 109] on span "External" at bounding box center [102, 109] width 15 height 7
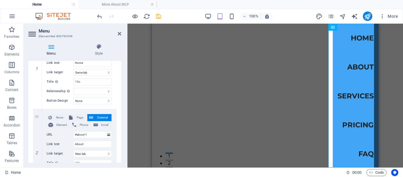
scroll to position [0, 0]
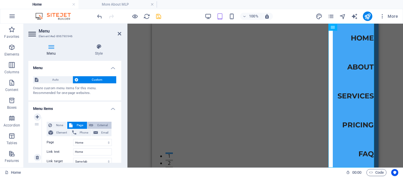
click at [102, 126] on span "External" at bounding box center [102, 124] width 15 height 7
click at [80, 123] on span "Page" at bounding box center [79, 124] width 11 height 7
click at [157, 16] on icon "save" at bounding box center [158, 16] width 7 height 7
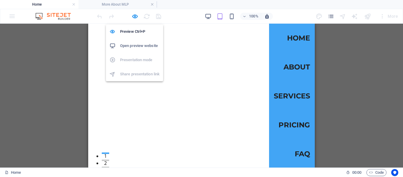
click at [133, 44] on h6 "Open preview website" at bounding box center [140, 45] width 40 height 7
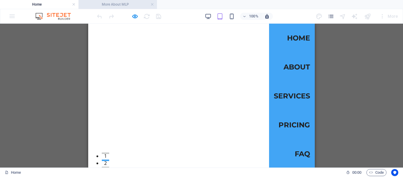
click at [88, 5] on h4 "More About MLP" at bounding box center [117, 4] width 78 height 6
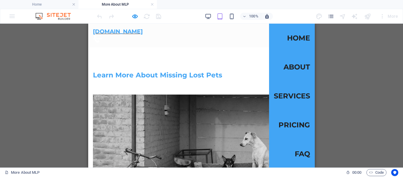
click at [102, 38] on div at bounding box center [97, 38] width 9 height 1
click at [102, 35] on div at bounding box center [97, 38] width 9 height 7
click at [41, 3] on h4 "Home" at bounding box center [39, 4] width 78 height 6
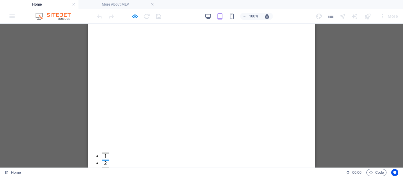
drag, startPoint x: 300, startPoint y: 31, endPoint x: 304, endPoint y: 31, distance: 4.2
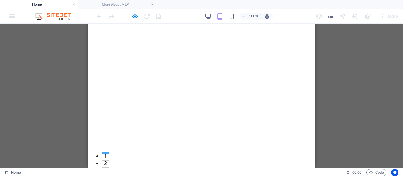
click at [143, 172] on span "[DOMAIN_NAME]" at bounding box center [118, 175] width 50 height 7
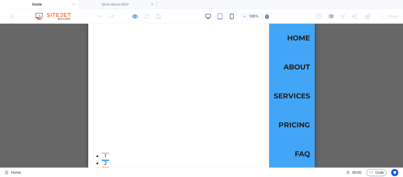
click at [287, 30] on link "Home" at bounding box center [298, 38] width 23 height 17
click at [291, 65] on link "About" at bounding box center [296, 67] width 27 height 17
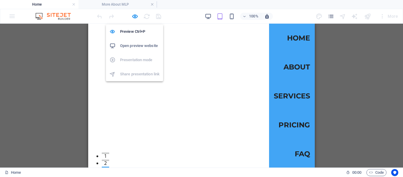
click at [135, 42] on h6 "Open preview website" at bounding box center [140, 45] width 40 height 7
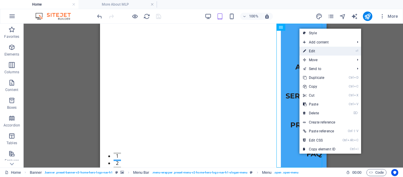
click at [310, 50] on link "⏎ Edit" at bounding box center [319, 51] width 40 height 9
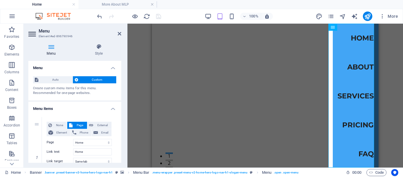
scroll to position [89, 0]
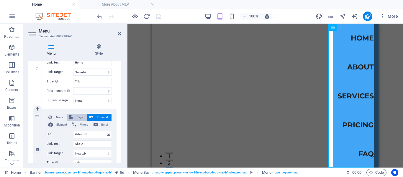
click at [79, 116] on span "Page" at bounding box center [79, 117] width 11 height 7
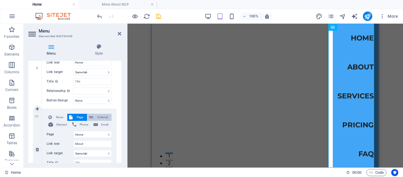
click at [102, 117] on span "External" at bounding box center [102, 117] width 15 height 7
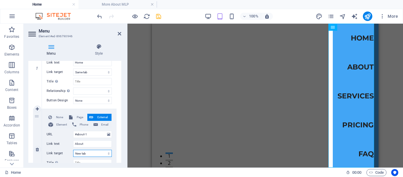
click at [107, 154] on select "New tab Same tab Overlay" at bounding box center [92, 152] width 39 height 7
click at [73, 149] on select "New tab Same tab Overlay" at bounding box center [92, 152] width 39 height 7
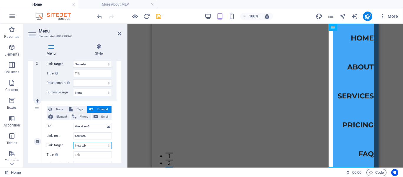
click at [106, 145] on select "New tab Same tab Overlay" at bounding box center [92, 145] width 39 height 7
click at [73, 142] on select "New tab Same tab Overlay" at bounding box center [92, 145] width 39 height 7
click at [120, 139] on div "1 None Page External Element Phone Email Page Home Legal Notice Privacy More Ab…" at bounding box center [74, 141] width 93 height 415
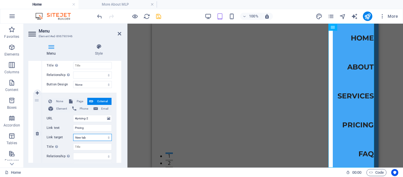
click at [109, 136] on select "New tab Same tab Overlay" at bounding box center [92, 137] width 39 height 7
click at [73, 134] on select "New tab Same tab Overlay" at bounding box center [92, 137] width 39 height 7
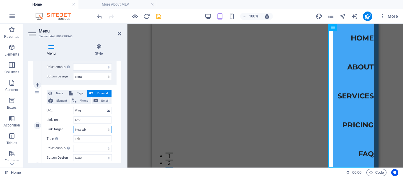
click at [107, 128] on select "New tab Same tab Overlay" at bounding box center [92, 129] width 39 height 7
click at [73, 126] on select "New tab Same tab Overlay" at bounding box center [92, 129] width 39 height 7
click at [120, 163] on div "Menu Style Menu Auto Custom Create custom menu items for this menu. Recommended…" at bounding box center [75, 103] width 102 height 128
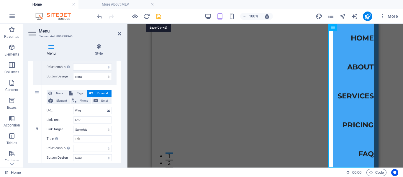
click at [158, 16] on icon "save" at bounding box center [158, 16] width 7 height 7
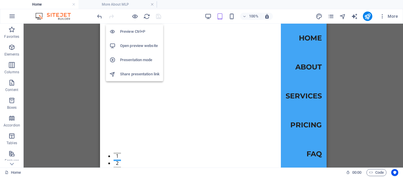
click at [135, 46] on h6 "Open preview website" at bounding box center [140, 45] width 40 height 7
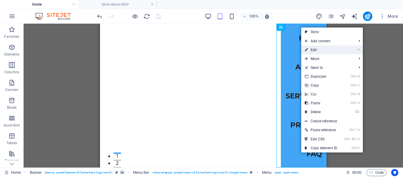
click at [315, 49] on link "⏎ Edit" at bounding box center [321, 49] width 40 height 9
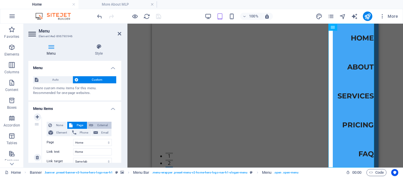
click at [101, 124] on span "External" at bounding box center [102, 124] width 15 height 7
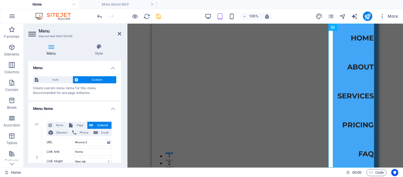
click at [121, 127] on div "Menu Style Menu Auto Custom Create custom menu items for this menu. Recommended…" at bounding box center [75, 103] width 102 height 128
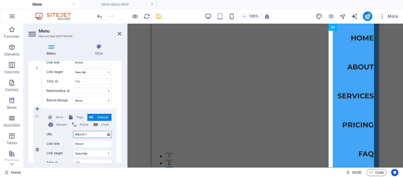
click at [88, 136] on input "#about-1" at bounding box center [92, 134] width 39 height 7
click at [77, 116] on span "Page" at bounding box center [79, 117] width 11 height 7
click at [108, 135] on select "Home Legal Notice Privacy More About MLP" at bounding box center [92, 134] width 39 height 7
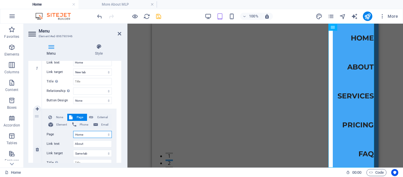
click at [73, 131] on select "Home Legal Notice Privacy More About MLP" at bounding box center [92, 134] width 39 height 7
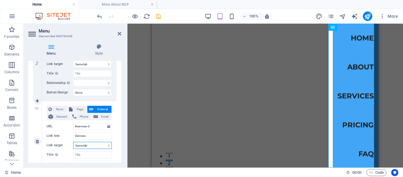
click at [108, 145] on select "New tab Same tab Overlay" at bounding box center [92, 145] width 39 height 7
click at [96, 137] on input "Services" at bounding box center [92, 135] width 39 height 7
click at [91, 124] on input "#services-3" at bounding box center [92, 126] width 39 height 7
click at [80, 109] on span "Page" at bounding box center [79, 109] width 11 height 7
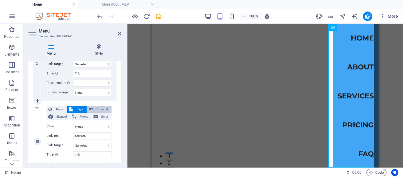
click at [103, 108] on span "External" at bounding box center [102, 109] width 15 height 7
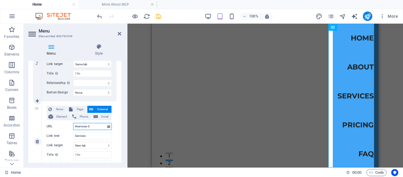
click at [98, 127] on input "#services-3" at bounding box center [92, 126] width 39 height 7
click at [75, 108] on span "Page" at bounding box center [79, 109] width 11 height 7
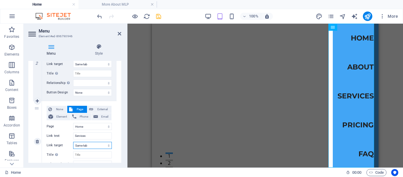
click at [109, 144] on select "New tab Same tab Overlay" at bounding box center [92, 145] width 39 height 7
click at [73, 142] on select "New tab Same tab Overlay" at bounding box center [92, 145] width 39 height 7
click at [107, 64] on select "New tab Same tab Overlay" at bounding box center [92, 64] width 39 height 7
click at [73, 61] on select "New tab Same tab Overlay" at bounding box center [92, 64] width 39 height 7
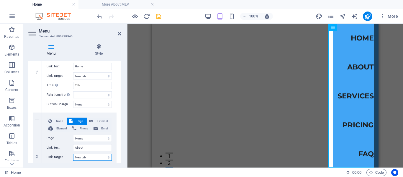
scroll to position [89, 0]
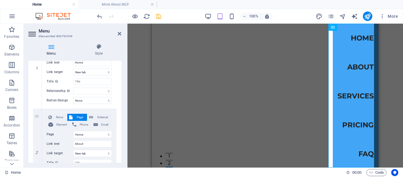
click at [121, 98] on div "Menu Style Menu Auto Custom Create custom menu items for this menu. Recommended…" at bounding box center [75, 103] width 102 height 128
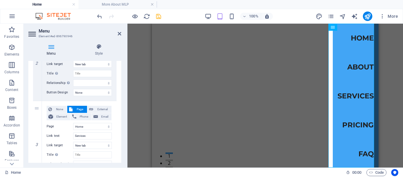
scroll to position [267, 0]
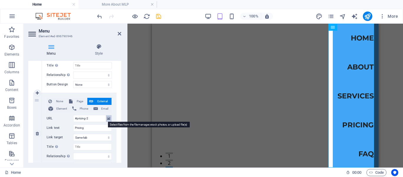
click at [108, 118] on icon at bounding box center [108, 118] width 3 height 6
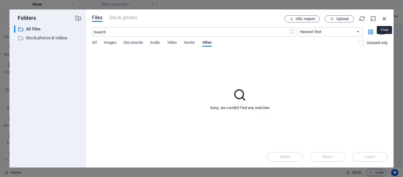
click at [385, 18] on icon "button" at bounding box center [384, 18] width 6 height 6
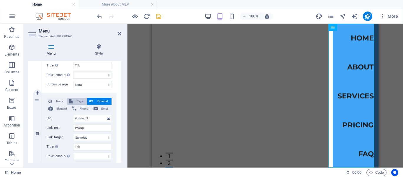
click at [74, 101] on span "Page" at bounding box center [79, 101] width 11 height 7
click at [107, 119] on select "Home Legal Notice Privacy More About MLP" at bounding box center [92, 118] width 39 height 7
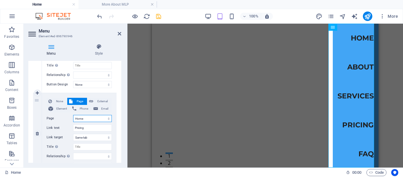
click at [107, 119] on select "Home Legal Notice Privacy More About MLP" at bounding box center [92, 118] width 39 height 7
click at [107, 138] on select "New tab Same tab Overlay" at bounding box center [92, 137] width 39 height 7
click at [73, 134] on select "New tab Same tab Overlay" at bounding box center [92, 137] width 39 height 7
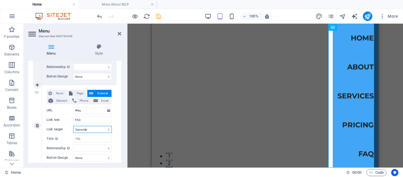
click at [106, 130] on select "New tab Same tab Overlay" at bounding box center [92, 129] width 39 height 7
click at [73, 126] on select "New tab Same tab Overlay" at bounding box center [92, 129] width 39 height 7
click at [121, 163] on div "Menu Style Menu Auto Custom Create custom menu items for this menu. Recommended…" at bounding box center [75, 103] width 102 height 128
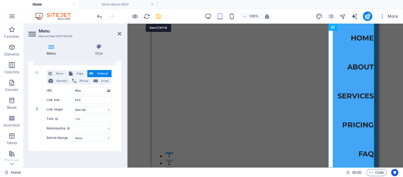
click at [157, 17] on icon "save" at bounding box center [158, 16] width 7 height 7
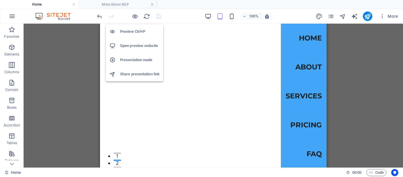
click at [134, 46] on h6 "Open preview website" at bounding box center [140, 45] width 40 height 7
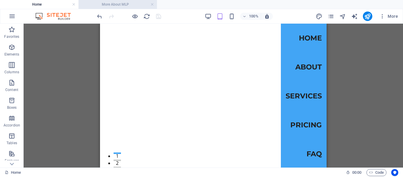
click at [121, 4] on h4 "More About MLP" at bounding box center [117, 4] width 78 height 6
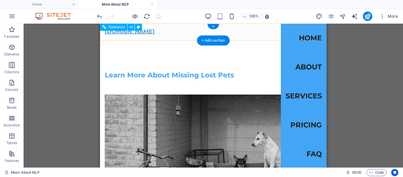
click at [306, 38] on nav "Home About Services Pricing FAQ" at bounding box center [304, 96] width 46 height 144
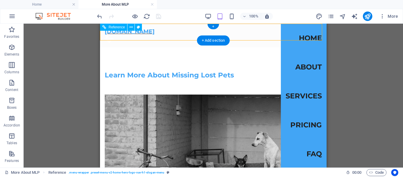
click at [303, 67] on nav "Home About Services Pricing FAQ" at bounding box center [304, 96] width 46 height 144
click at [298, 93] on nav "Home About Services Pricing FAQ" at bounding box center [304, 96] width 46 height 144
click at [300, 122] on nav "Home About Services Pricing FAQ" at bounding box center [304, 96] width 46 height 144
click at [307, 151] on nav "Home About Services Pricing FAQ" at bounding box center [304, 96] width 46 height 144
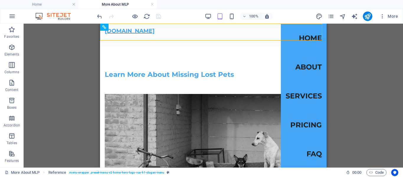
scroll to position [0, 0]
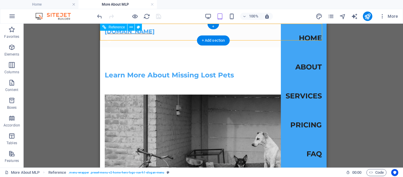
click at [114, 35] on div at bounding box center [109, 38] width 9 height 7
click at [130, 26] on icon at bounding box center [130, 27] width 3 height 6
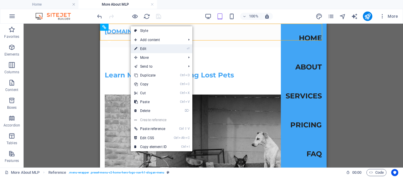
click at [148, 50] on link "⏎ Edit" at bounding box center [151, 48] width 40 height 9
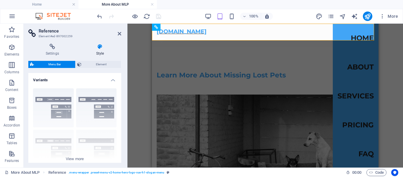
click at [63, 64] on span "Menu Bar" at bounding box center [55, 64] width 38 height 7
click at [98, 49] on icon at bounding box center [100, 47] width 42 height 6
click at [99, 64] on span "Element" at bounding box center [101, 64] width 36 height 7
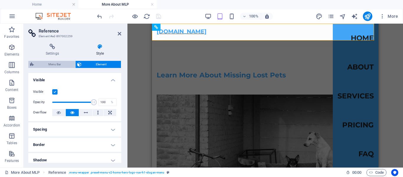
click at [60, 64] on span "Menu Bar" at bounding box center [55, 64] width 38 height 7
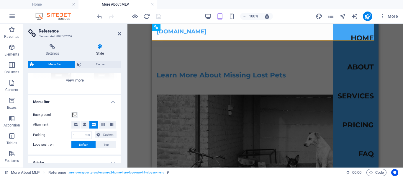
scroll to position [157, 0]
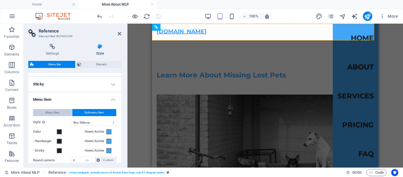
click at [60, 110] on button "Menu Item" at bounding box center [52, 112] width 39 height 7
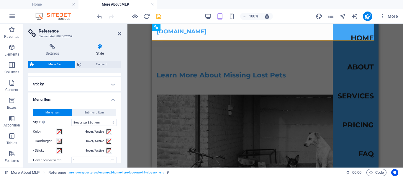
click at [121, 125] on div "Settings Style Settings A reference is a copy of an element, which cannot be ed…" at bounding box center [75, 103] width 102 height 128
click at [99, 47] on icon at bounding box center [100, 47] width 42 height 6
click at [99, 65] on span "Element" at bounding box center [101, 64] width 36 height 7
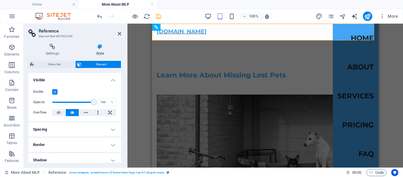
click at [121, 123] on div "Settings Style Settings A reference is a copy of an element, which cannot be ed…" at bounding box center [75, 103] width 102 height 128
click at [51, 48] on icon at bounding box center [52, 47] width 48 height 6
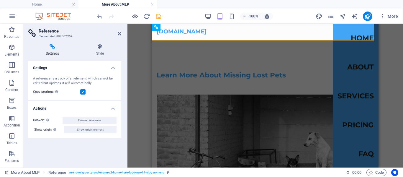
click at [84, 92] on label at bounding box center [82, 91] width 5 height 5
click at [0, 0] on input "Copy settings Use the same settings (flex, animation, position, style) as for t…" at bounding box center [0, 0] width 0 height 0
click at [84, 92] on label at bounding box center [82, 91] width 5 height 5
click at [0, 0] on input "Copy settings Use the same settings (flex, animation, position, style) as for t…" at bounding box center [0, 0] width 0 height 0
click at [119, 34] on icon at bounding box center [120, 33] width 4 height 5
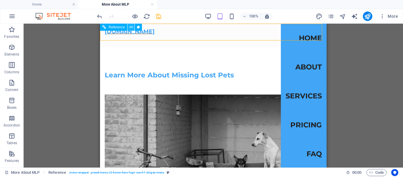
click at [131, 26] on icon at bounding box center [130, 27] width 3 height 6
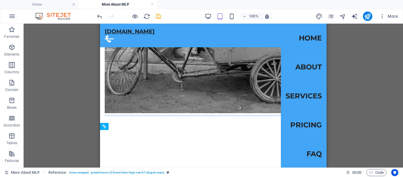
scroll to position [0, 0]
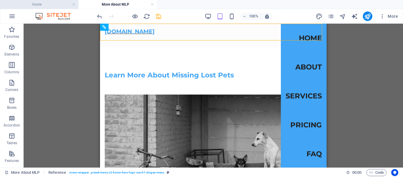
click at [51, 4] on h4 "Home" at bounding box center [39, 4] width 78 height 6
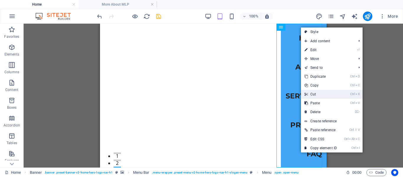
click at [314, 93] on link "Ctrl X Cut" at bounding box center [321, 94] width 40 height 9
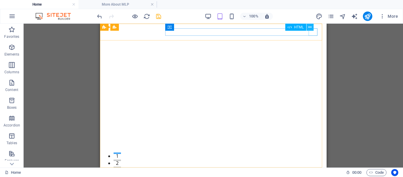
click at [309, 26] on icon at bounding box center [309, 27] width 3 height 6
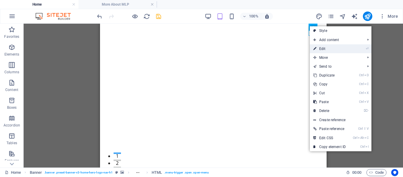
click at [326, 49] on link "⏎ Edit" at bounding box center [330, 48] width 40 height 9
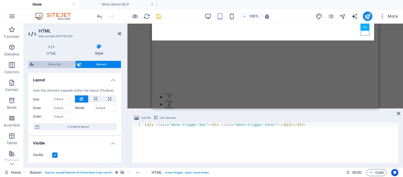
click at [59, 63] on span "Menu Bar" at bounding box center [55, 64] width 38 height 7
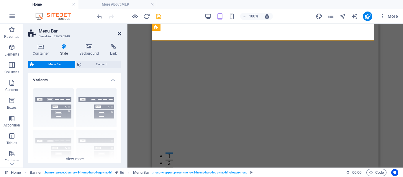
click at [120, 33] on icon at bounding box center [120, 33] width 4 height 5
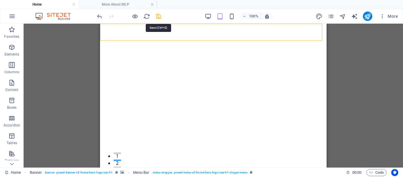
click at [157, 17] on icon "save" at bounding box center [158, 16] width 7 height 7
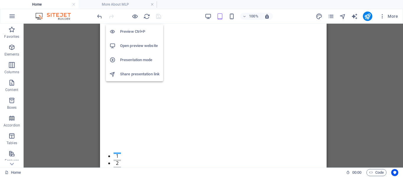
click at [135, 45] on h6 "Open preview website" at bounding box center [140, 45] width 40 height 7
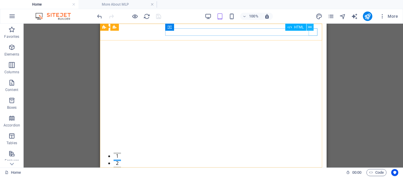
click at [310, 26] on icon at bounding box center [309, 27] width 3 height 6
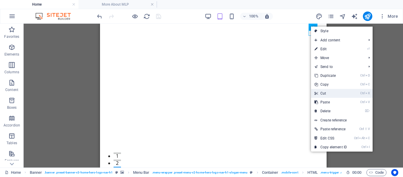
click at [323, 92] on link "Ctrl X Cut" at bounding box center [331, 93] width 40 height 9
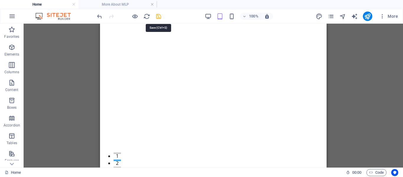
click at [160, 16] on icon "save" at bounding box center [158, 16] width 7 height 7
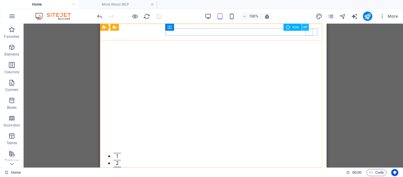
click at [305, 24] on icon at bounding box center [304, 27] width 3 height 6
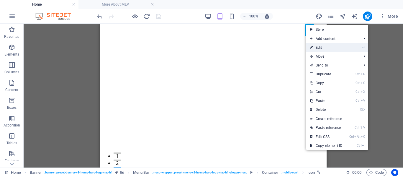
click at [317, 47] on link "⏎ Edit" at bounding box center [326, 47] width 40 height 9
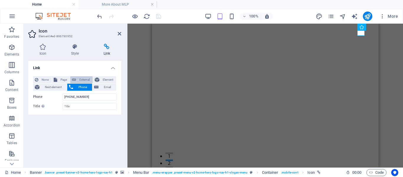
click at [83, 77] on span "External" at bounding box center [84, 79] width 13 height 7
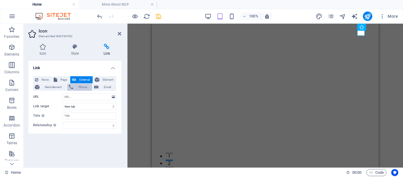
click at [82, 87] on span "Phone" at bounding box center [83, 86] width 16 height 7
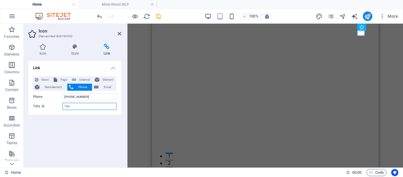
click at [65, 106] on input "Title Additional link description, should not be the same as the link text. The…" at bounding box center [90, 106] width 54 height 7
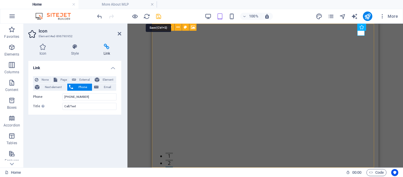
click at [159, 15] on icon "save" at bounding box center [158, 16] width 7 height 7
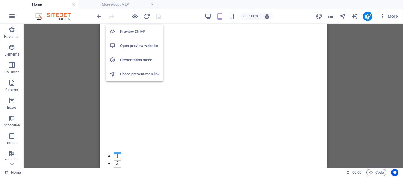
click at [133, 45] on h6 "Open preview website" at bounding box center [140, 45] width 40 height 7
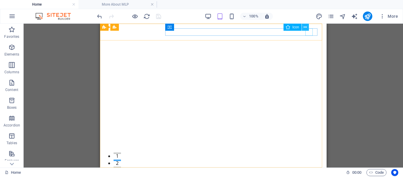
click at [305, 27] on icon at bounding box center [304, 27] width 3 height 6
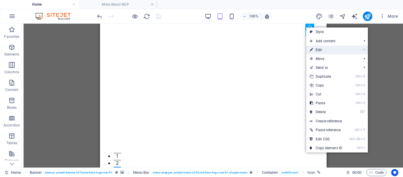
click at [321, 48] on link "⏎ Edit" at bounding box center [326, 49] width 40 height 9
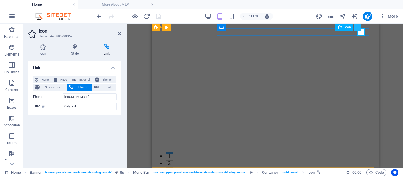
click at [357, 26] on icon at bounding box center [356, 27] width 3 height 6
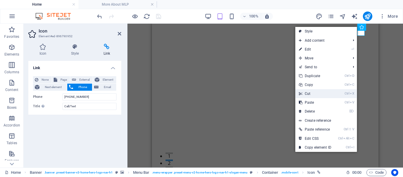
click at [322, 92] on link "Ctrl X Cut" at bounding box center [315, 93] width 40 height 9
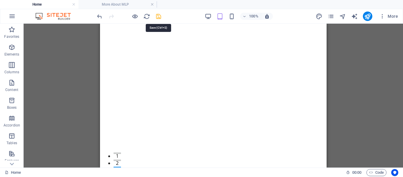
click at [159, 17] on icon "save" at bounding box center [158, 16] width 7 height 7
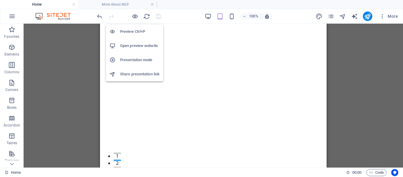
click at [135, 46] on h6 "Open preview website" at bounding box center [140, 45] width 40 height 7
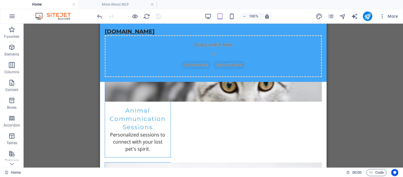
scroll to position [628, 0]
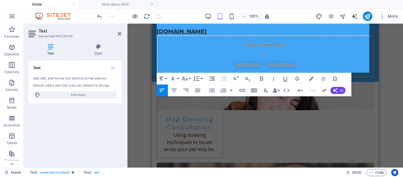
scroll to position [628, 0]
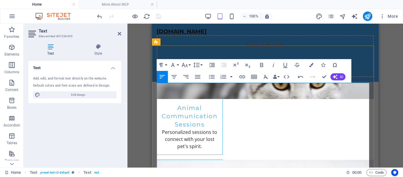
scroll to position [637, 0]
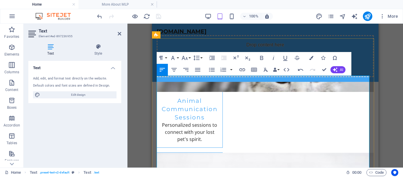
click at [324, 169] on div "Home Text . preset-text-v2-default Text . text" at bounding box center [173, 172] width 336 height 7
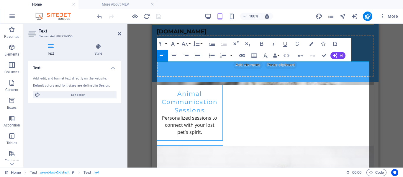
scroll to position [651, 0]
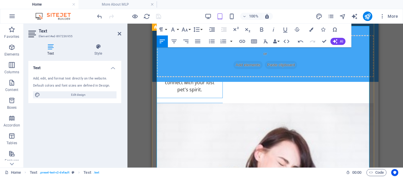
scroll to position [694, 0]
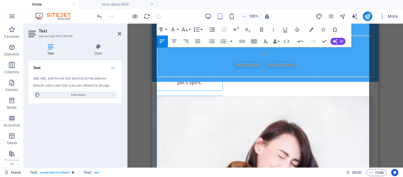
drag, startPoint x: 224, startPoint y: 60, endPoint x: 385, endPoint y: 79, distance: 162.4
click at [385, 79] on div "Drag here to replace the existing content. Press “Ctrl” if you want to create a…" at bounding box center [264, 96] width 275 height 144
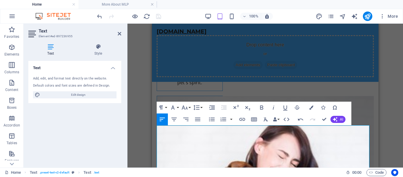
scroll to position [568, 0]
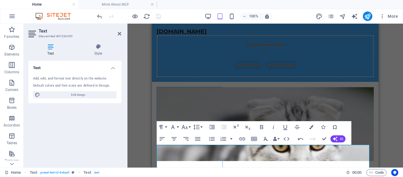
click at [379, 121] on div "Drag here to replace the existing content. Press “Ctrl” if you want to create a…" at bounding box center [264, 96] width 275 height 144
drag, startPoint x: 531, startPoint y: 144, endPoint x: 368, endPoint y: 125, distance: 164.2
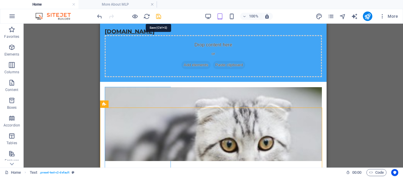
click at [158, 16] on icon "save" at bounding box center [158, 16] width 7 height 7
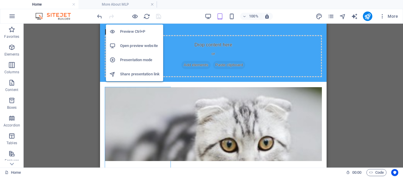
click at [134, 45] on h6 "Open preview website" at bounding box center [140, 45] width 40 height 7
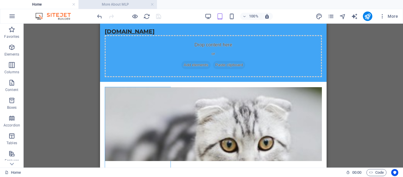
click at [119, 3] on h4 "More About MLP" at bounding box center [117, 4] width 78 height 6
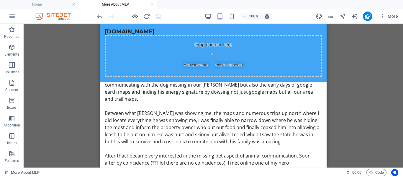
scroll to position [502, 0]
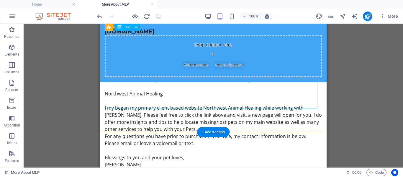
click at [214, 86] on div "Kristi Sarah has worked with animals in many different capacities. As a child I…" at bounding box center [213, 30] width 217 height 304
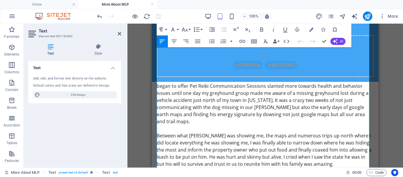
scroll to position [480, 0]
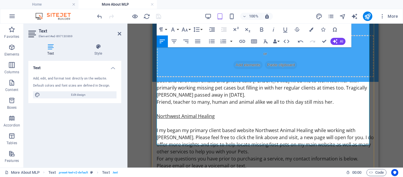
click at [200, 104] on icon "button" at bounding box center [200, 104] width 7 height 7
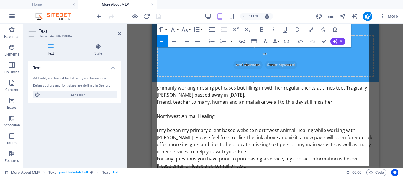
click at [243, 40] on icon "button" at bounding box center [242, 41] width 6 height 3
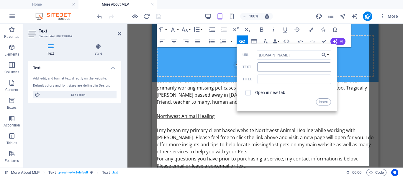
type input "[DOMAIN_NAME]"
click at [259, 66] on input "Text" at bounding box center [294, 66] width 74 height 9
type input "Home"
click at [320, 100] on button "Insert" at bounding box center [323, 101] width 15 height 7
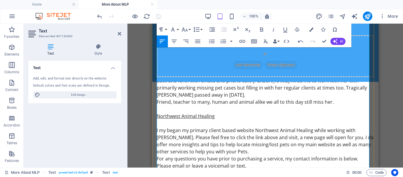
click at [140, 66] on div "Drag here to replace the existing content. Press “Ctrl” if you want to create a…" at bounding box center [264, 96] width 275 height 144
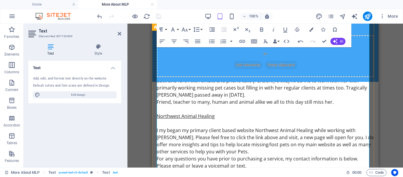
click at [152, 100] on div "Kristi Sarah has worked with animals in many different capacities. As a child I…" at bounding box center [265, 71] width 226 height 399
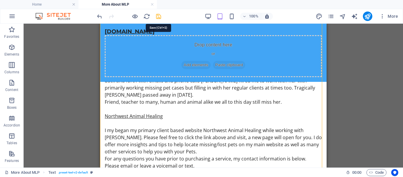
click at [157, 18] on icon "save" at bounding box center [158, 16] width 7 height 7
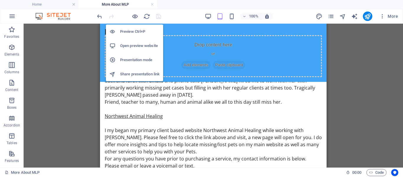
click at [136, 47] on h6 "Open preview website" at bounding box center [140, 45] width 40 height 7
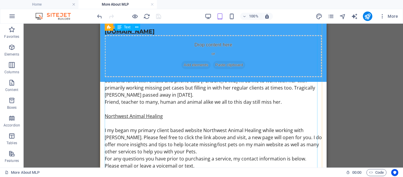
click at [305, 121] on div "Kristi Sarah has worked with animals in many different capacities. As a child I…" at bounding box center [213, 73] width 217 height 347
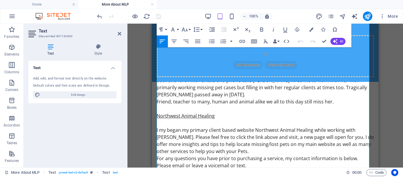
scroll to position [354, 0]
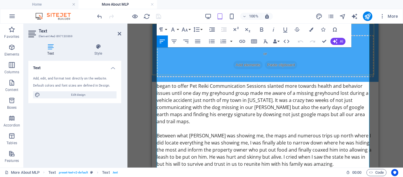
click at [192, 35] on div "[DOMAIN_NAME]" at bounding box center [265, 31] width 217 height 7
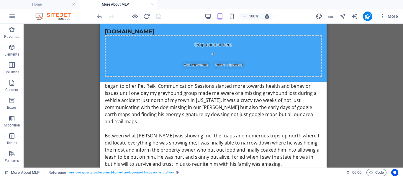
click at [181, 47] on div "Drop content here or Add elements Paste clipboard" at bounding box center [213, 56] width 217 height 42
click at [173, 49] on div "Drop content here or Add elements Paste clipboard" at bounding box center [213, 56] width 217 height 42
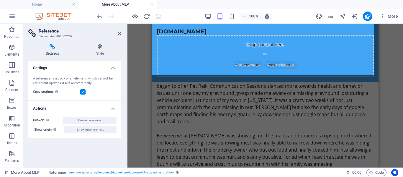
click at [179, 35] on div "[DOMAIN_NAME]" at bounding box center [265, 31] width 217 height 7
click at [139, 71] on div "Drag here to replace the existing content. Press “Ctrl” if you want to create a…" at bounding box center [264, 96] width 275 height 144
click at [120, 32] on icon at bounding box center [120, 33] width 4 height 5
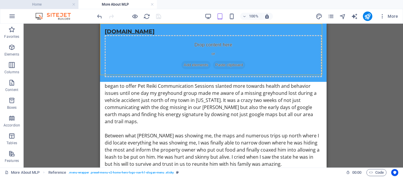
click at [57, 4] on h4 "Home" at bounding box center [39, 4] width 78 height 6
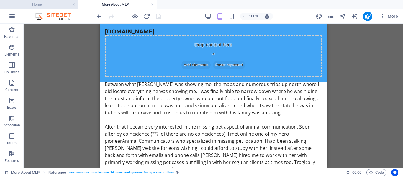
scroll to position [0, 0]
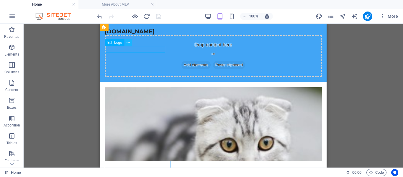
click at [128, 44] on icon at bounding box center [127, 42] width 3 height 6
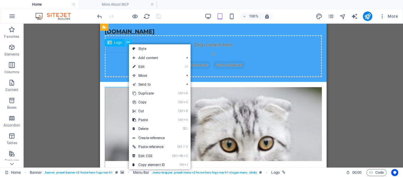
click at [128, 44] on icon at bounding box center [127, 42] width 3 height 6
click at [146, 66] on link "⏎ Edit" at bounding box center [149, 66] width 40 height 9
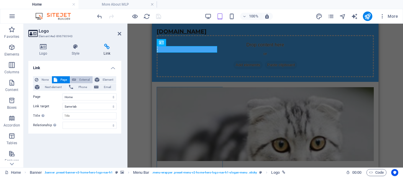
click at [82, 77] on span "External" at bounding box center [84, 79] width 13 height 7
select select "blank"
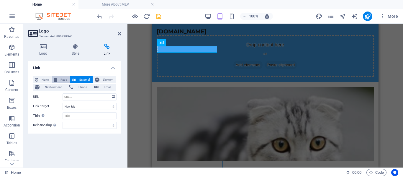
click at [61, 79] on span "Page" at bounding box center [63, 79] width 9 height 7
click at [109, 44] on icon at bounding box center [107, 47] width 29 height 6
click at [84, 79] on span "External" at bounding box center [84, 79] width 13 height 7
select select "blank"
click at [59, 77] on span "Page" at bounding box center [63, 79] width 9 height 7
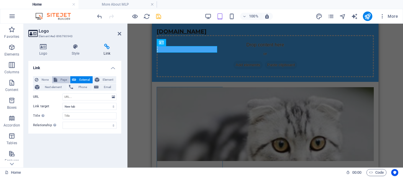
select select
click at [120, 33] on icon at bounding box center [120, 33] width 4 height 5
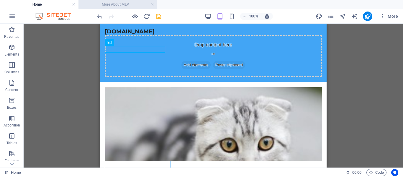
click at [112, 4] on h4 "More About MLP" at bounding box center [117, 4] width 78 height 6
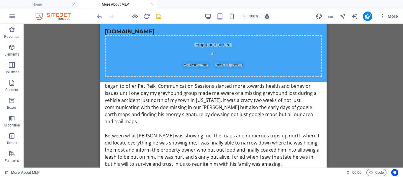
scroll to position [480, 0]
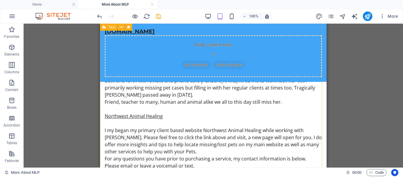
click at [102, 149] on div "Kristi Sarah has worked with animals in many different capacities. As a child I…" at bounding box center [213, 71] width 226 height 399
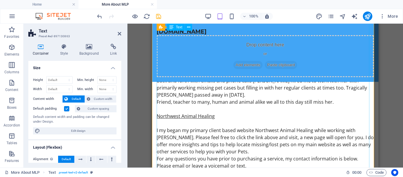
click at [200, 140] on div "Kristi Sarah has worked with animals in many different capacities. As a child I…" at bounding box center [265, 73] width 217 height 347
click at [195, 142] on div "Kristi Sarah has worked with animals in many different capacities. As a child I…" at bounding box center [265, 73] width 217 height 347
click at [193, 142] on div "Kristi Sarah has worked with animals in many different capacities. As a child I…" at bounding box center [265, 73] width 217 height 347
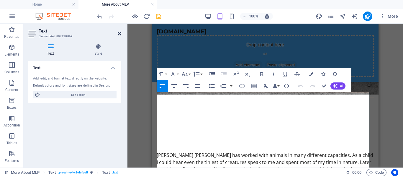
click at [120, 33] on icon at bounding box center [120, 33] width 4 height 5
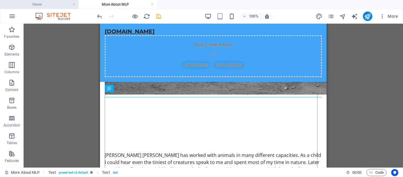
click at [56, 3] on h4 "Home" at bounding box center [39, 4] width 78 height 6
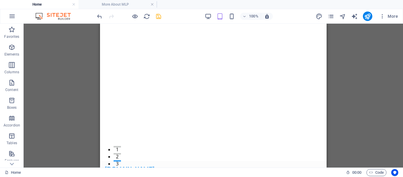
scroll to position [0, 0]
click at [160, 17] on icon "save" at bounding box center [158, 16] width 7 height 7
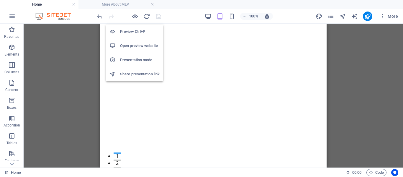
click at [131, 44] on h6 "Open preview website" at bounding box center [140, 45] width 40 height 7
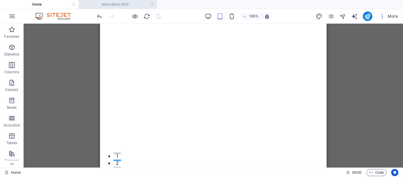
click at [116, 2] on h4 "More About MLP" at bounding box center [117, 4] width 78 height 6
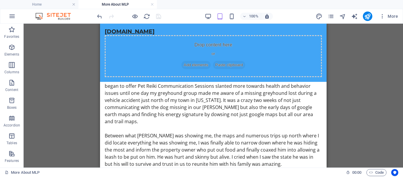
scroll to position [480, 0]
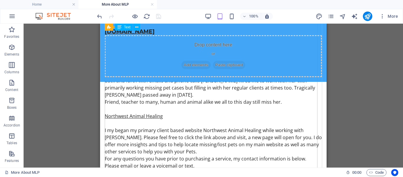
click at [161, 141] on div "Kristi Sarah has worked with animals in many different capacities. As a child I…" at bounding box center [213, 73] width 217 height 347
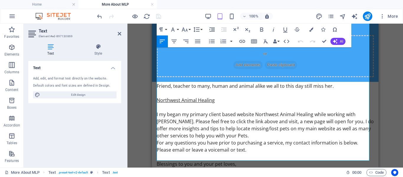
scroll to position [500, 0]
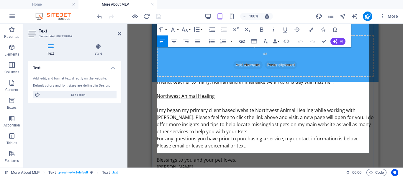
drag, startPoint x: 186, startPoint y: 121, endPoint x: 197, endPoint y: 119, distance: 11.1
drag, startPoint x: 197, startPoint y: 119, endPoint x: 186, endPoint y: 131, distance: 16.5
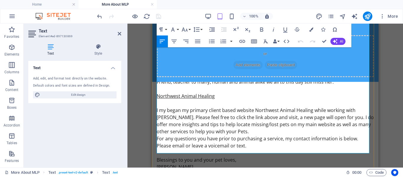
drag, startPoint x: 193, startPoint y: 124, endPoint x: 188, endPoint y: 139, distance: 16.0
drag, startPoint x: 187, startPoint y: 120, endPoint x: 200, endPoint y: 122, distance: 13.9
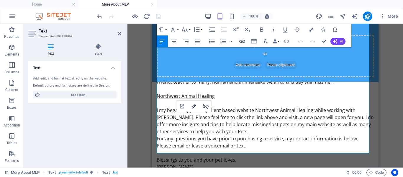
click at [193, 105] on icon "button" at bounding box center [193, 106] width 7 height 7
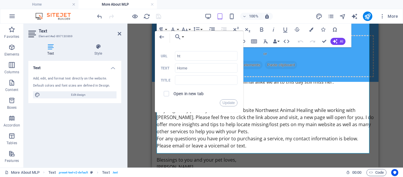
type input "h"
type input "H"
click at [50, 3] on h4 "Home" at bounding box center [39, 4] width 78 height 6
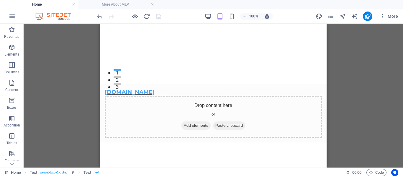
scroll to position [0, 0]
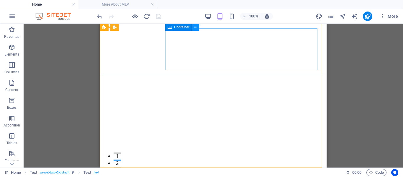
click at [194, 29] on icon at bounding box center [195, 27] width 3 height 6
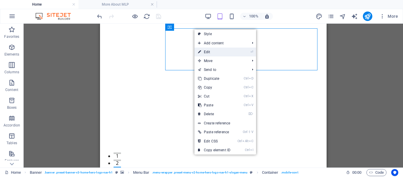
click at [211, 52] on link "⏎ Edit" at bounding box center [214, 51] width 40 height 9
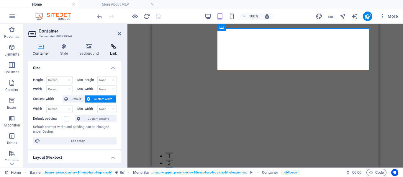
click at [113, 44] on icon at bounding box center [114, 47] width 16 height 6
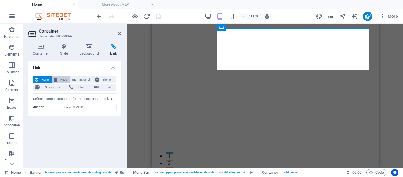
click at [61, 79] on span "Page" at bounding box center [63, 79] width 9 height 7
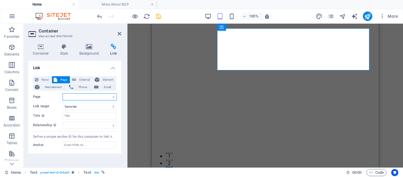
click at [114, 98] on select "Home Legal Notice Privacy More About MLP" at bounding box center [90, 96] width 54 height 7
select select "0"
click at [63, 93] on select "Home Legal Notice Privacy More About MLP" at bounding box center [90, 96] width 54 height 7
click at [85, 77] on span "External" at bounding box center [84, 79] width 13 height 7
select select "blank"
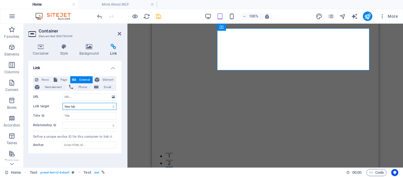
click at [114, 105] on select "New tab Same tab Overlay" at bounding box center [90, 106] width 54 height 7
click at [62, 80] on span "Page" at bounding box center [63, 79] width 9 height 7
select select
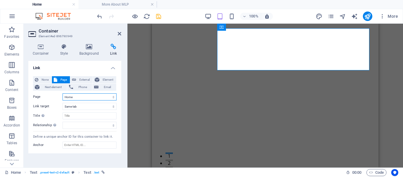
click at [114, 97] on select "Home Legal Notice Privacy More About MLP" at bounding box center [90, 96] width 54 height 7
click at [75, 97] on select "Home Legal Notice Privacy More About MLP" at bounding box center [90, 96] width 54 height 7
click at [52, 98] on label "Page" at bounding box center [47, 96] width 29 height 7
click at [63, 98] on select "Home Legal Notice Privacy More About MLP" at bounding box center [90, 96] width 54 height 7
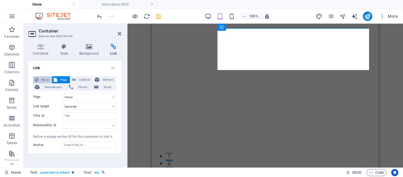
click at [45, 78] on span "None" at bounding box center [45, 79] width 10 height 7
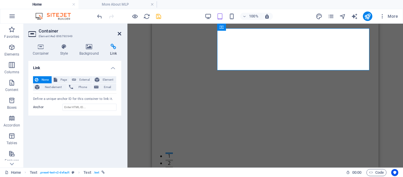
click at [119, 31] on icon at bounding box center [120, 33] width 4 height 5
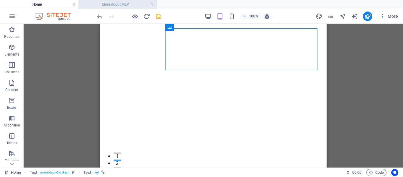
click at [111, 2] on h4 "More About MLP" at bounding box center [117, 4] width 78 height 6
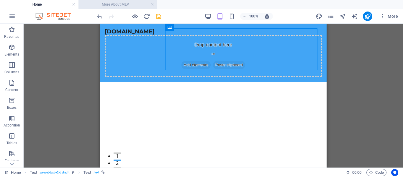
scroll to position [500, 0]
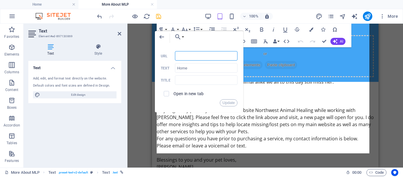
click at [177, 58] on input "URL" at bounding box center [206, 55] width 63 height 9
type input "[DOMAIN_NAME]"
click at [228, 102] on button "Update" at bounding box center [229, 102] width 18 height 7
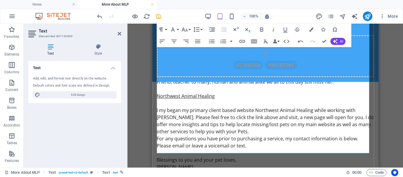
click at [160, 15] on icon "save" at bounding box center [158, 16] width 7 height 7
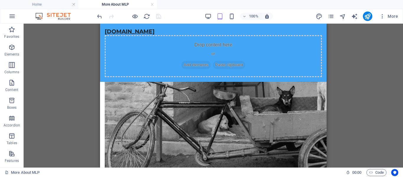
scroll to position [0, 0]
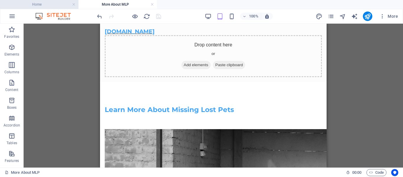
click at [49, 6] on h4 "Home" at bounding box center [39, 4] width 78 height 6
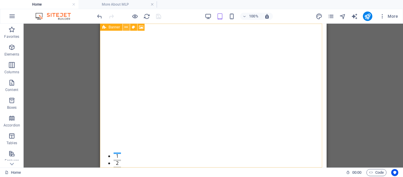
click at [125, 28] on icon at bounding box center [125, 27] width 3 height 6
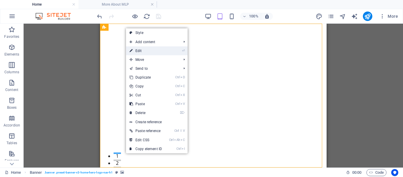
click at [134, 49] on link "⏎ Edit" at bounding box center [146, 50] width 40 height 9
select select "ms"
select select "s"
select select "progressive"
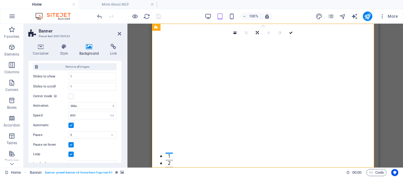
scroll to position [178, 0]
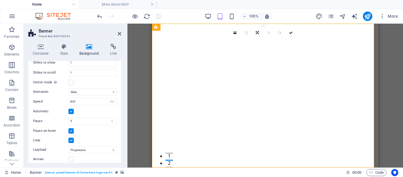
click at [121, 162] on div "Container Style Background Link Size Height Default px rem % vh vw Min. height …" at bounding box center [75, 103] width 102 height 128
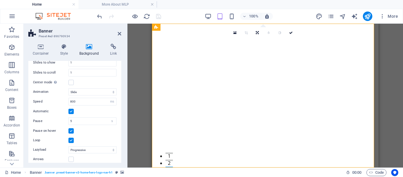
click at [120, 111] on div "None Color / Gradient Element Stretch background to full-width Color overlay Pl…" at bounding box center [74, 34] width 93 height 283
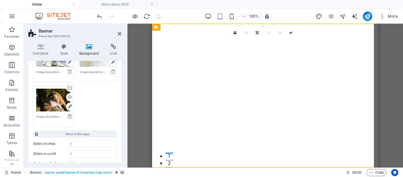
scroll to position [89, 0]
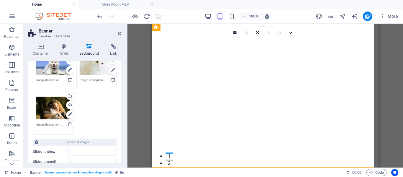
click at [120, 72] on div "None Color / Gradient Element Stretch background to full-width Color overlay Pl…" at bounding box center [74, 123] width 93 height 283
click at [120, 67] on div "None Color / Gradient Element Stretch background to full-width Color overlay Pl…" at bounding box center [74, 123] width 93 height 283
click at [120, 61] on div "None Color / Gradient Element Stretch background to full-width Color overlay Pl…" at bounding box center [74, 123] width 93 height 283
click at [61, 47] on icon at bounding box center [64, 47] width 17 height 6
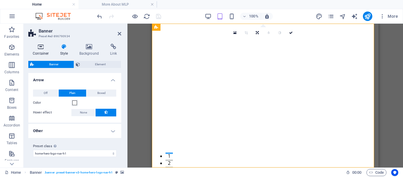
click at [35, 48] on icon at bounding box center [40, 47] width 25 height 6
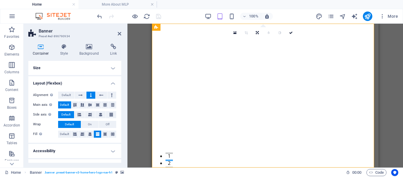
click at [121, 162] on div "Container Style Background Link Size Height Default px rem % vh vw Min. height …" at bounding box center [75, 103] width 102 height 128
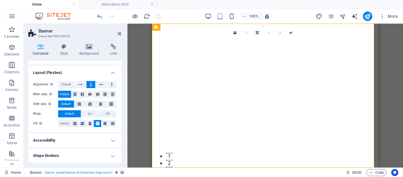
scroll to position [0, 0]
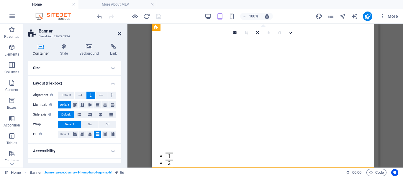
click at [118, 33] on icon at bounding box center [120, 33] width 4 height 5
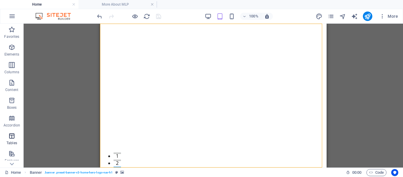
click at [14, 140] on span "Tables" at bounding box center [12, 139] width 24 height 14
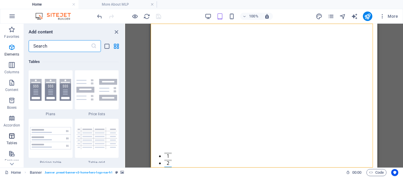
scroll to position [2042, 0]
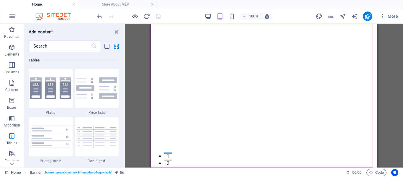
click at [116, 33] on icon "close panel" at bounding box center [116, 32] width 7 height 7
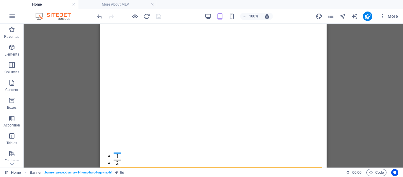
click at [58, 5] on h4 "Home" at bounding box center [39, 4] width 78 height 6
click at [151, 5] on link at bounding box center [152, 5] width 4 height 6
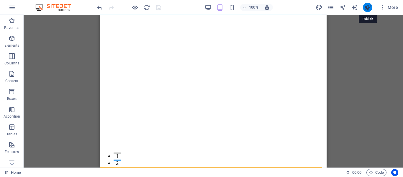
click at [368, 9] on icon "publish" at bounding box center [367, 7] width 7 height 7
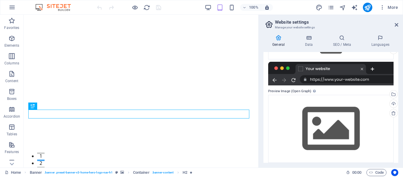
scroll to position [95, 0]
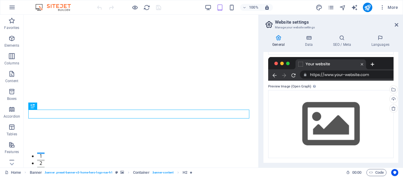
click at [397, 64] on div "Website name [DOMAIN_NAME] Logo Drag files here, click to choose files or selec…" at bounding box center [330, 107] width 135 height 111
